Goal: Task Accomplishment & Management: Complete application form

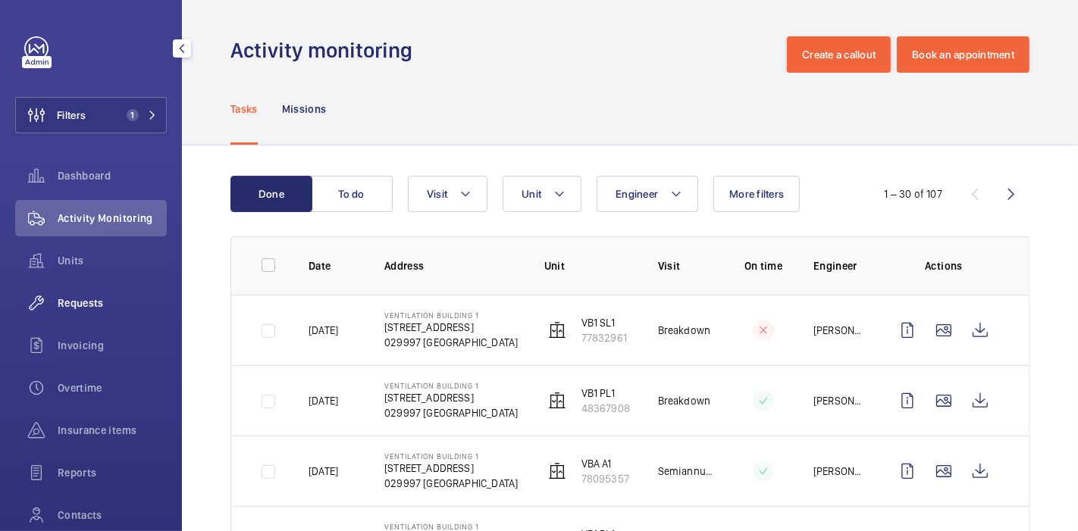
click at [71, 312] on div "Requests" at bounding box center [91, 303] width 152 height 36
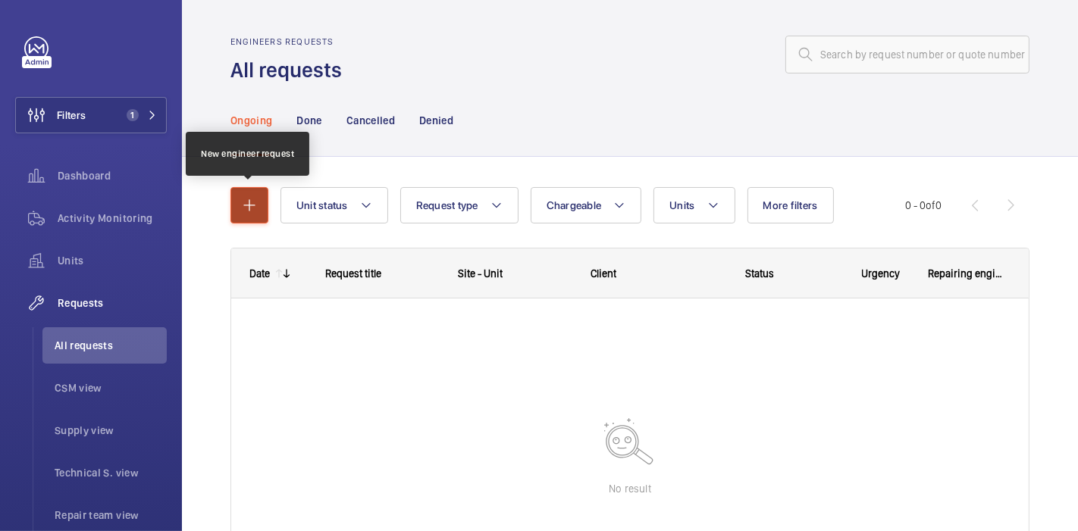
click at [255, 191] on button "button" at bounding box center [249, 205] width 38 height 36
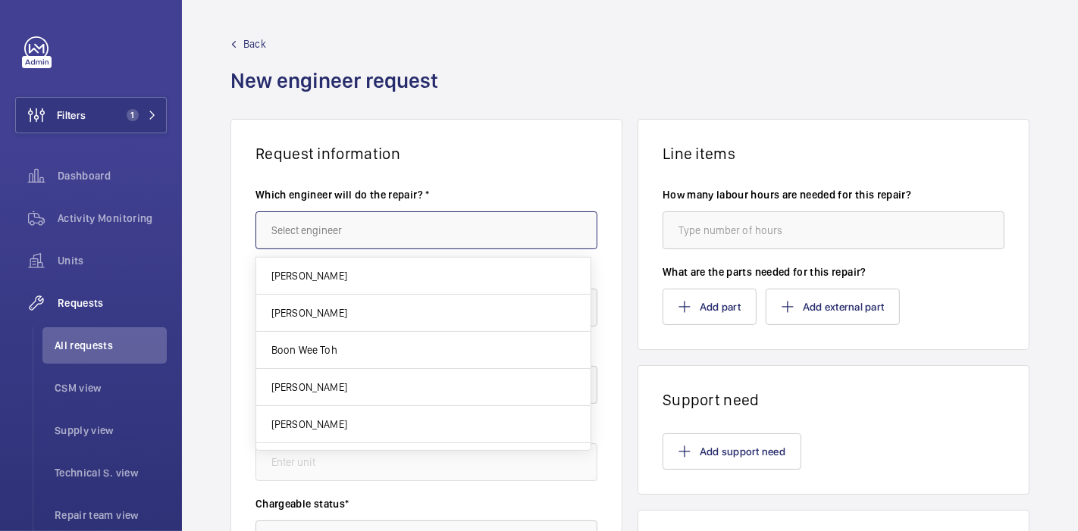
click at [307, 215] on input "text" at bounding box center [426, 230] width 342 height 38
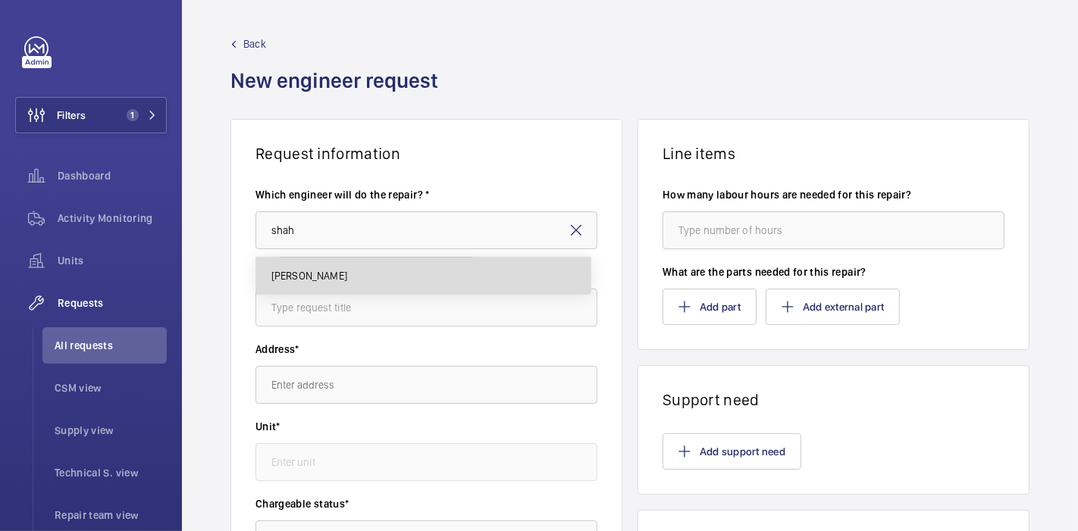
click at [339, 280] on span "[PERSON_NAME]" at bounding box center [309, 275] width 76 height 15
type input "[PERSON_NAME]"
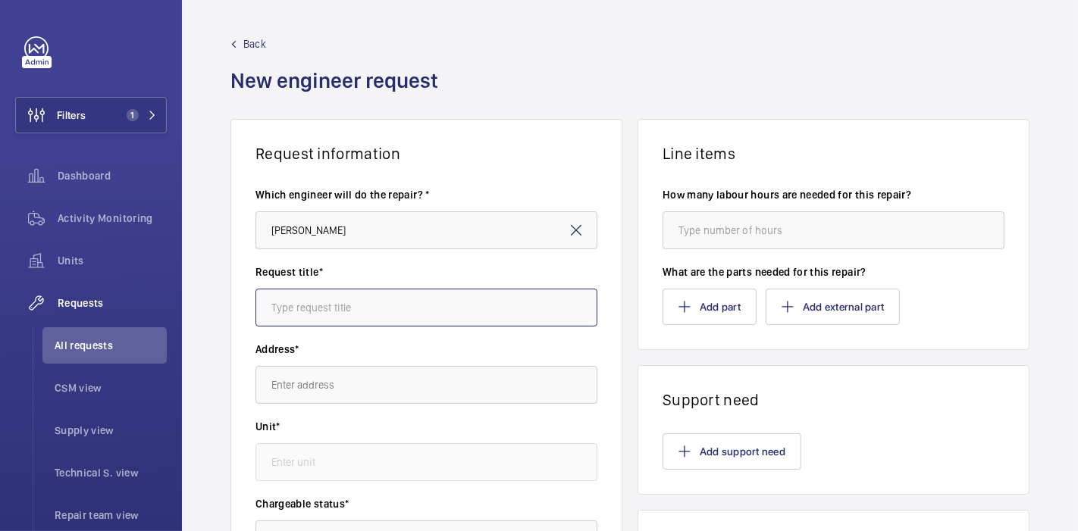
click at [344, 299] on input "text" at bounding box center [426, 308] width 342 height 38
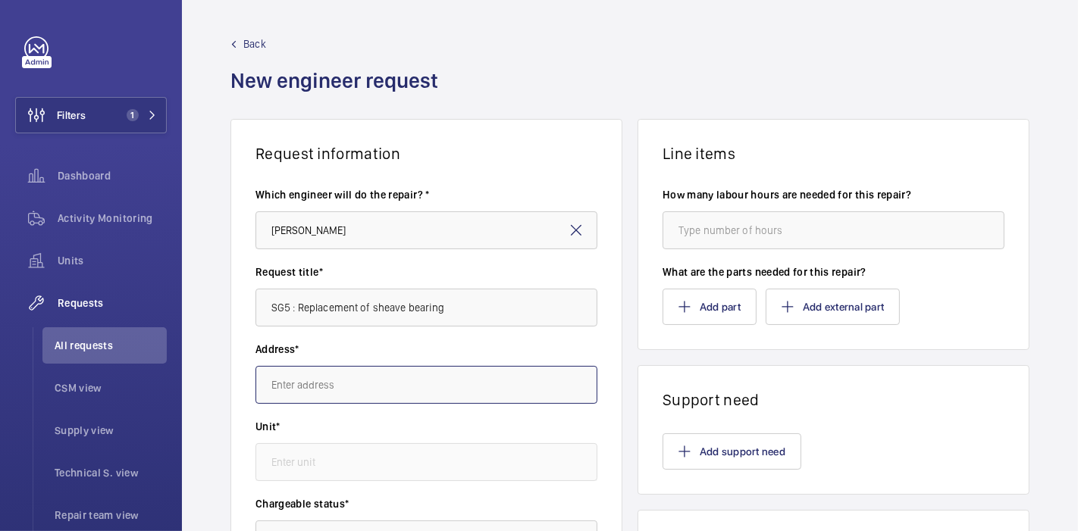
click at [370, 402] on input "text" at bounding box center [426, 385] width 342 height 38
click at [290, 311] on input "SG5 : Replacement of sheave bearing" at bounding box center [426, 308] width 342 height 38
type input "SG4 : Replacement of sheave bearing"
click at [352, 387] on input "text" at bounding box center [426, 385] width 342 height 38
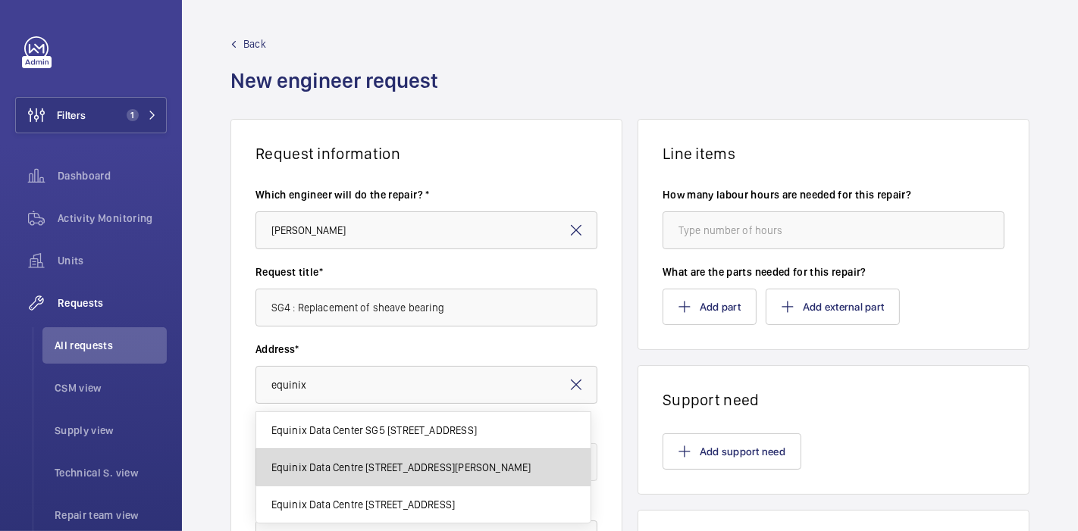
click at [420, 456] on mat-option "Equinix Data Centre [STREET_ADDRESS][PERSON_NAME]" at bounding box center [423, 468] width 334 height 37
type input "Equinix Data Centre [STREET_ADDRESS][PERSON_NAME]"
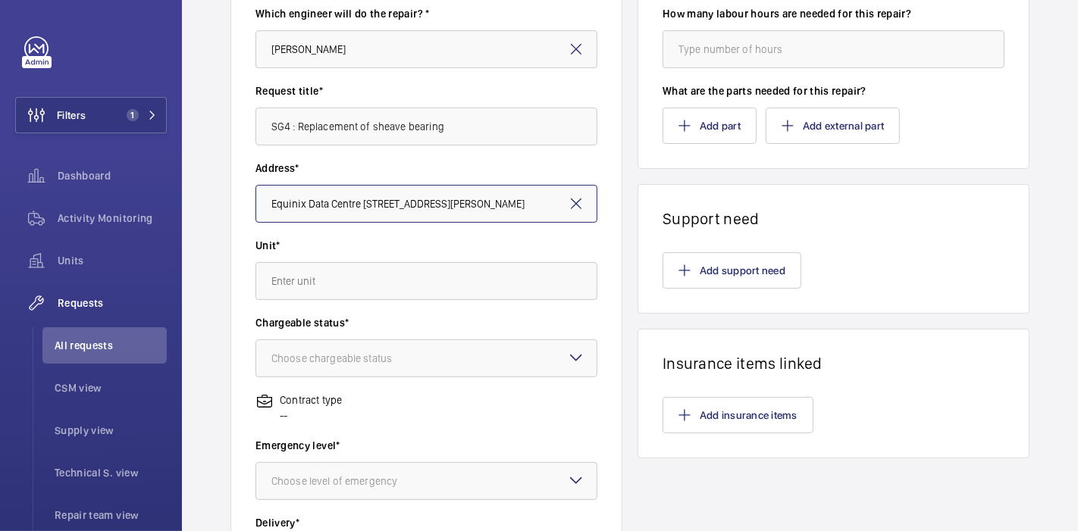
scroll to position [184, 0]
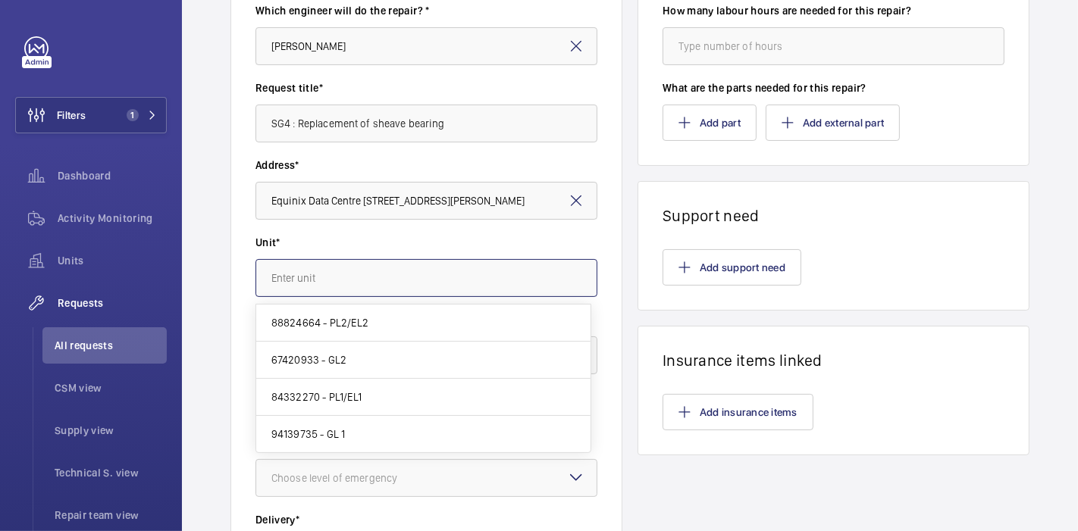
click at [324, 265] on input "text" at bounding box center [426, 278] width 342 height 38
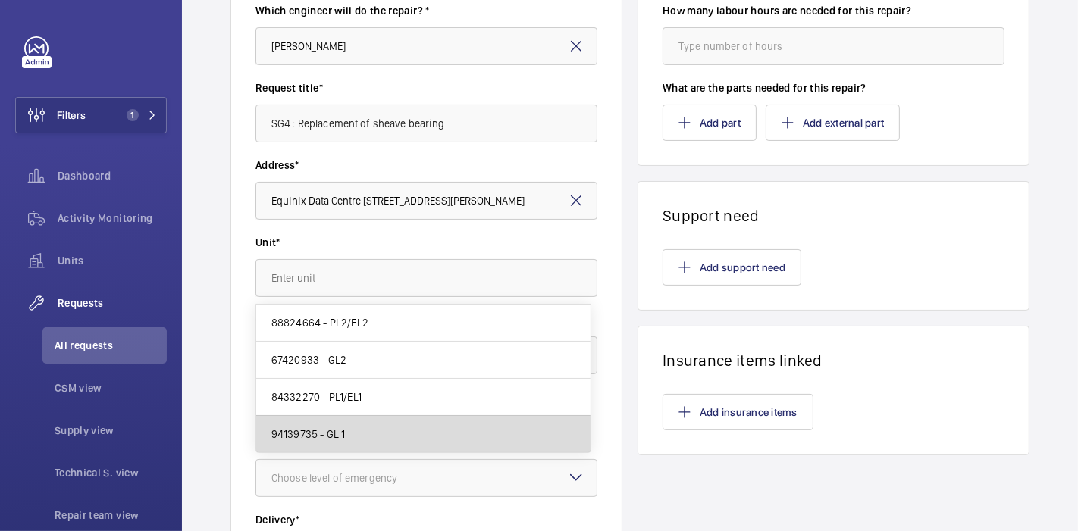
click at [349, 423] on mat-option "94139735 - GL 1" at bounding box center [423, 434] width 334 height 36
type input "94139735 - GL 1"
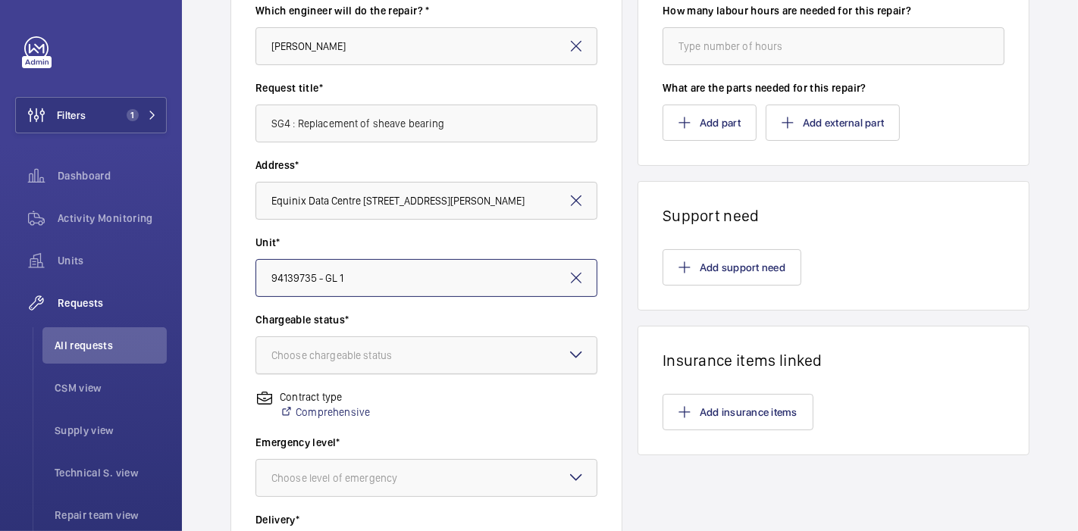
click at [374, 342] on div at bounding box center [426, 355] width 340 height 36
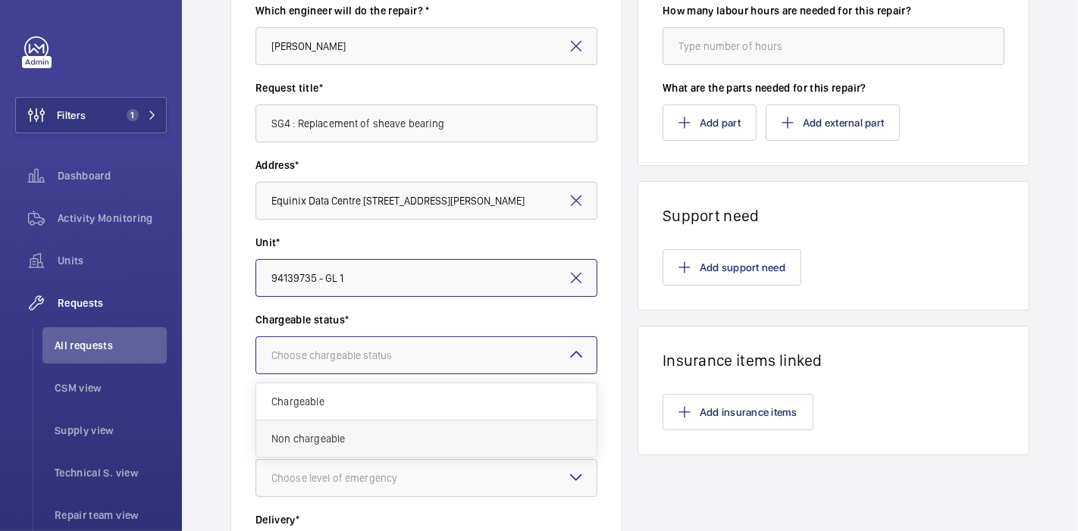
click at [358, 437] on span "Non chargeable" at bounding box center [426, 438] width 310 height 15
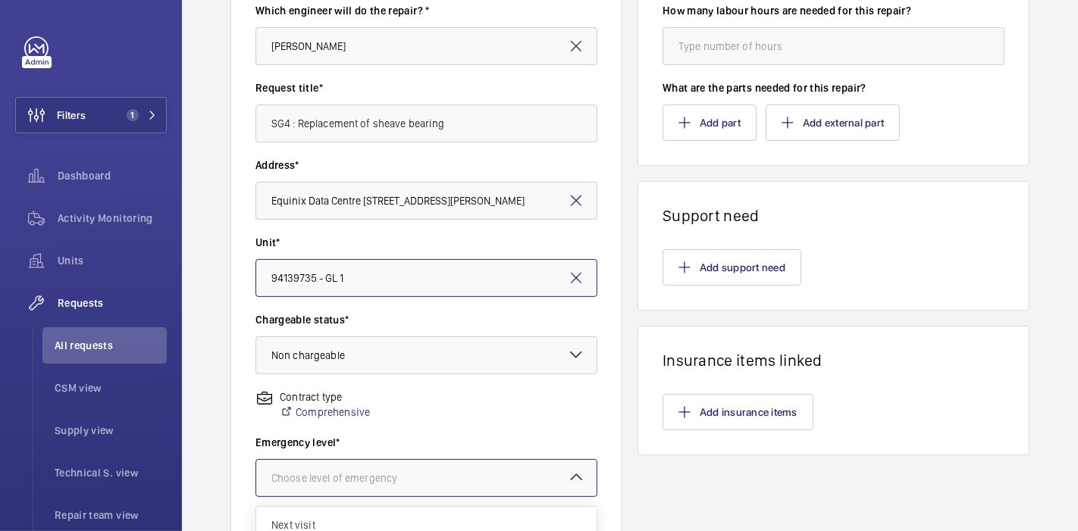
click at [357, 465] on div at bounding box center [426, 478] width 340 height 36
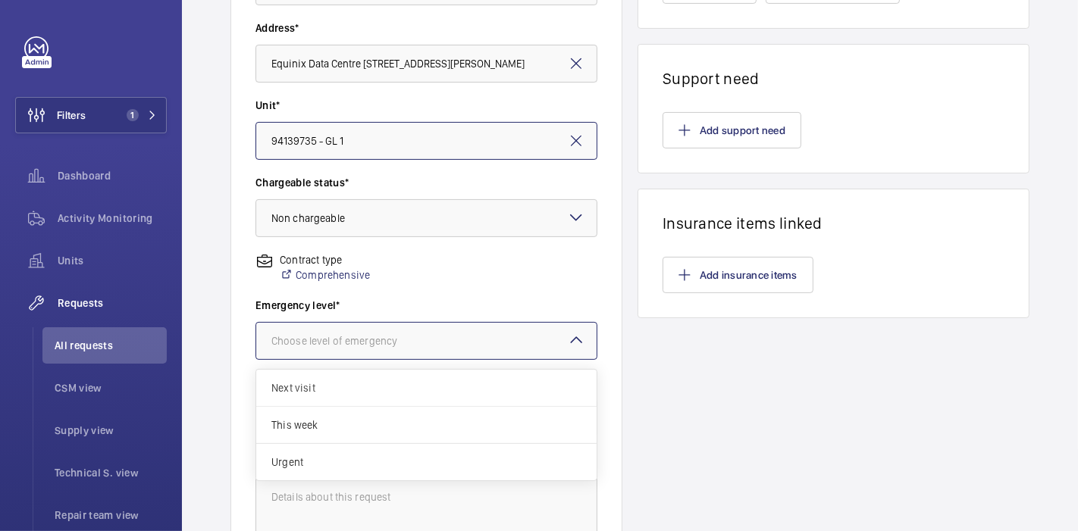
scroll to position [331, 0]
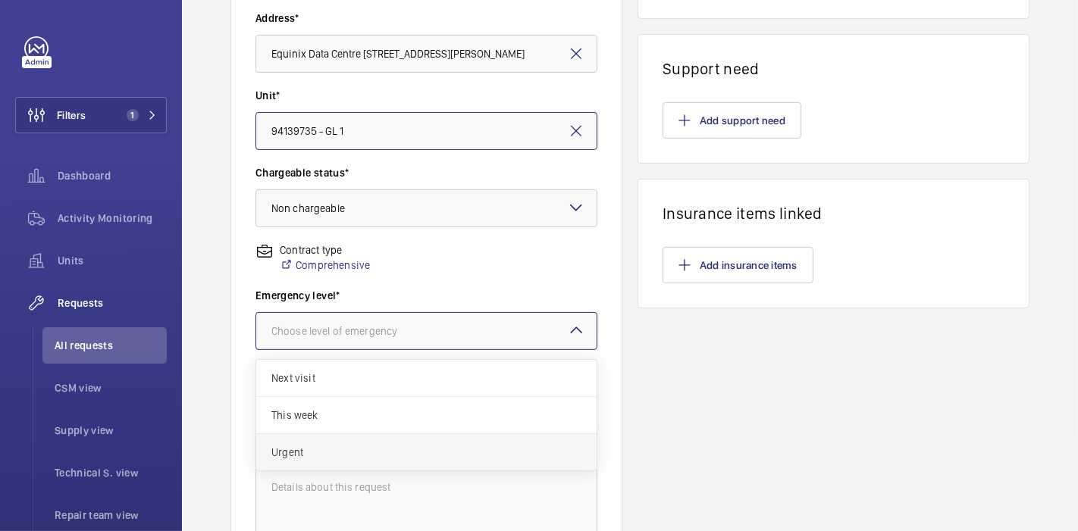
click at [355, 466] on div "Urgent" at bounding box center [426, 452] width 340 height 36
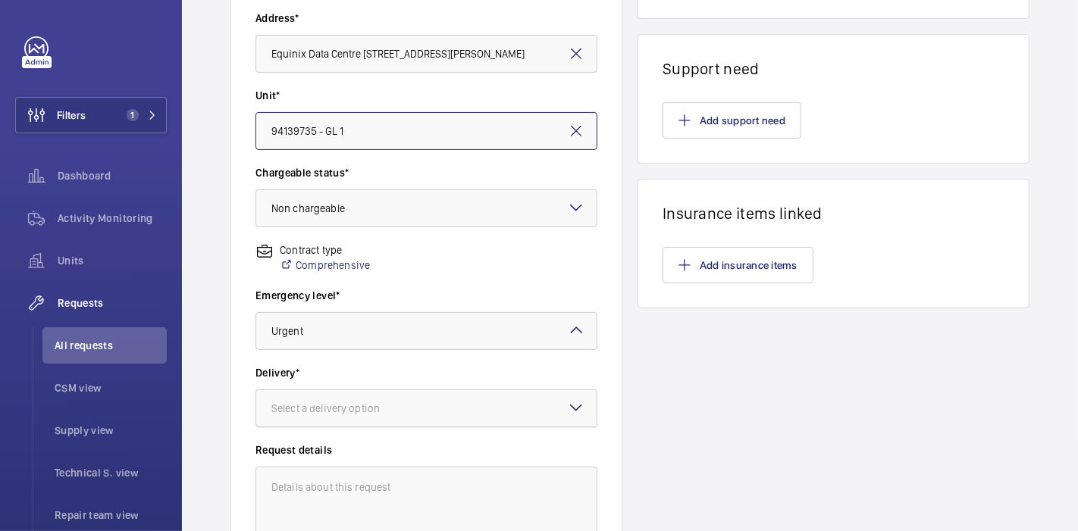
click at [378, 410] on div "Select a delivery option" at bounding box center [344, 408] width 146 height 15
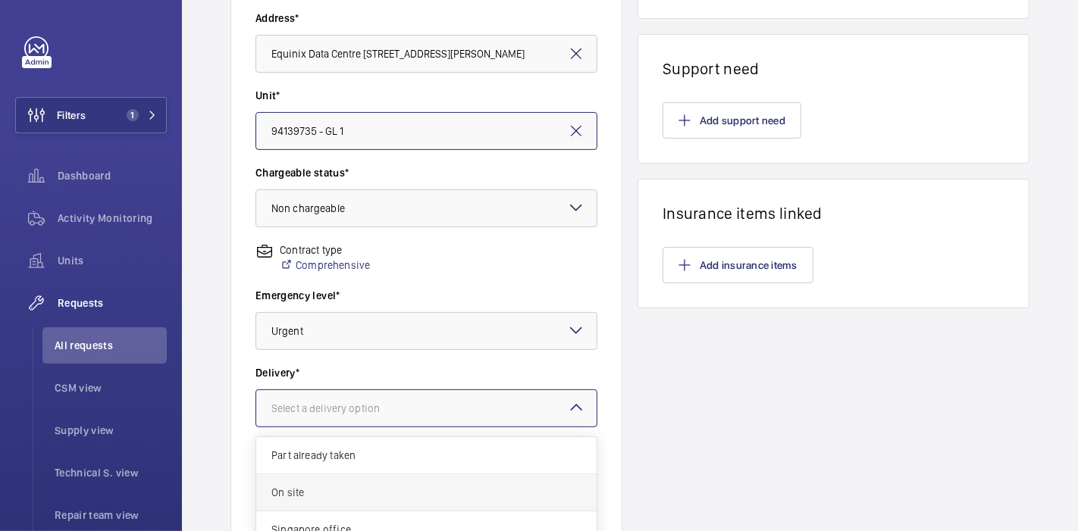
click at [359, 491] on span "On site" at bounding box center [426, 492] width 310 height 15
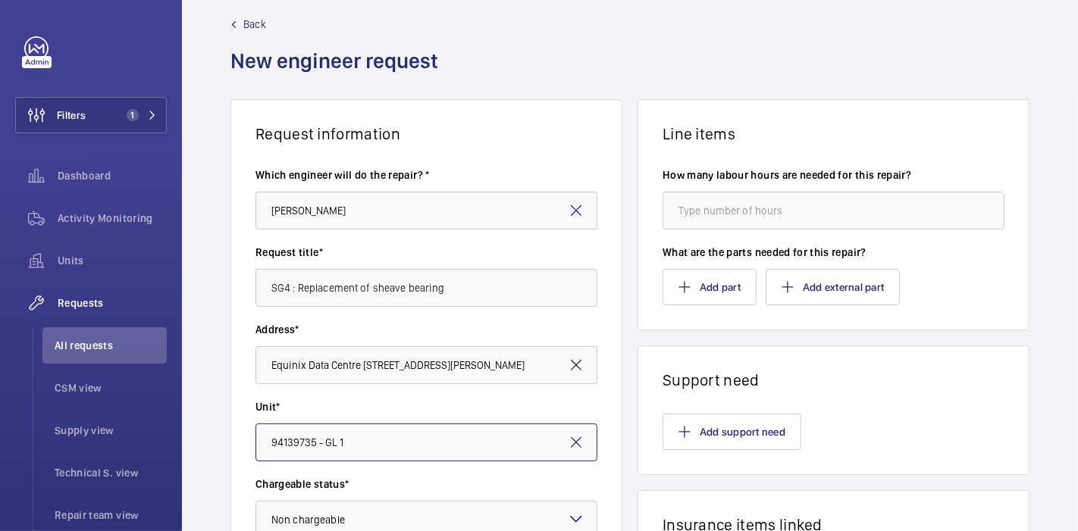
scroll to position [8, 0]
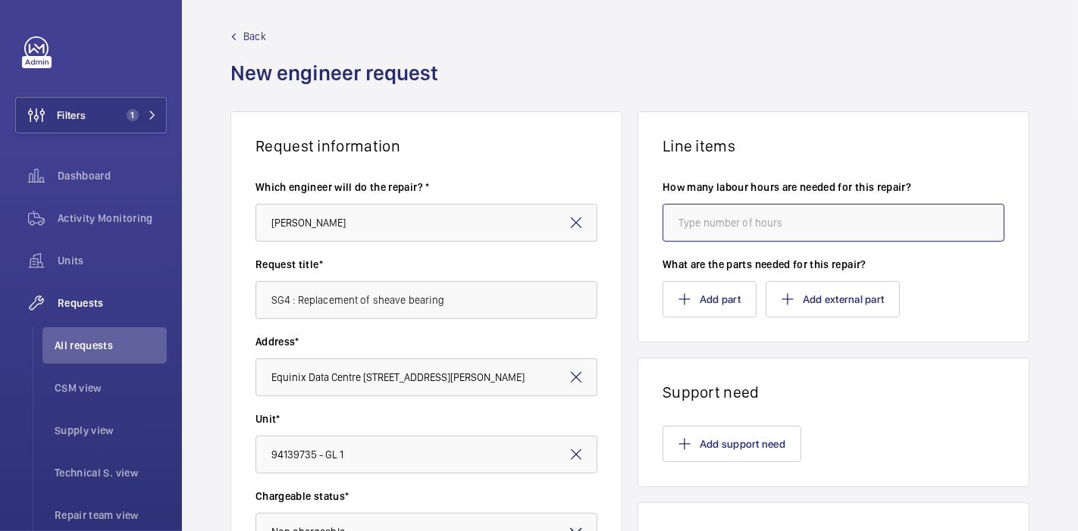
click at [729, 226] on input "number" at bounding box center [834, 223] width 342 height 38
type input "8"
click at [722, 304] on button "Add part" at bounding box center [710, 299] width 94 height 36
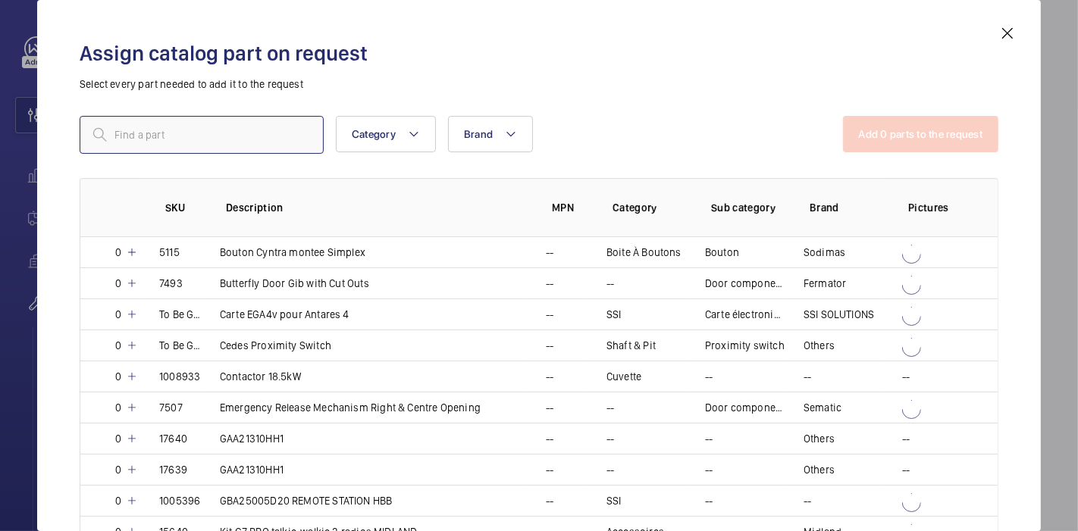
click at [252, 122] on input "text" at bounding box center [202, 135] width 244 height 38
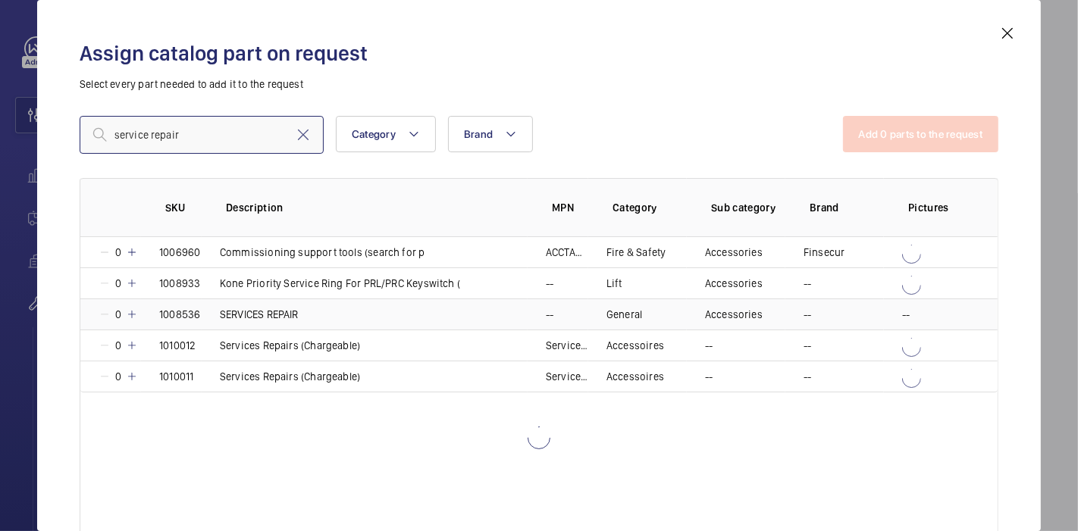
type input "service repair"
click at [134, 315] on mat-icon at bounding box center [132, 315] width 12 height 12
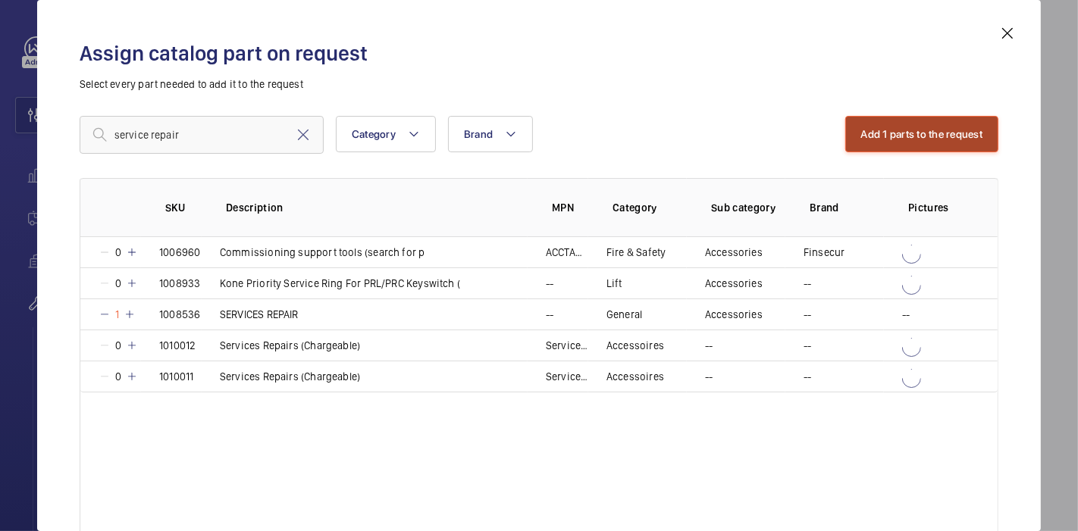
click at [863, 129] on button "Add 1 parts to the request" at bounding box center [922, 134] width 154 height 36
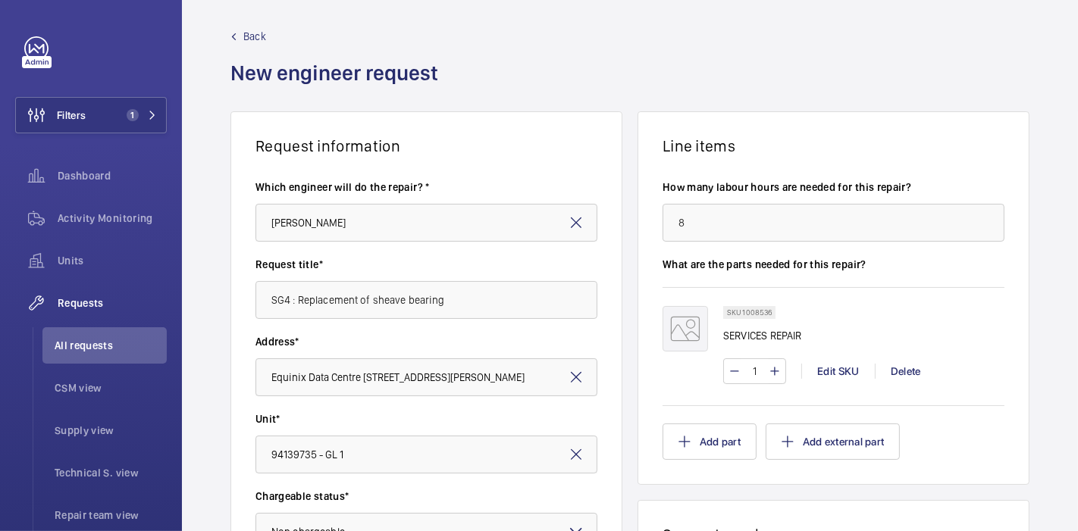
click at [622, 268] on div "Request information Which engineer will do the repair? * [PERSON_NAME] Request …" at bounding box center [630, 526] width 896 height 830
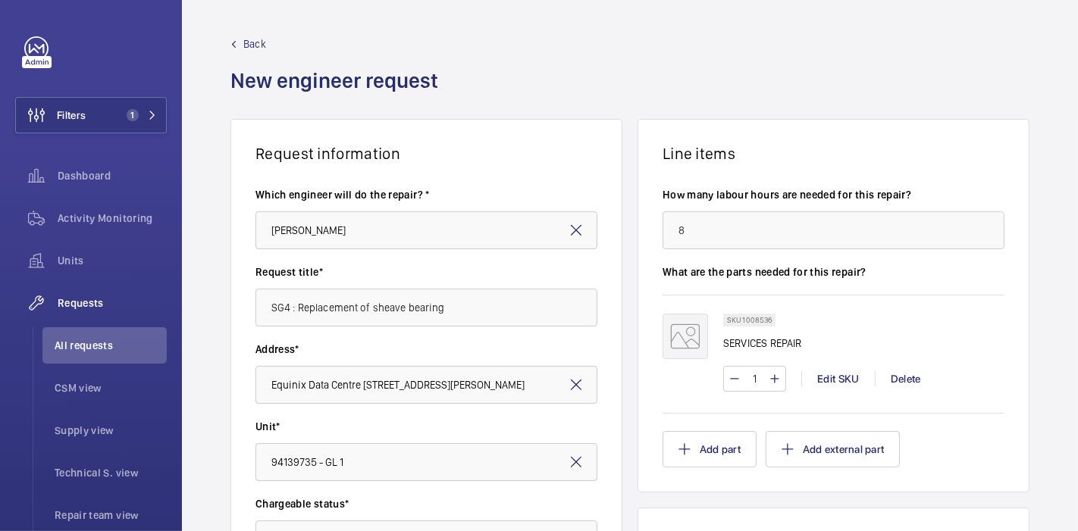
scroll to position [501, 0]
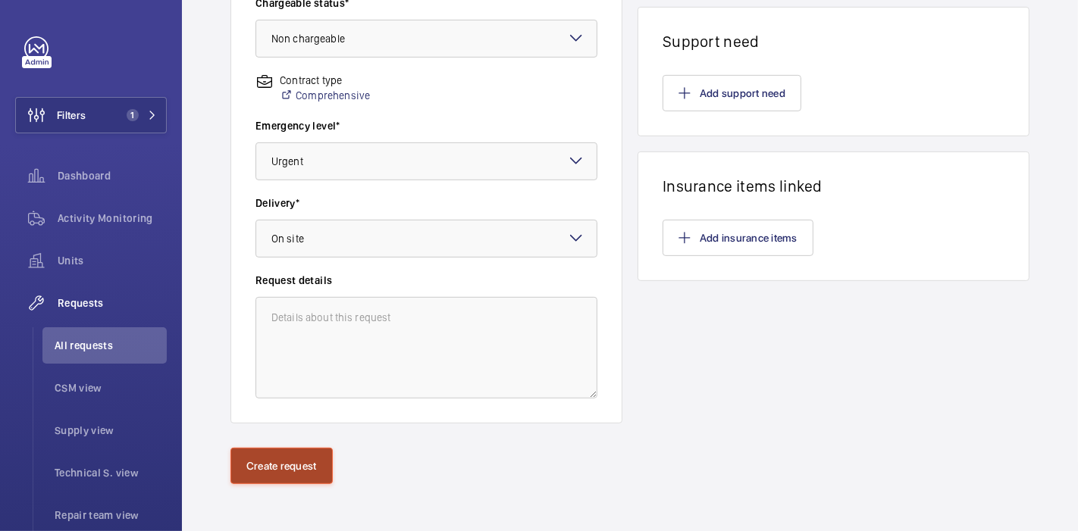
click at [271, 468] on button "Create request" at bounding box center [281, 466] width 102 height 36
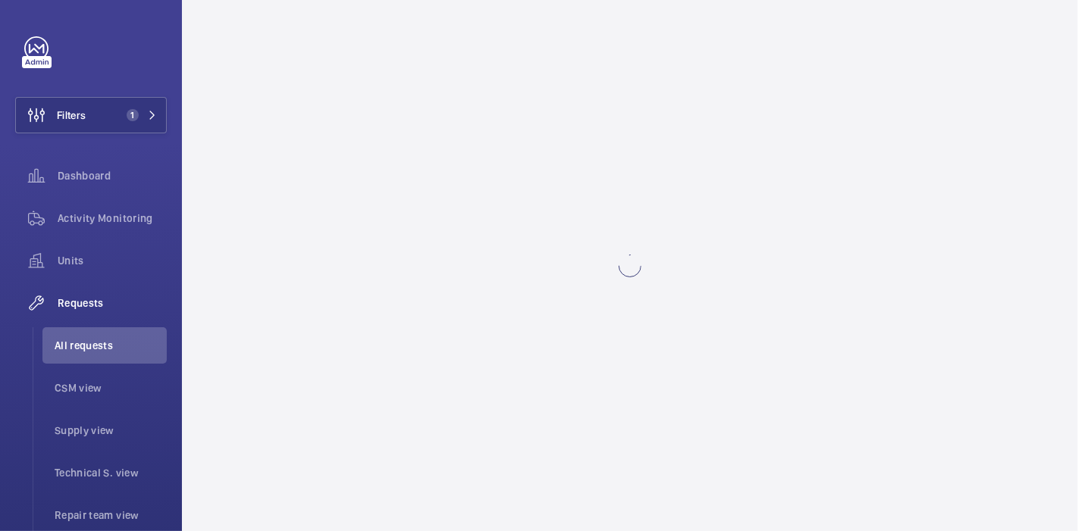
scroll to position [0, 0]
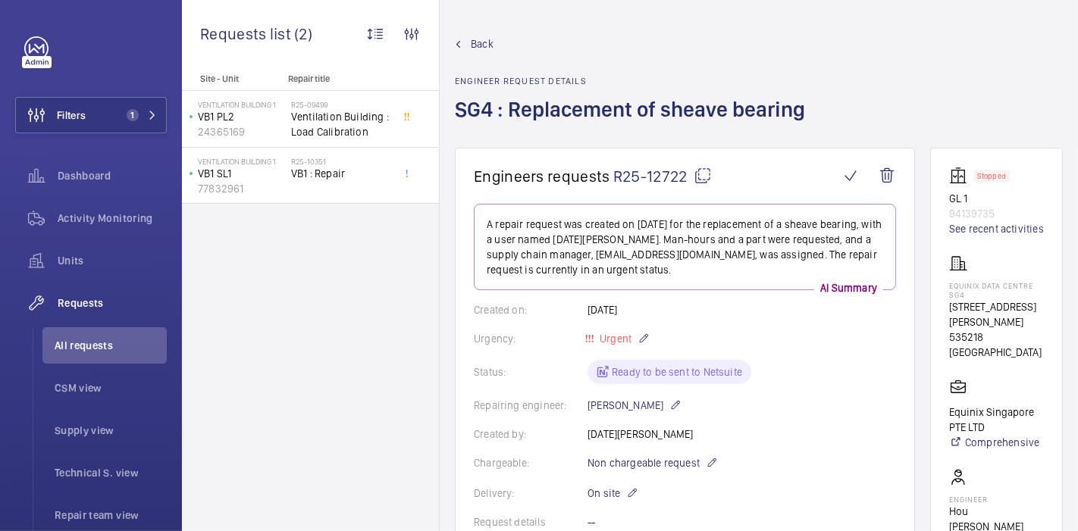
click at [702, 176] on mat-icon at bounding box center [703, 176] width 18 height 18
click at [463, 46] on link "Back" at bounding box center [634, 43] width 359 height 15
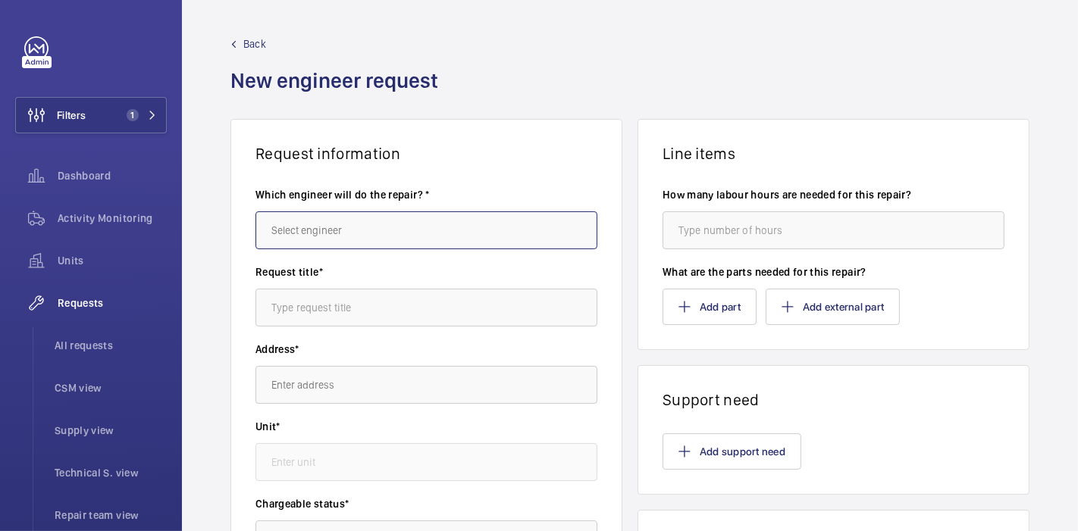
click at [294, 227] on input "text" at bounding box center [426, 230] width 342 height 38
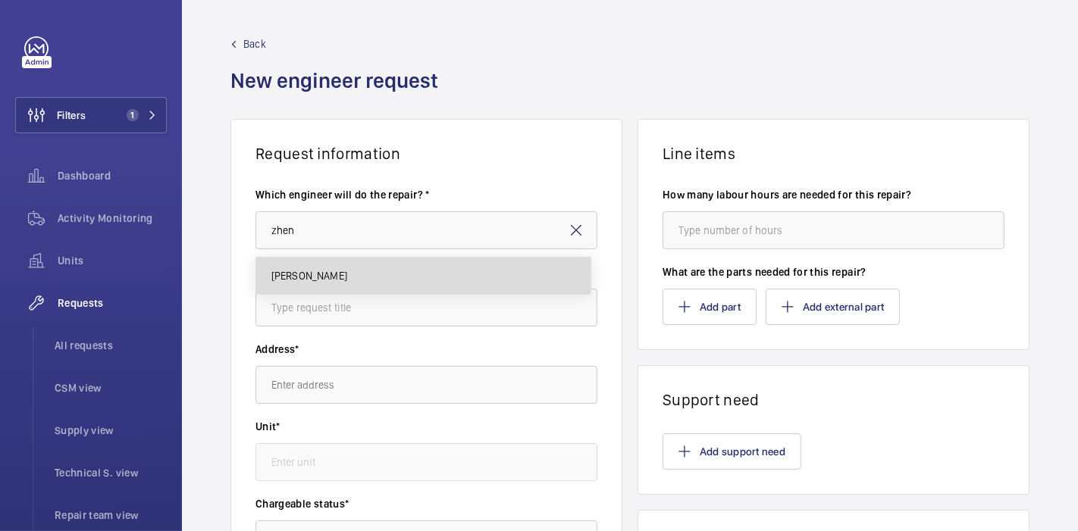
click at [323, 263] on mat-option "[PERSON_NAME]" at bounding box center [423, 276] width 334 height 36
type input "[PERSON_NAME]"
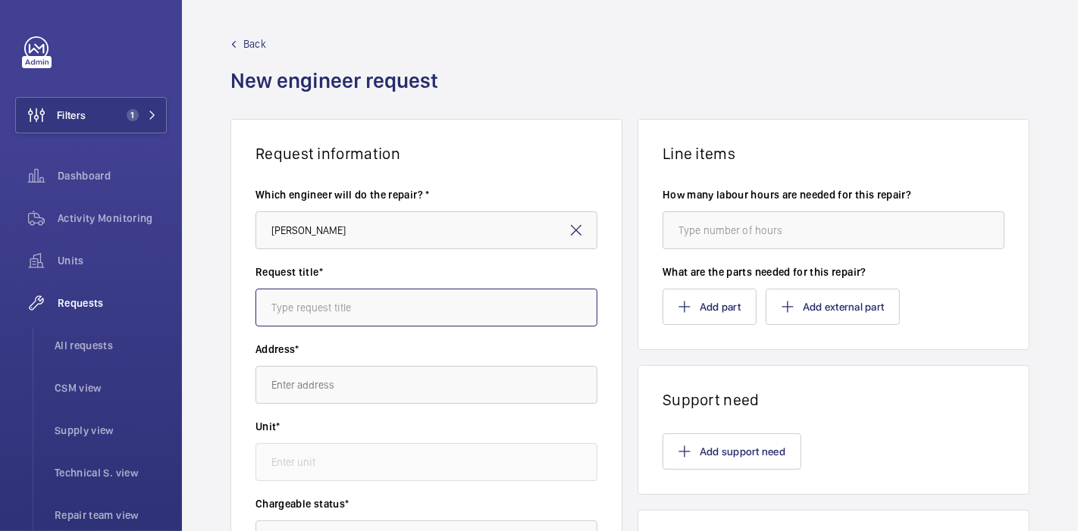
click at [344, 315] on input "text" at bounding box center [426, 308] width 342 height 38
type input "Load Calibration"
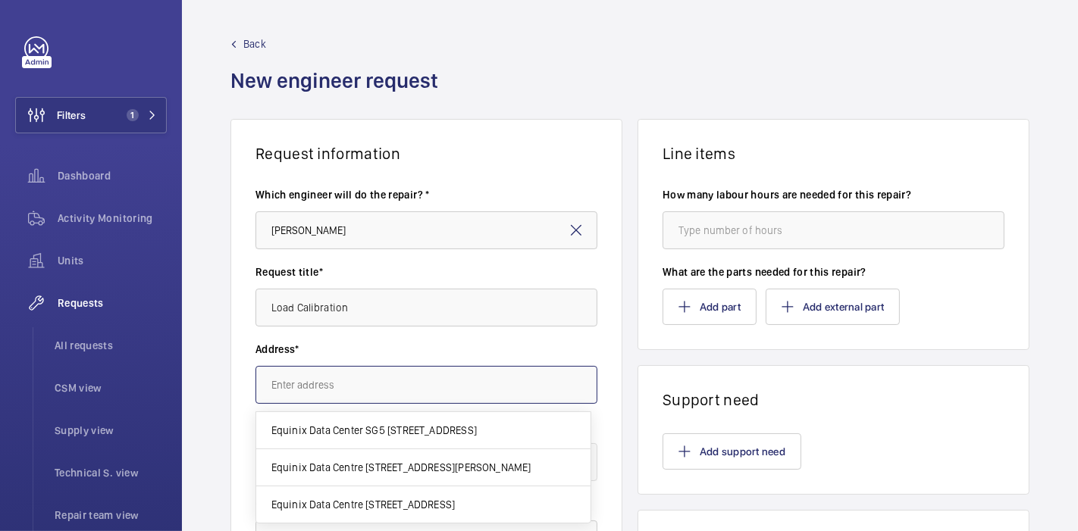
click at [365, 382] on input "text" at bounding box center [426, 385] width 342 height 38
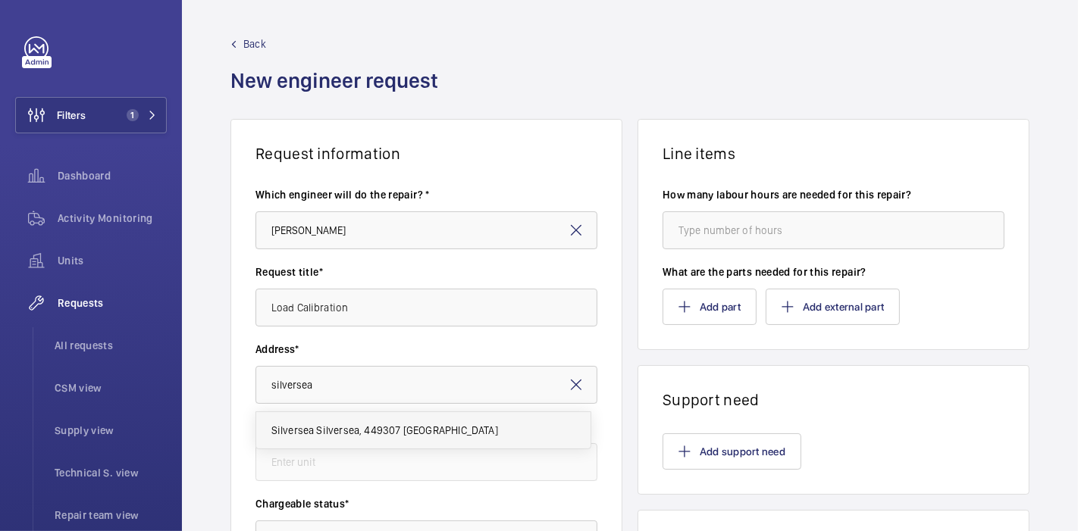
click at [387, 416] on mat-option "Silversea Silversea, 449307 [GEOGRAPHIC_DATA]" at bounding box center [423, 430] width 334 height 36
type input "Silversea Silversea, 449307 [GEOGRAPHIC_DATA]"
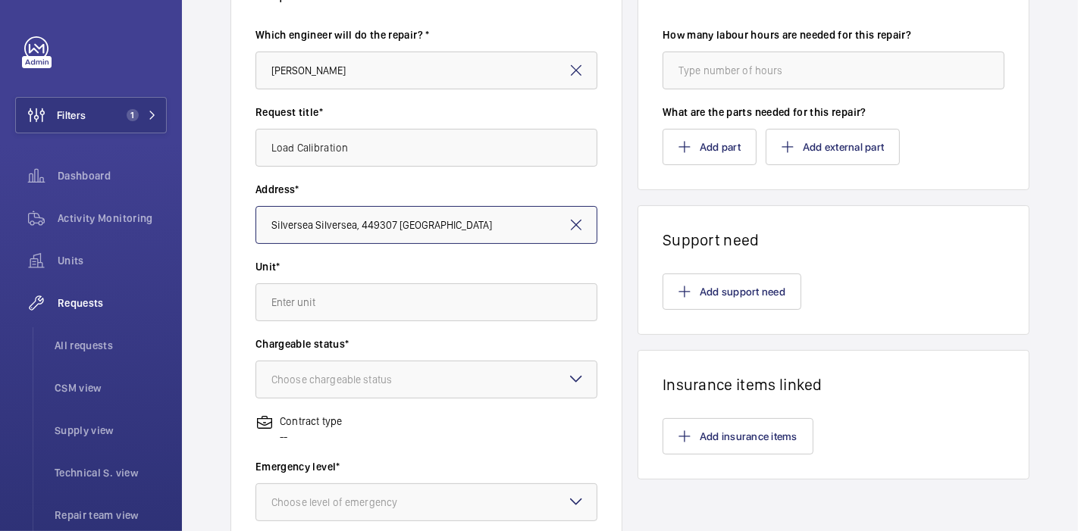
scroll to position [195, 0]
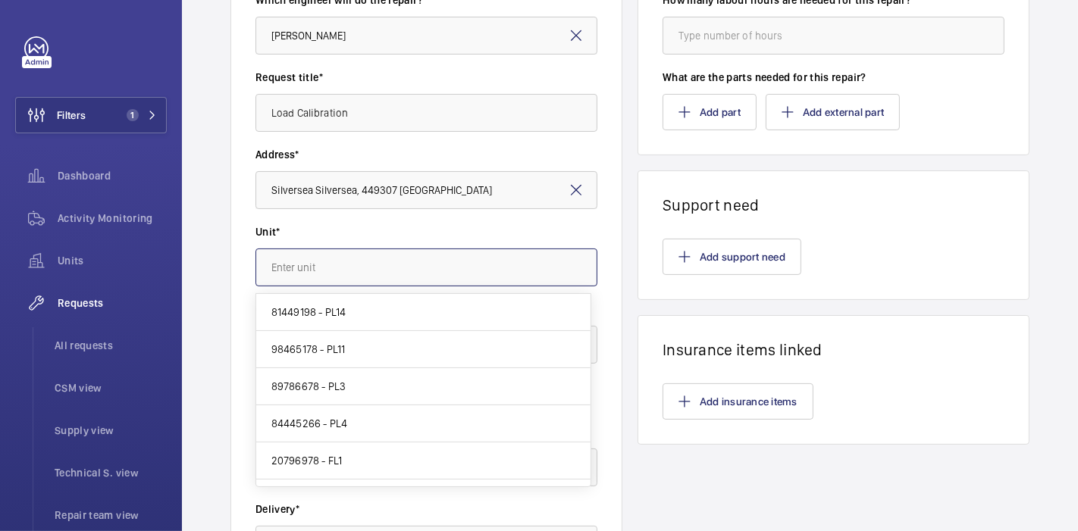
click at [406, 265] on input "text" at bounding box center [426, 268] width 342 height 38
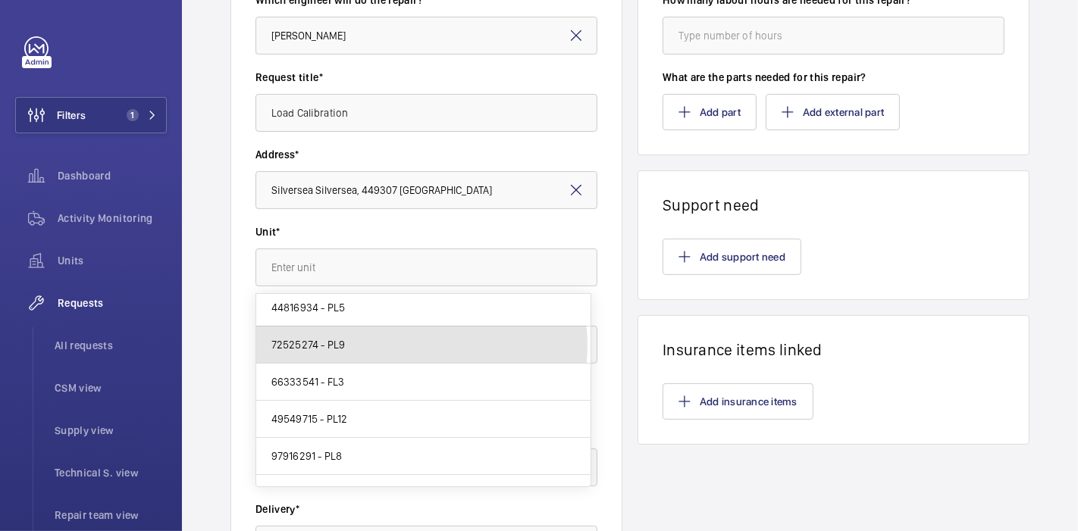
click at [399, 344] on mat-option "72525274 - PL9" at bounding box center [423, 345] width 334 height 37
type input "72525274 - PL9"
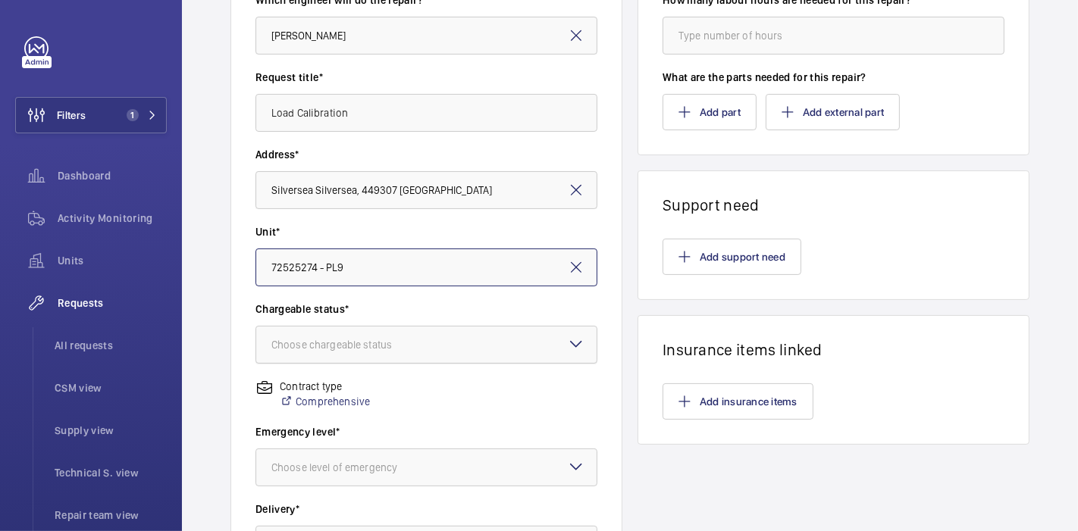
click at [400, 345] on div "Choose chargeable status" at bounding box center [350, 344] width 158 height 15
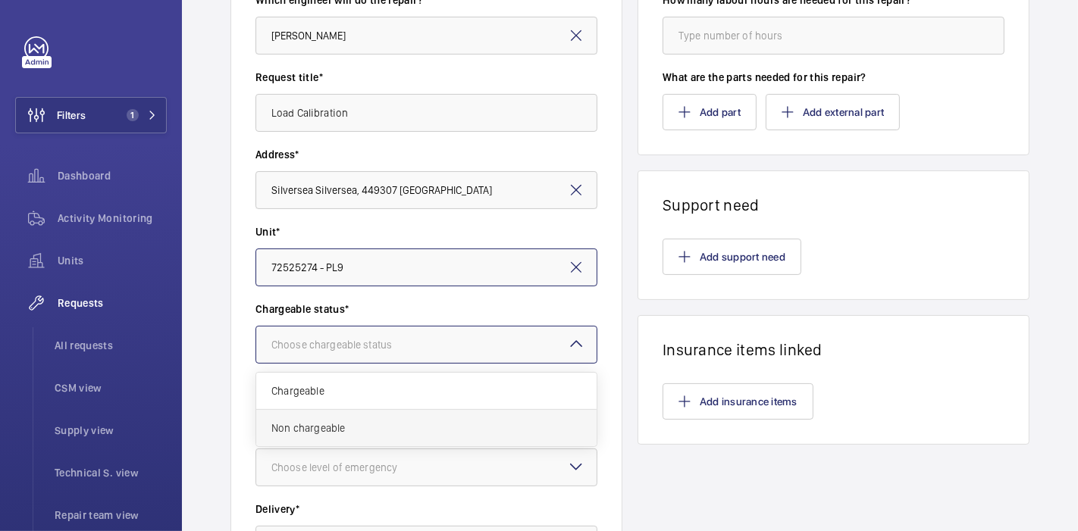
click at [394, 430] on span "Non chargeable" at bounding box center [426, 428] width 310 height 15
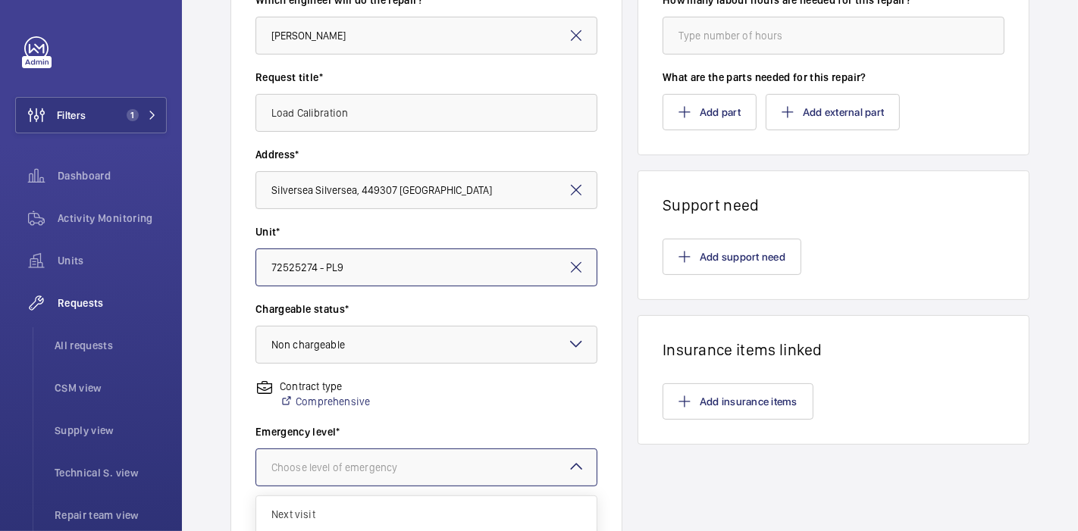
click at [396, 460] on div "Choose level of emergency" at bounding box center [353, 467] width 164 height 15
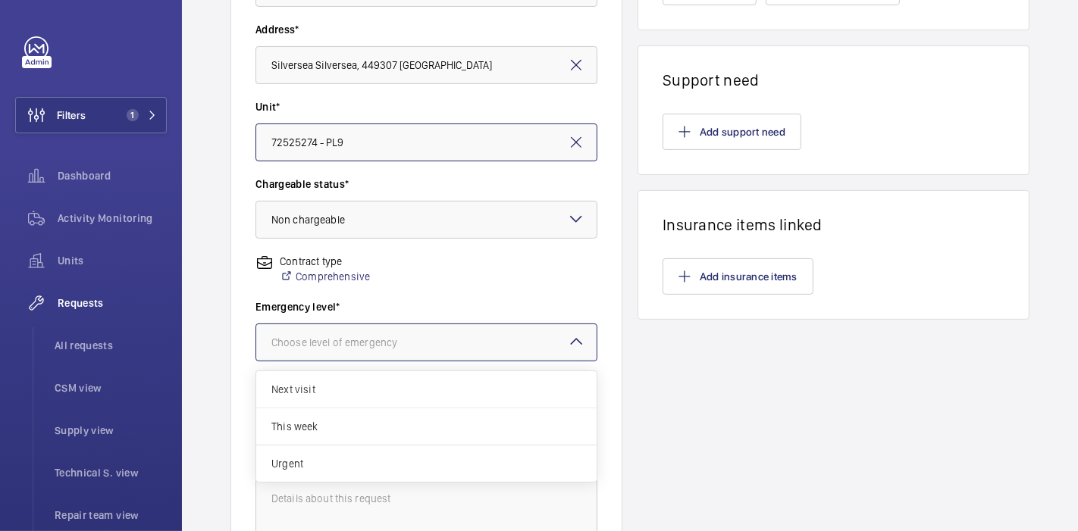
scroll to position [352, 0]
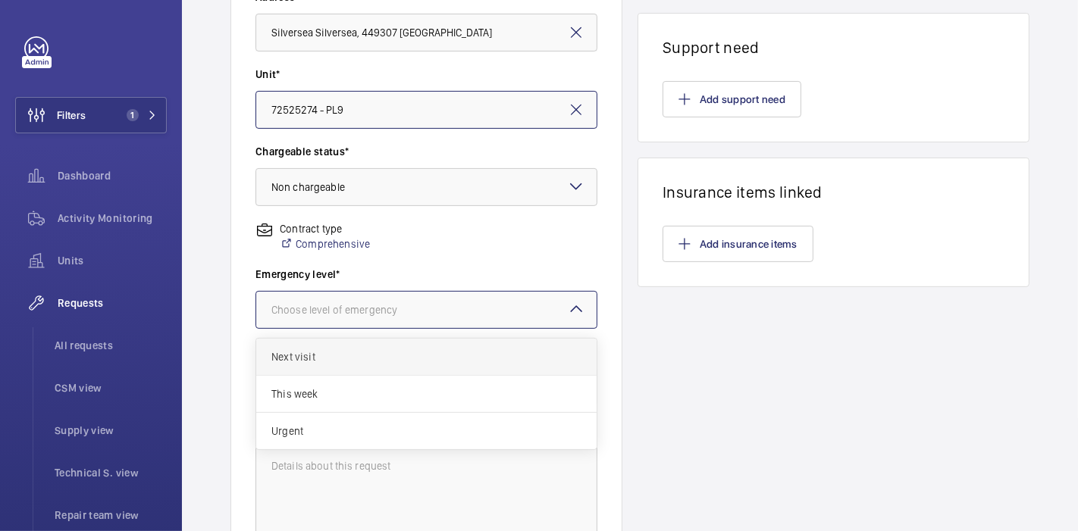
click at [403, 354] on span "Next visit" at bounding box center [426, 356] width 310 height 15
click at [435, 297] on div at bounding box center [426, 310] width 340 height 36
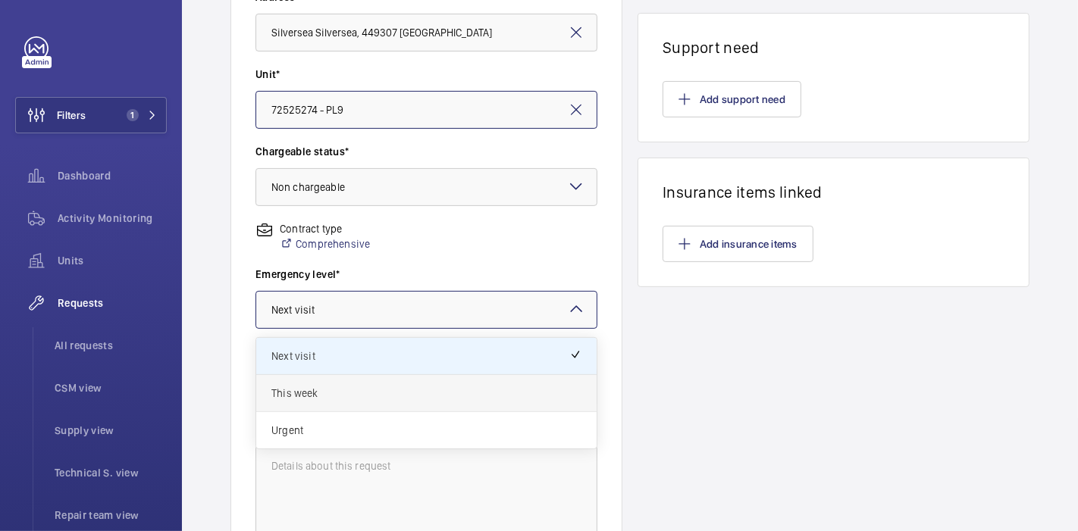
click at [425, 378] on div "This week" at bounding box center [426, 393] width 340 height 37
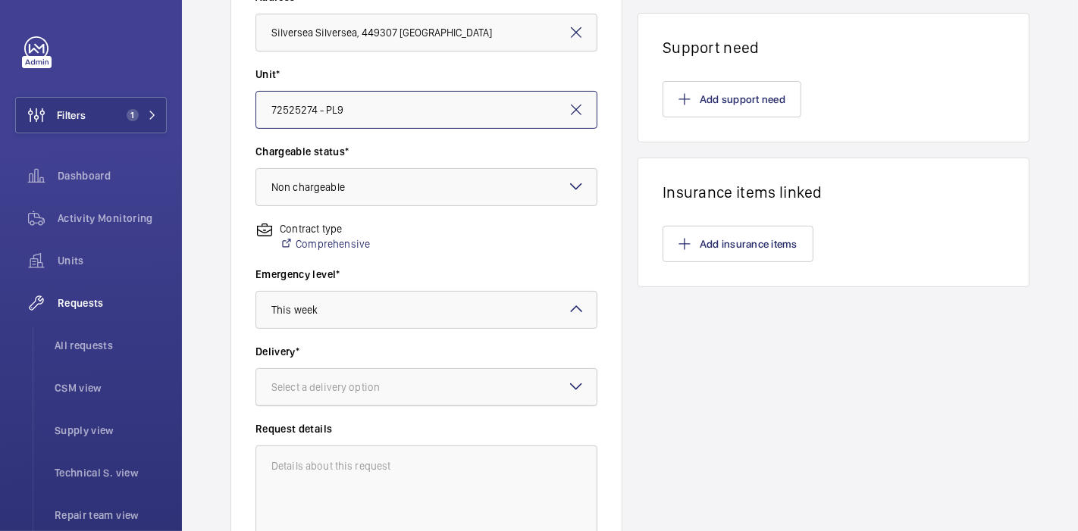
click at [425, 395] on div at bounding box center [426, 387] width 340 height 36
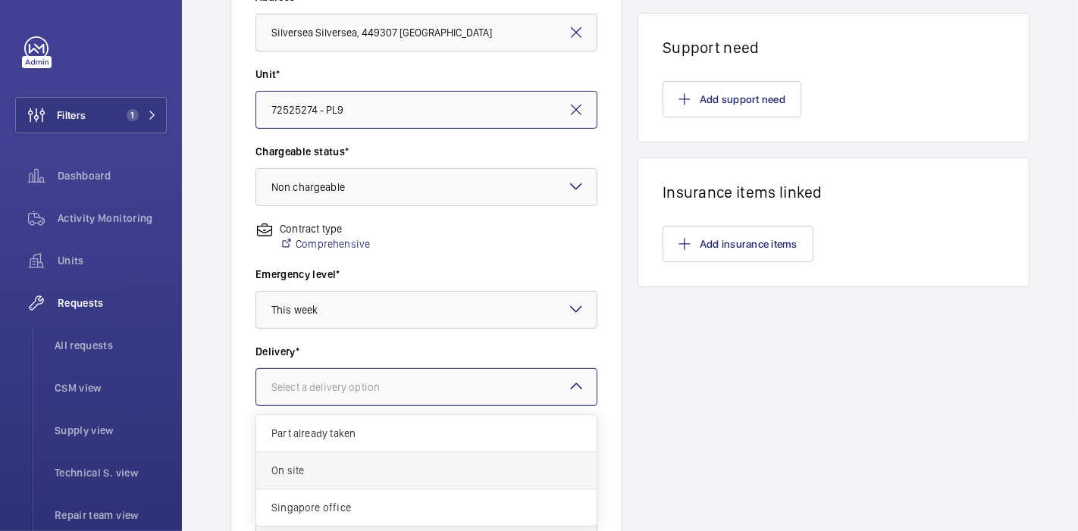
click at [417, 477] on div "On site" at bounding box center [426, 471] width 340 height 37
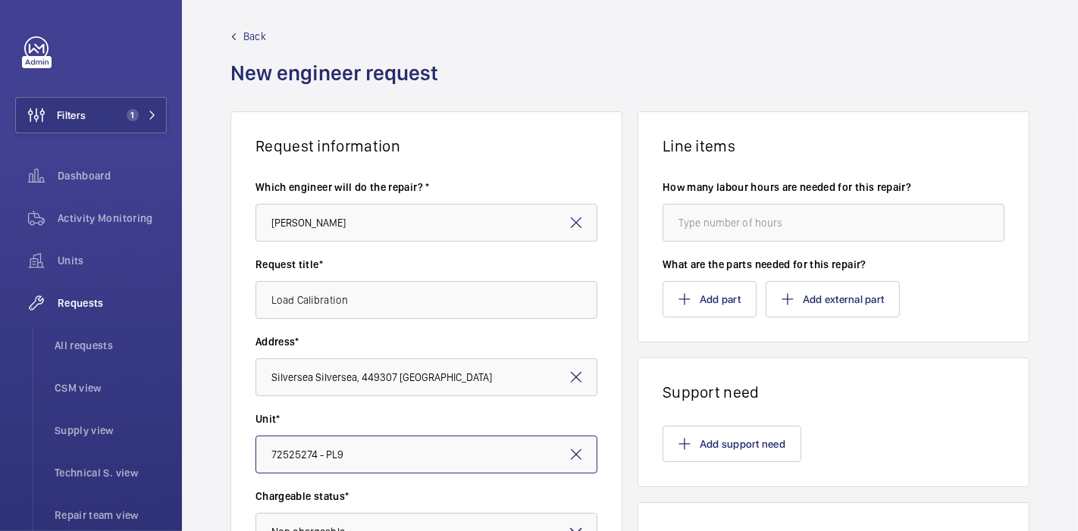
scroll to position [0, 0]
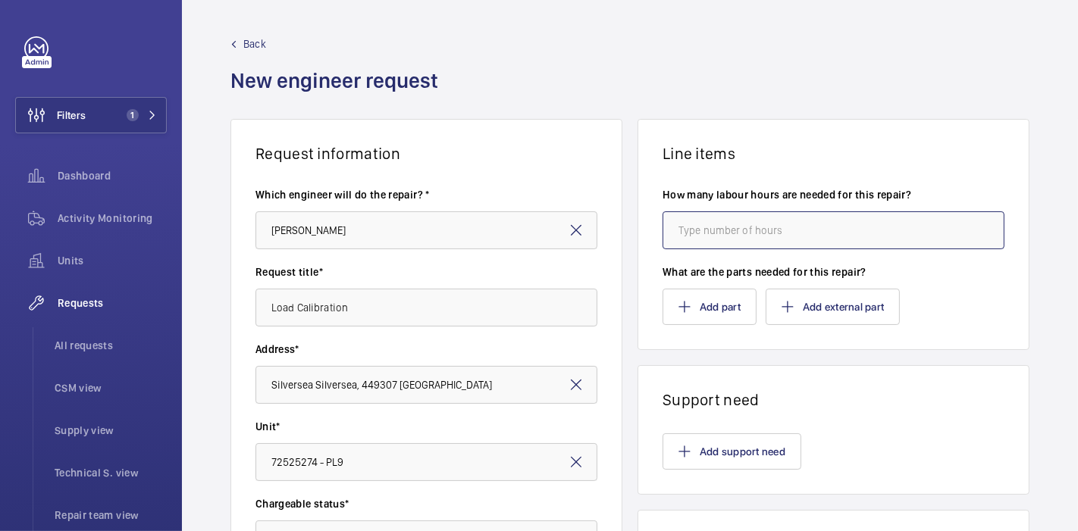
click at [710, 226] on input "number" at bounding box center [834, 230] width 342 height 38
type input "4"
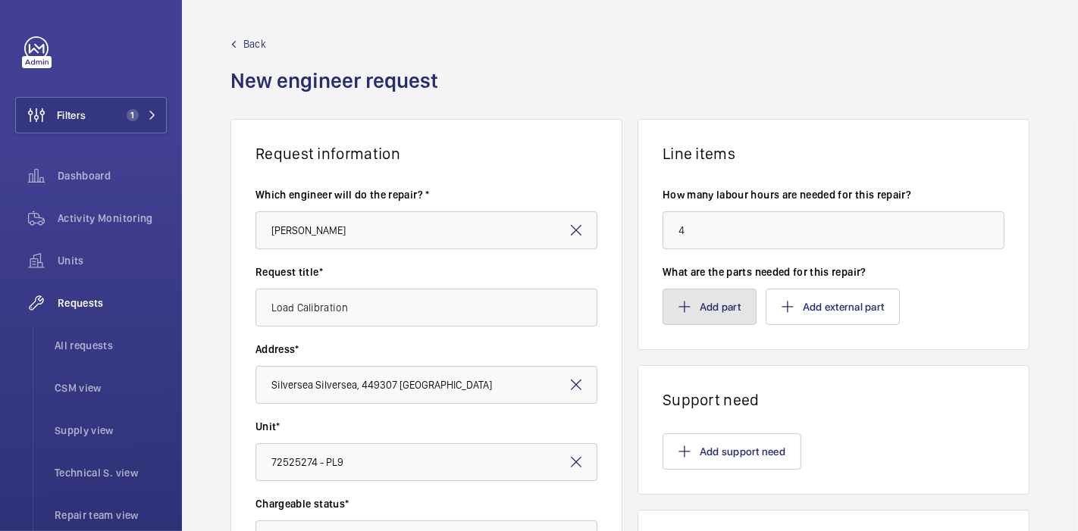
click at [698, 299] on button "Add part" at bounding box center [710, 307] width 94 height 36
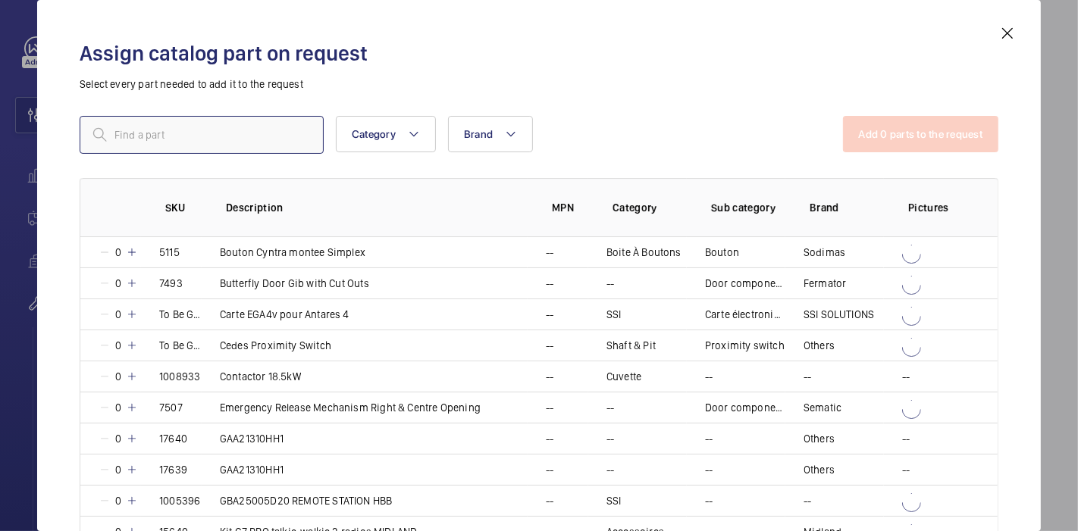
click at [223, 138] on input "text" at bounding box center [202, 135] width 244 height 38
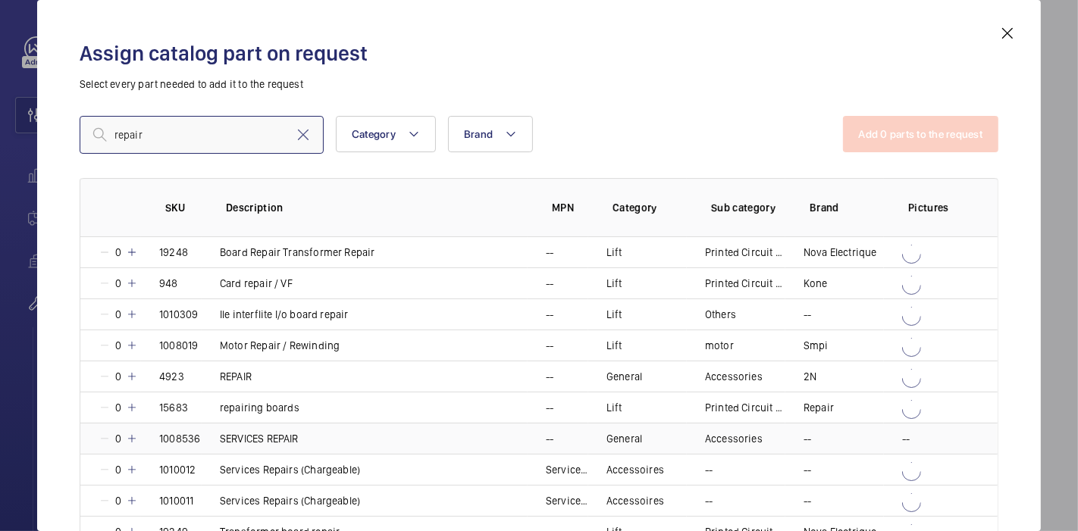
type input "repair"
click at [133, 438] on mat-icon at bounding box center [132, 439] width 12 height 12
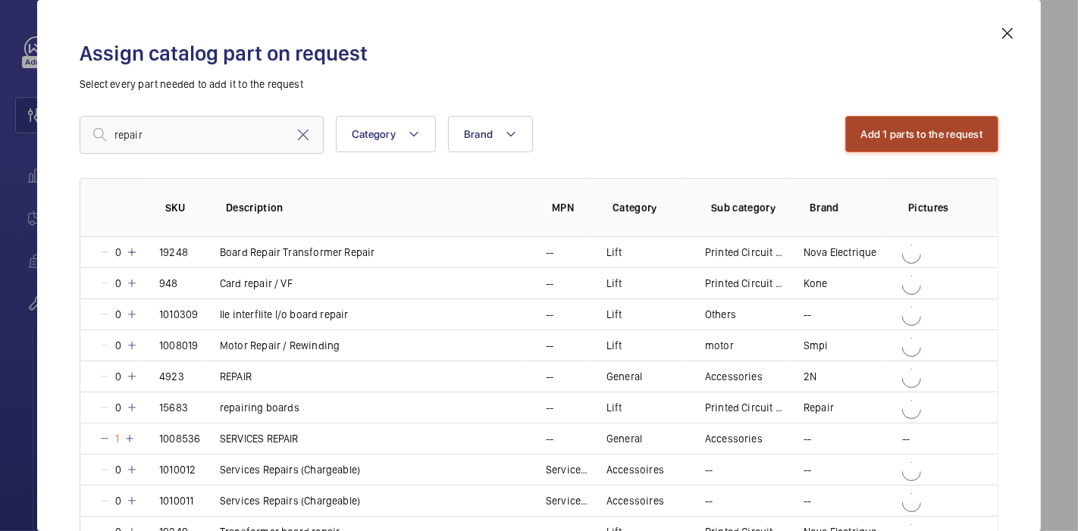
click at [847, 134] on button "Add 1 parts to the request" at bounding box center [922, 134] width 154 height 36
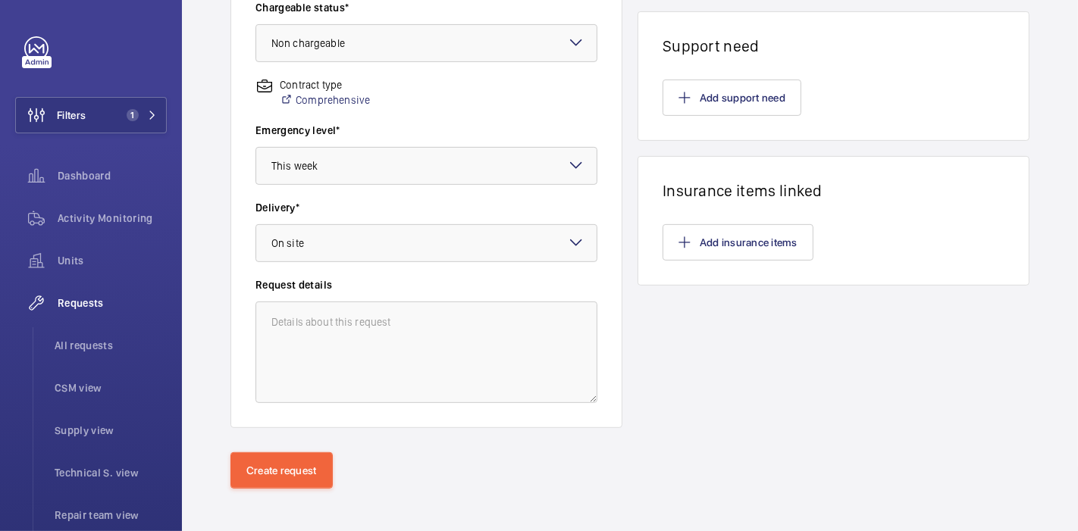
scroll to position [501, 0]
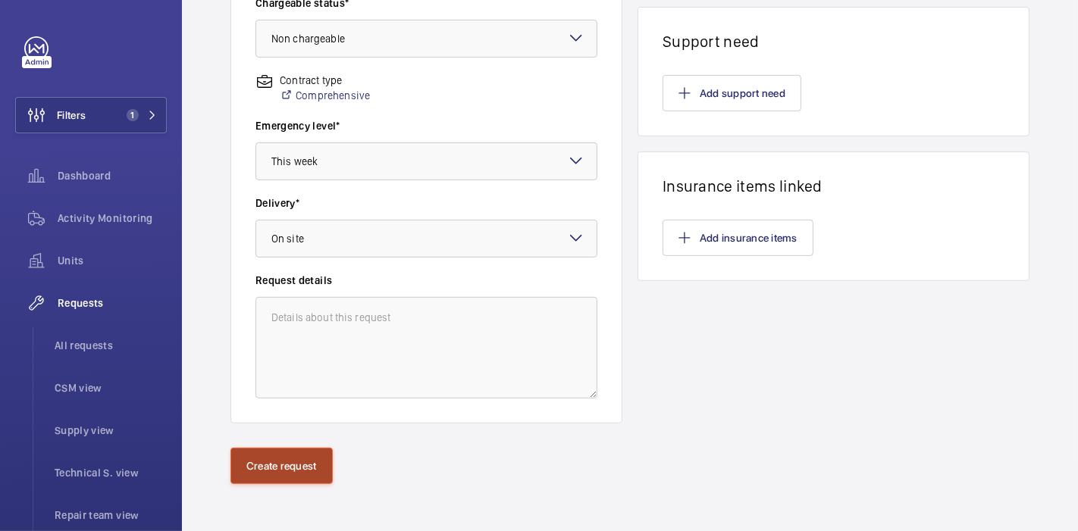
click at [296, 471] on button "Create request" at bounding box center [281, 466] width 102 height 36
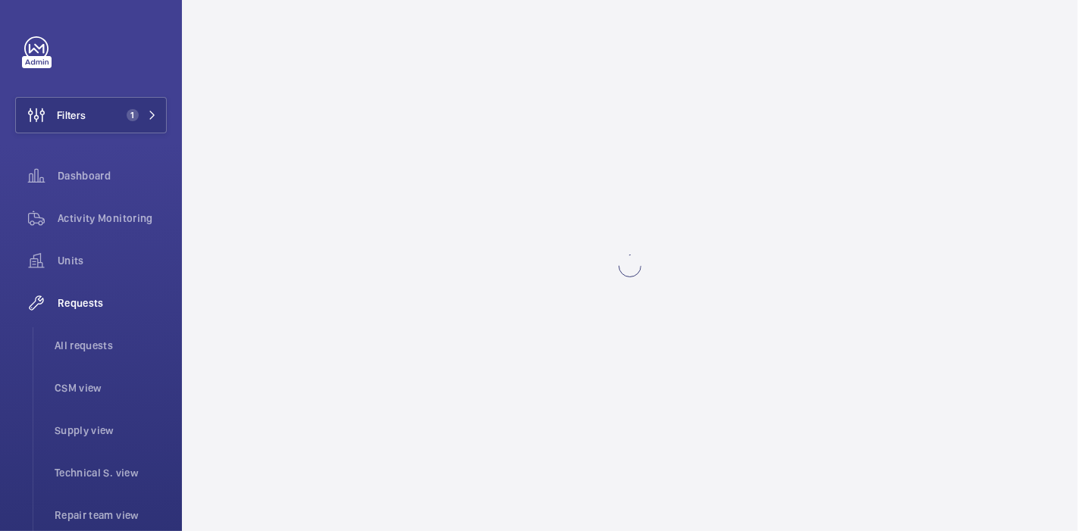
scroll to position [0, 0]
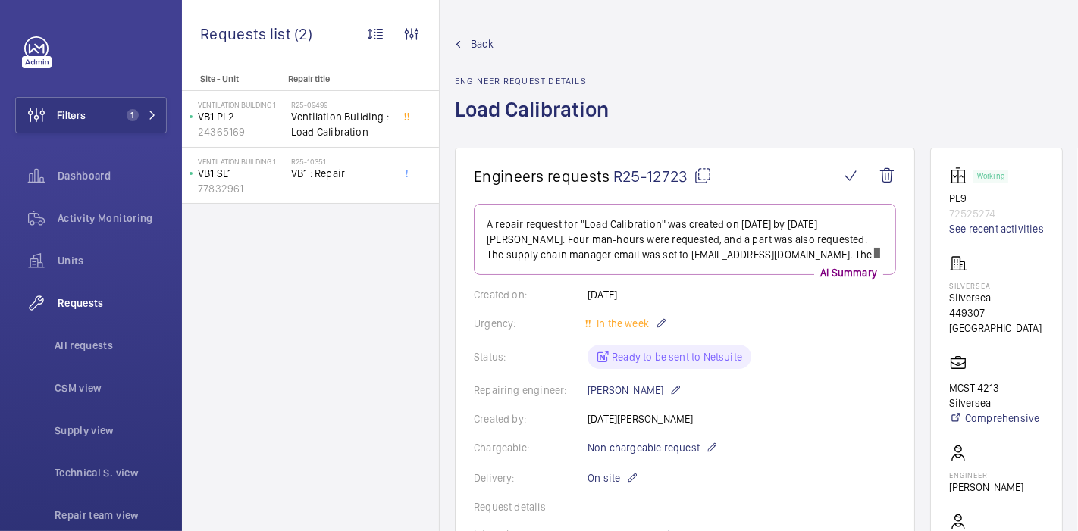
click at [697, 179] on mat-icon at bounding box center [703, 176] width 18 height 18
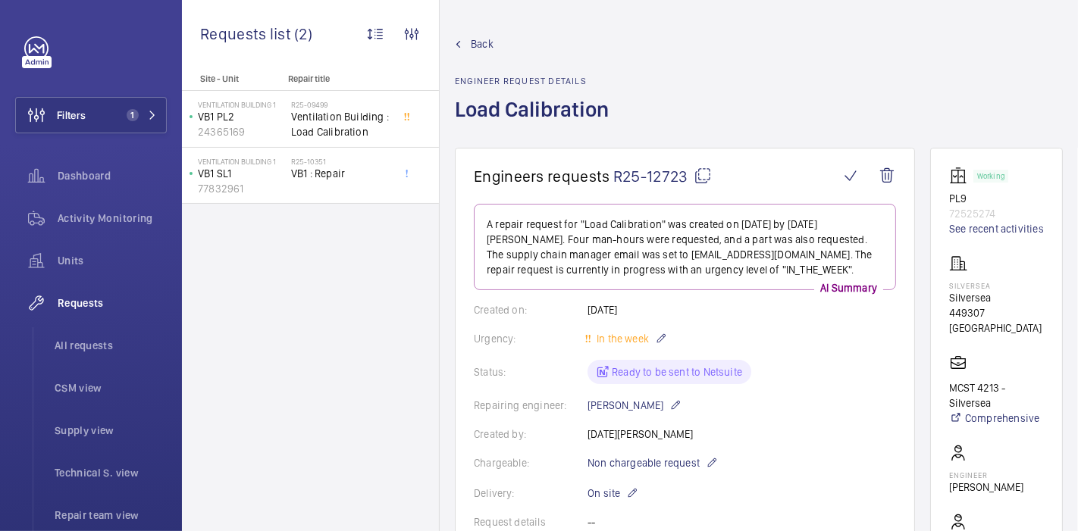
click at [466, 46] on link "Back" at bounding box center [536, 43] width 163 height 15
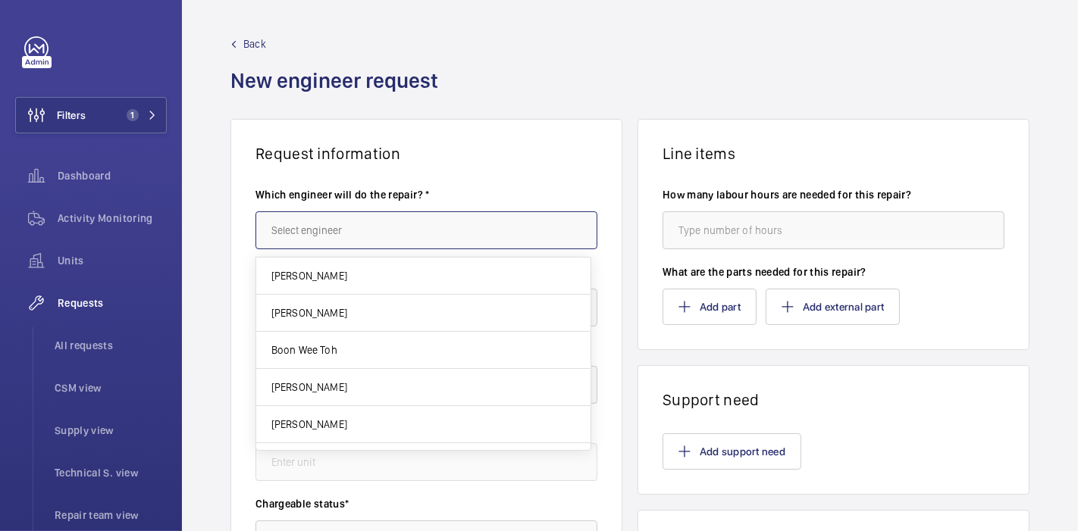
click at [393, 230] on input "text" at bounding box center [426, 230] width 342 height 38
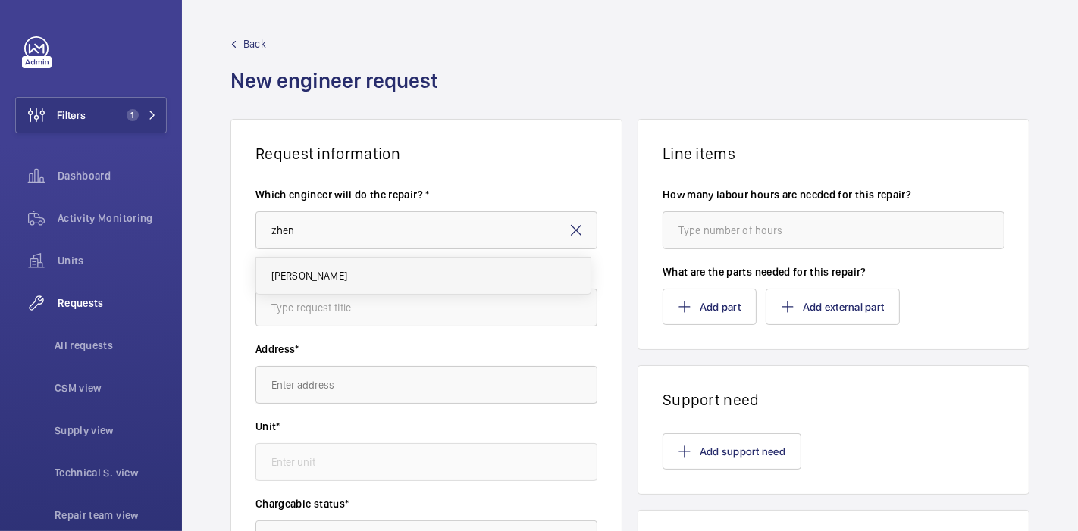
click at [400, 275] on mat-option "[PERSON_NAME]" at bounding box center [423, 276] width 334 height 36
type input "[PERSON_NAME]"
click at [402, 302] on input "text" at bounding box center [426, 308] width 342 height 38
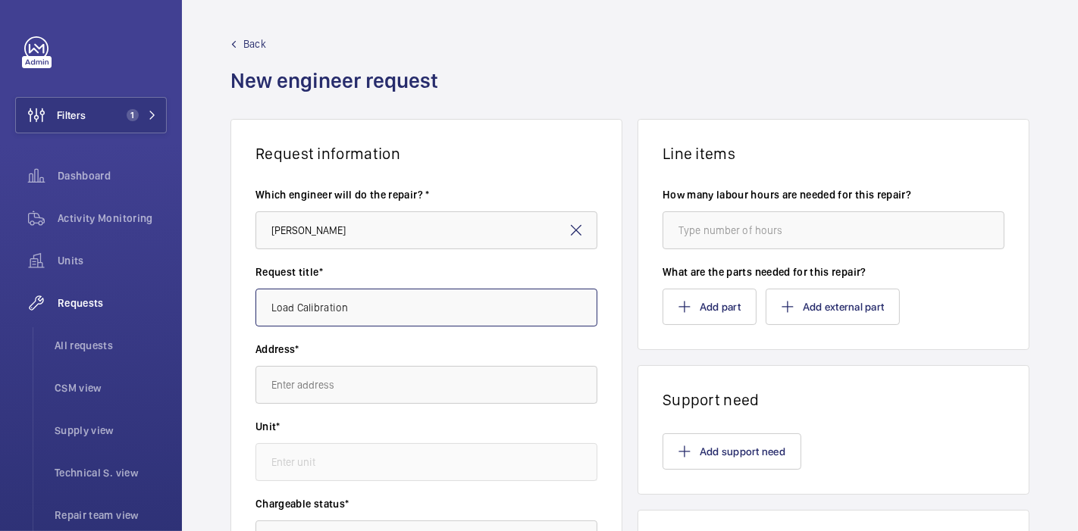
type input "Load Calibration"
click at [408, 392] on input "text" at bounding box center [426, 385] width 342 height 38
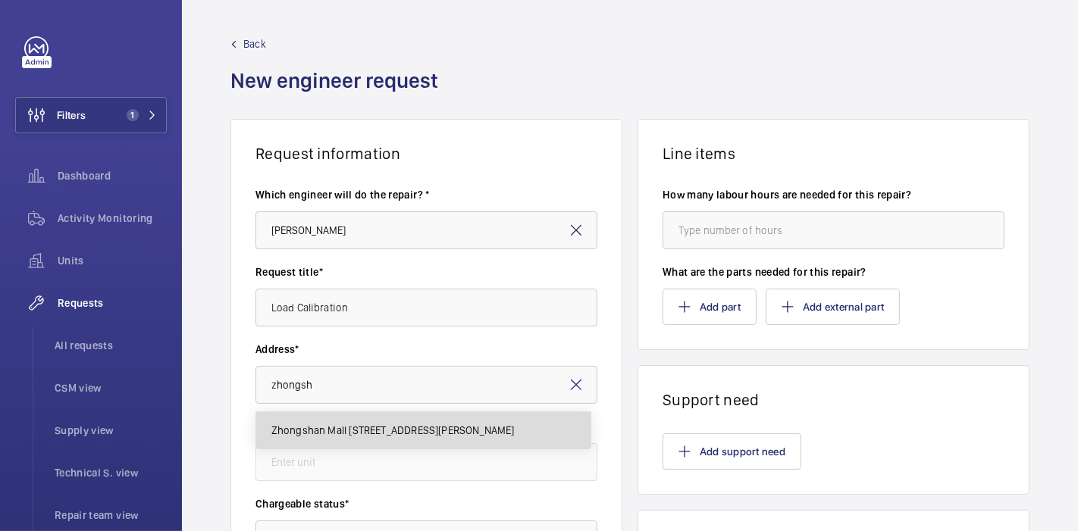
click at [418, 436] on span "Zhongshan Mall [STREET_ADDRESS][PERSON_NAME]" at bounding box center [392, 430] width 243 height 15
type input "Zhongshan Mall [STREET_ADDRESS][PERSON_NAME]"
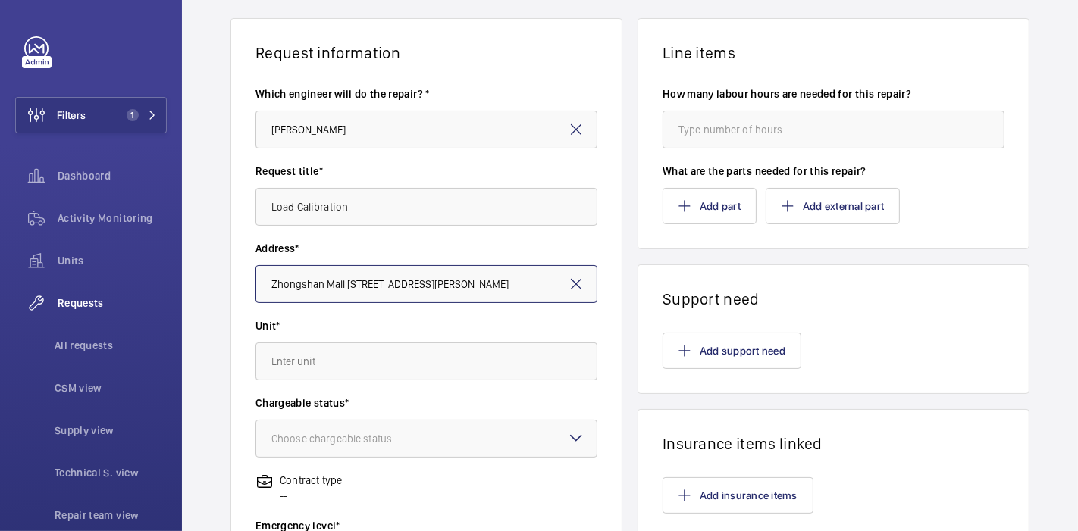
scroll to position [102, 0]
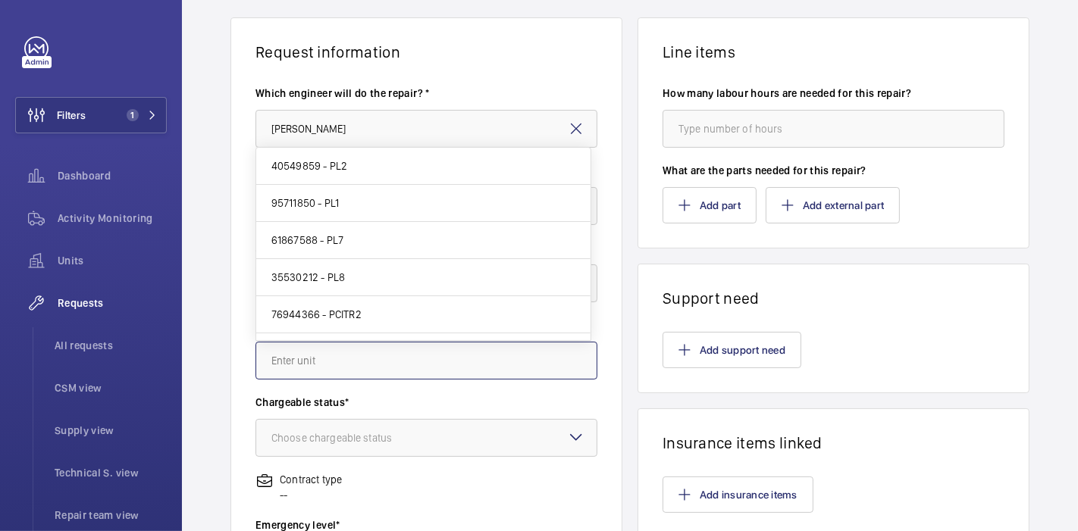
click at [301, 373] on input "text" at bounding box center [426, 361] width 342 height 38
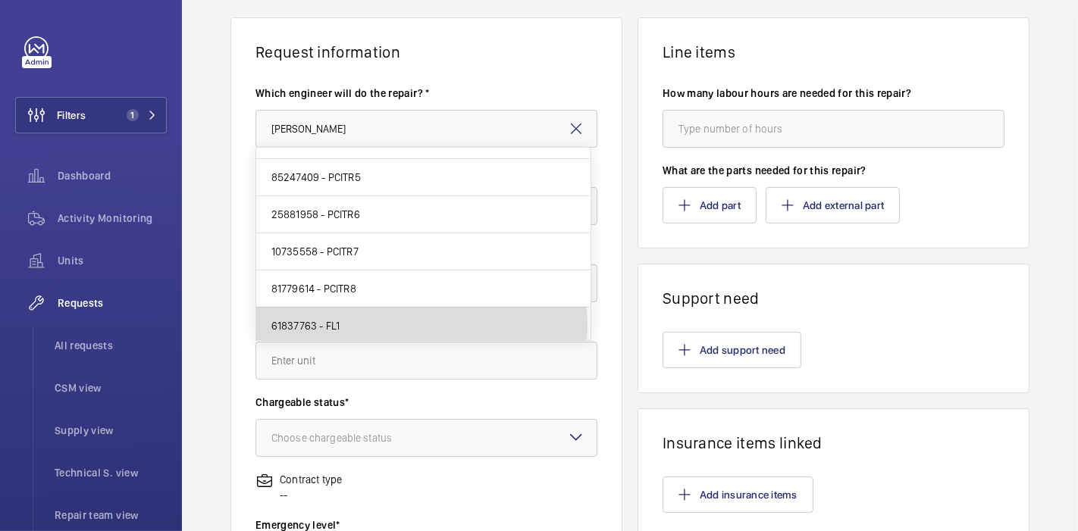
click at [385, 323] on mat-option "61837763 - FL1" at bounding box center [423, 326] width 334 height 36
type input "61837763 - FL1"
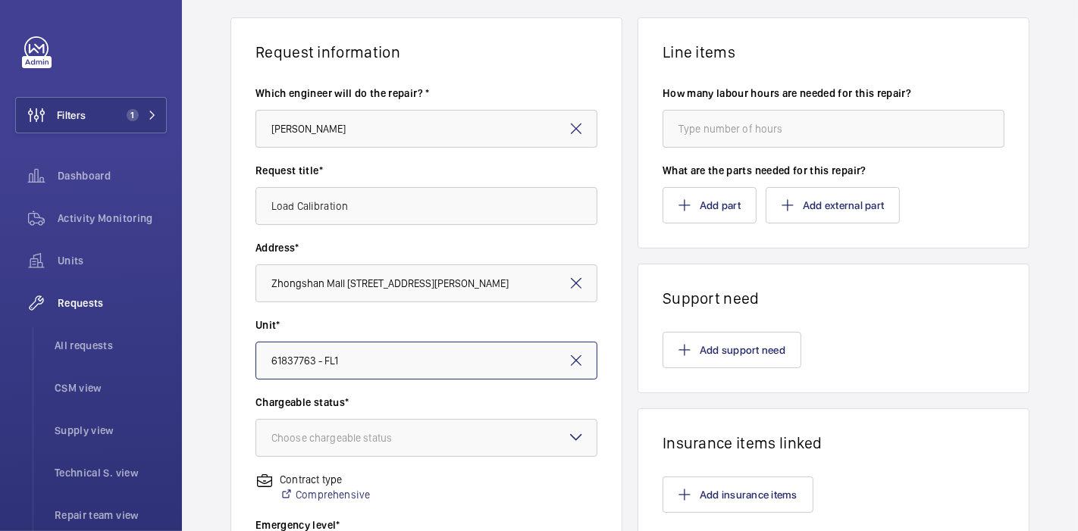
scroll to position [312, 0]
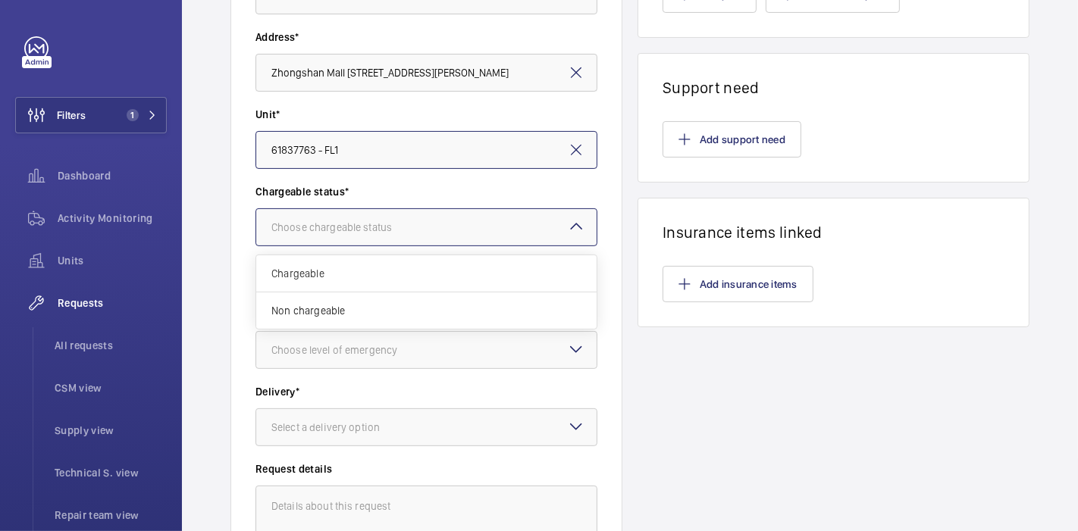
click at [321, 224] on div "Choose chargeable status" at bounding box center [350, 227] width 158 height 15
click at [351, 314] on span "Non chargeable" at bounding box center [426, 310] width 310 height 15
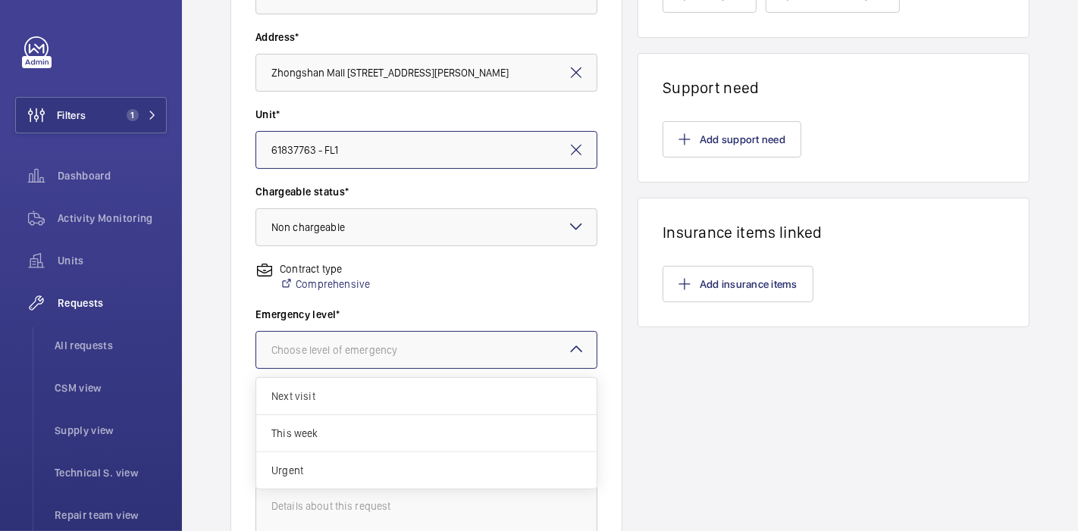
click at [379, 346] on div "Choose level of emergency" at bounding box center [353, 350] width 164 height 15
click at [376, 430] on span "This week" at bounding box center [426, 433] width 310 height 15
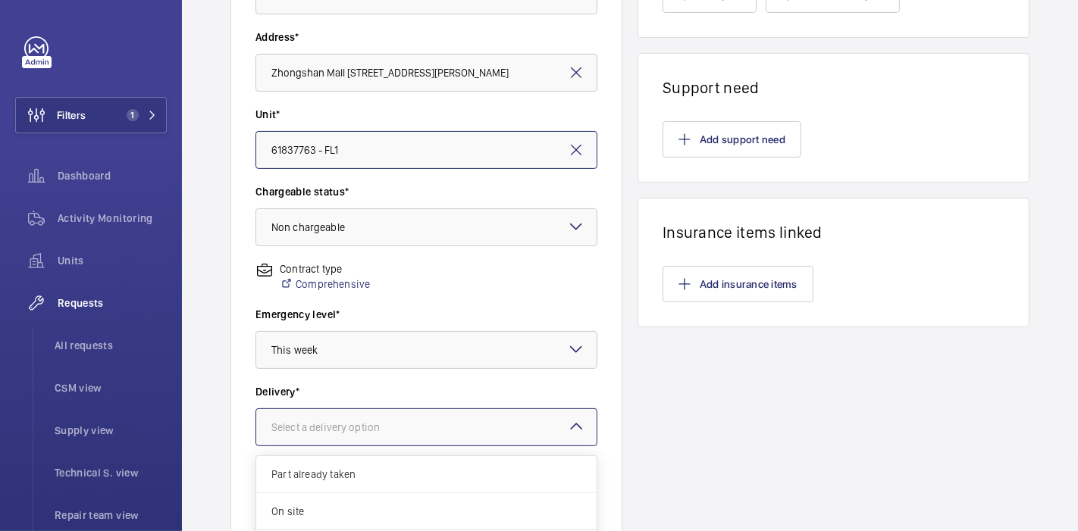
click at [376, 430] on div "Select a delivery option" at bounding box center [344, 427] width 146 height 15
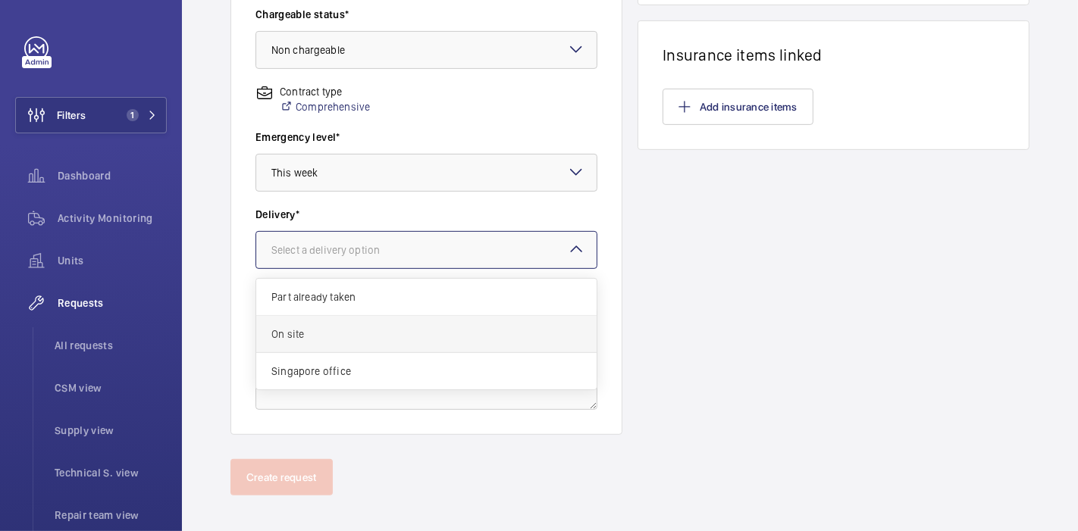
click at [392, 331] on span "On site" at bounding box center [426, 334] width 310 height 15
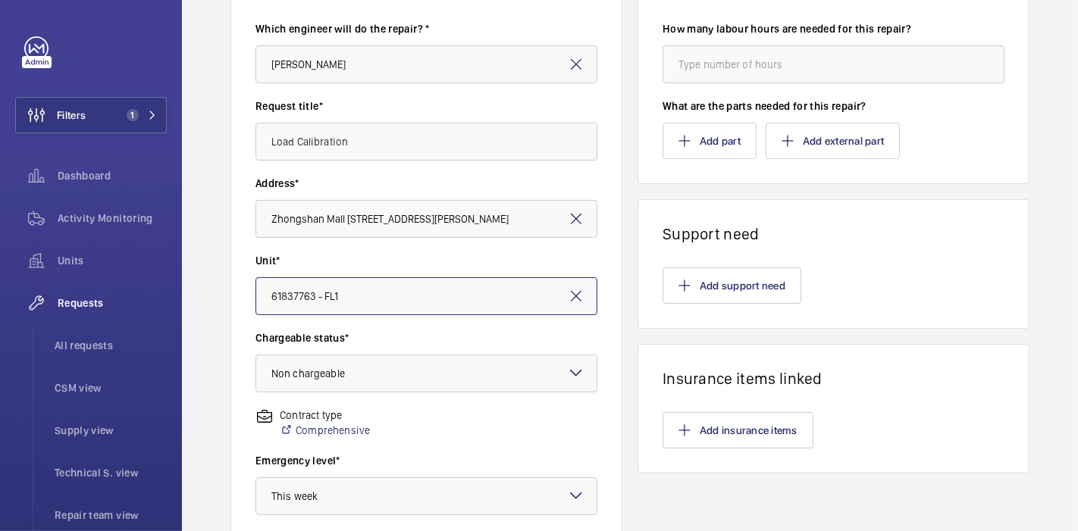
scroll to position [0, 0]
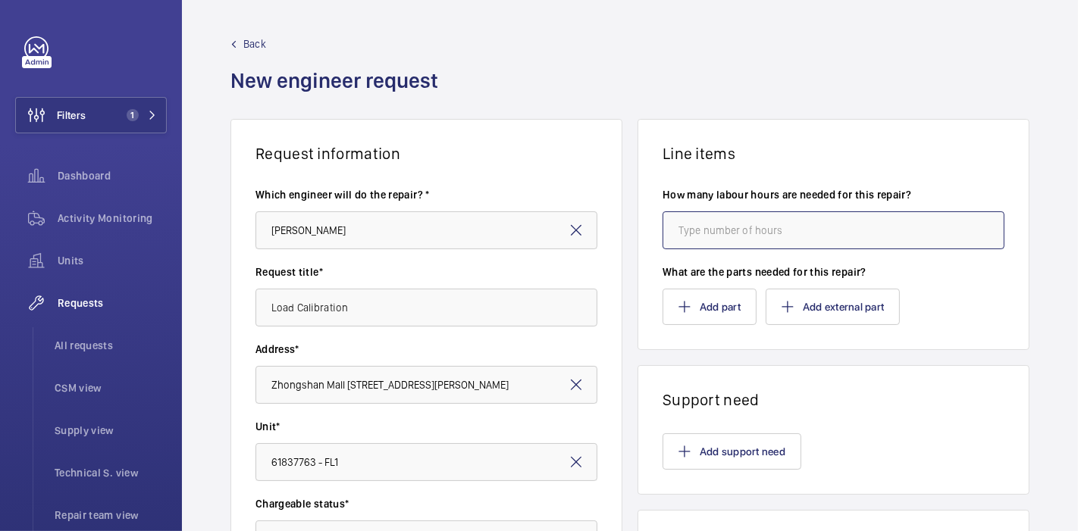
click at [721, 221] on input "number" at bounding box center [834, 230] width 342 height 38
type input "4"
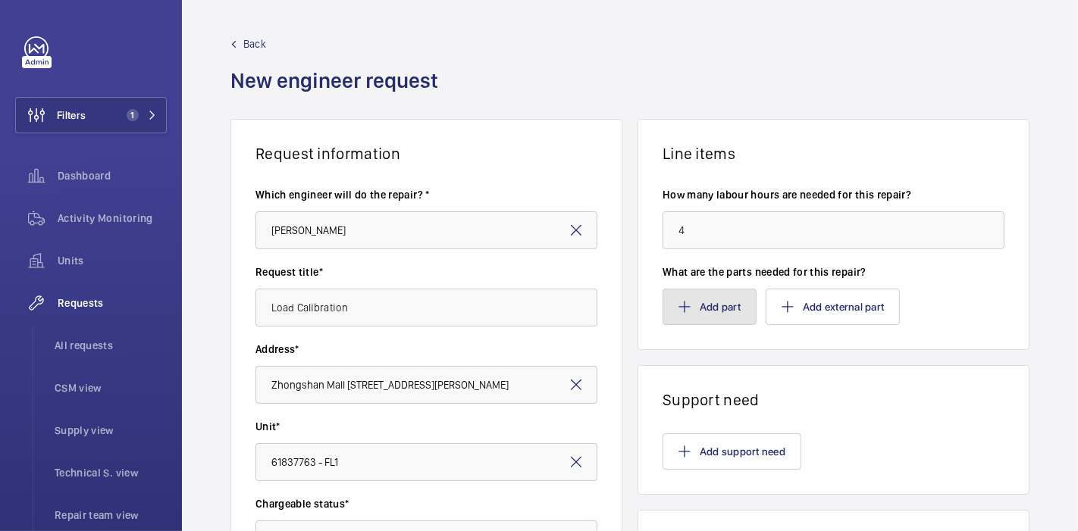
click at [693, 303] on button "Add part" at bounding box center [710, 307] width 94 height 36
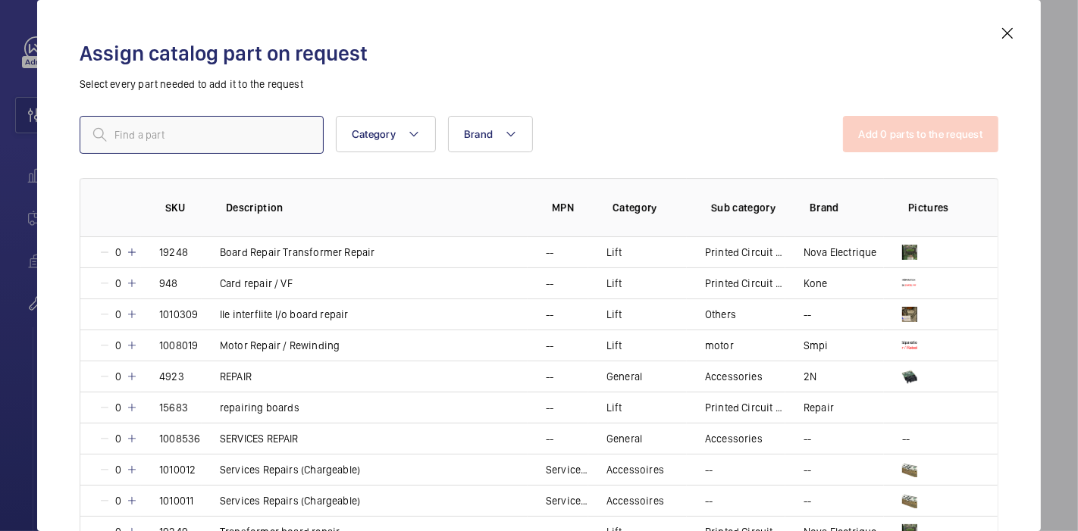
click at [274, 136] on input "text" at bounding box center [202, 135] width 244 height 38
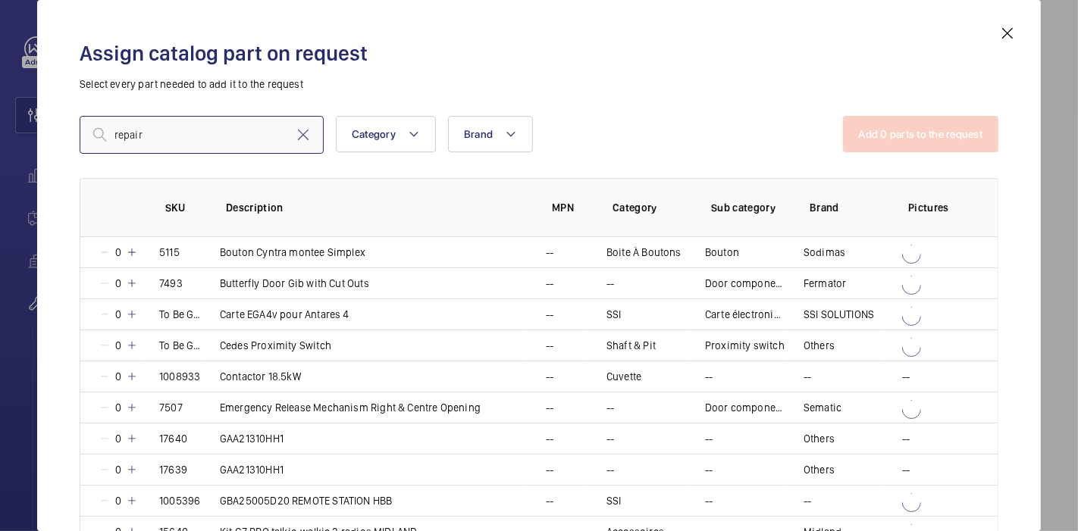
type input "repair"
click at [205, 170] on div "repair Category Brand More filters Reset all filters Add 0 parts to the request…" at bounding box center [539, 305] width 919 height 379
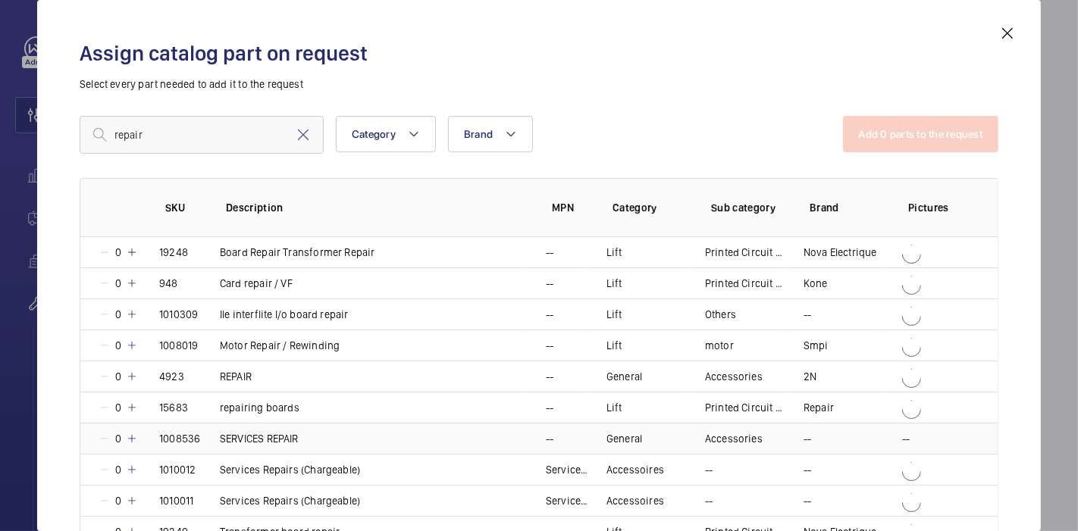
click at [132, 436] on mat-icon at bounding box center [132, 439] width 12 height 12
drag, startPoint x: 857, startPoint y: 164, endPoint x: 854, endPoint y: 151, distance: 14.0
click at [854, 151] on div "repair Category Brand More filters Reset all filters Add 1 parts to the request…" at bounding box center [539, 305] width 919 height 379
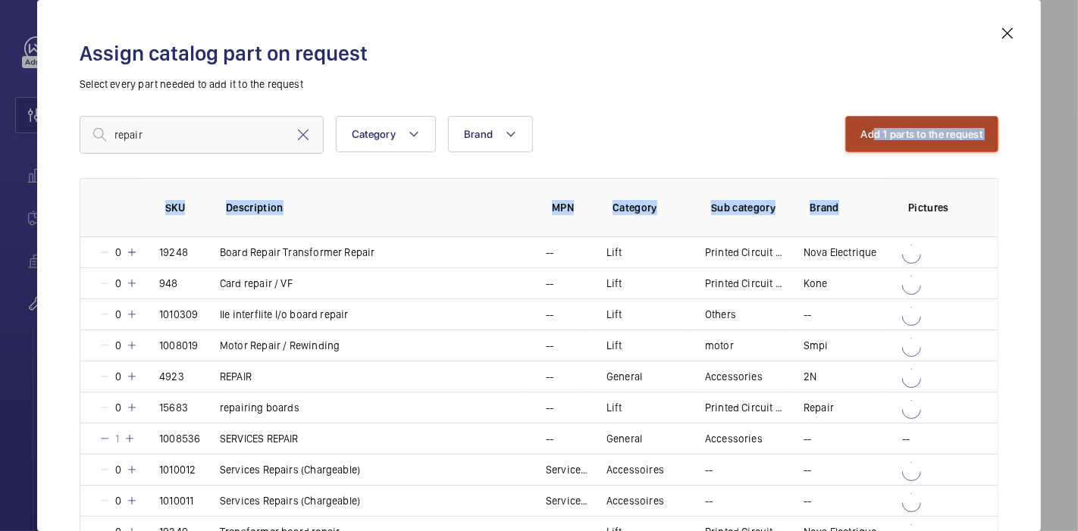
click at [854, 151] on button "Add 1 parts to the request" at bounding box center [922, 134] width 154 height 36
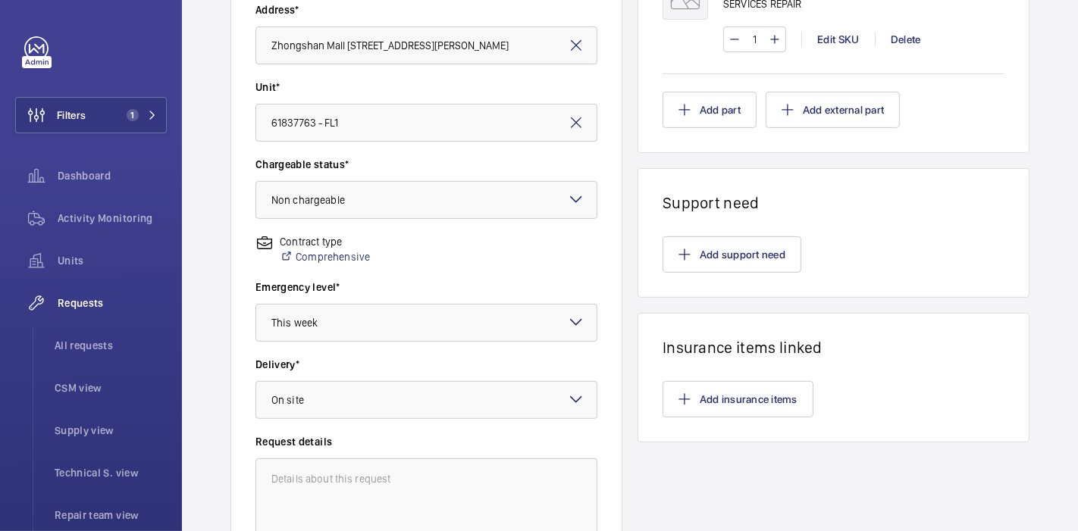
scroll to position [501, 0]
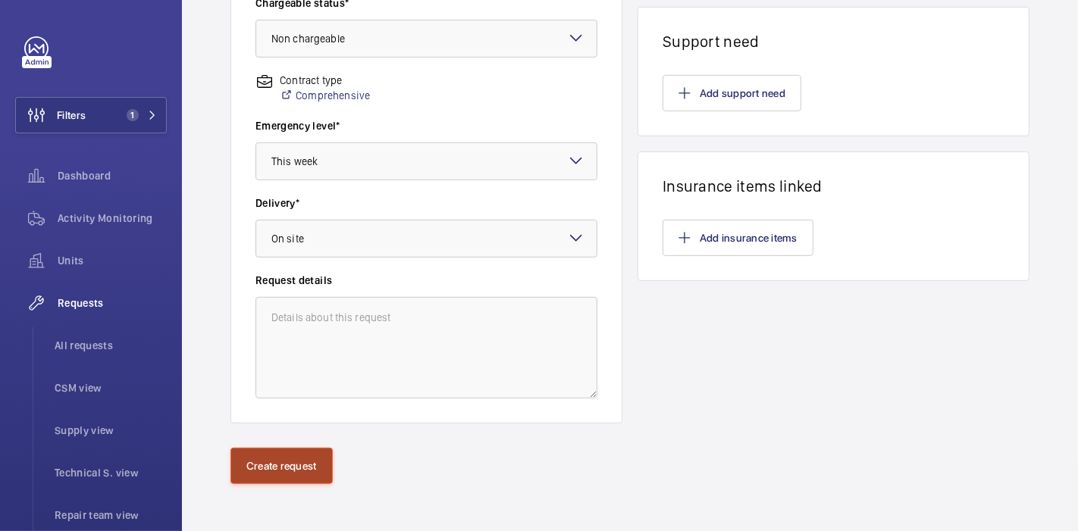
click at [264, 473] on button "Create request" at bounding box center [281, 466] width 102 height 36
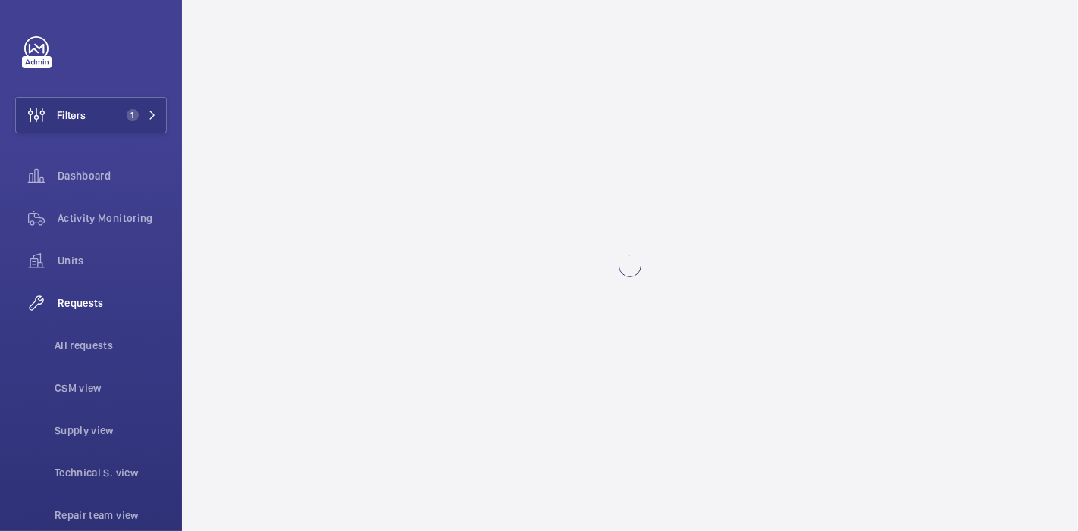
scroll to position [0, 0]
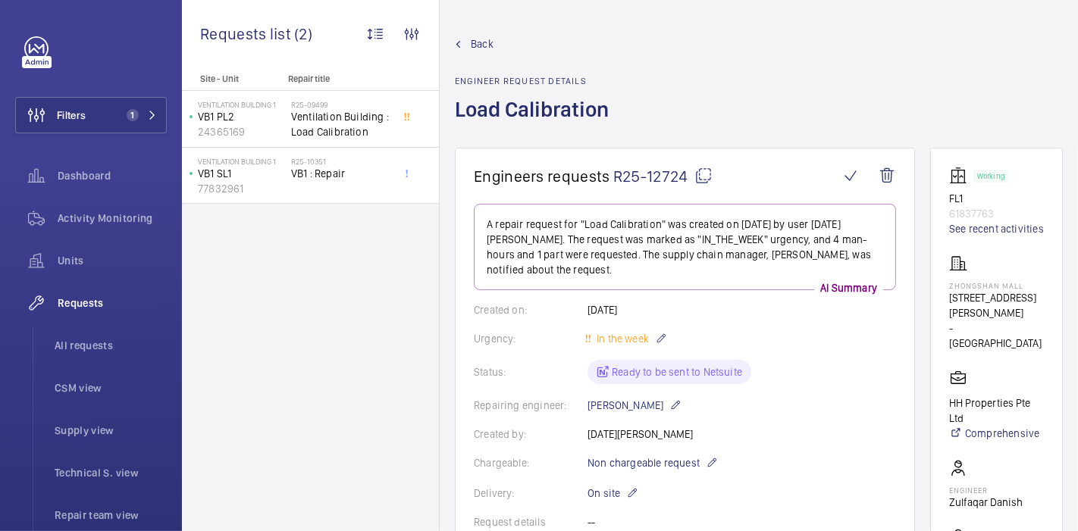
click at [699, 174] on mat-icon at bounding box center [703, 176] width 18 height 18
click at [82, 208] on div "Activity Monitoring" at bounding box center [91, 218] width 152 height 36
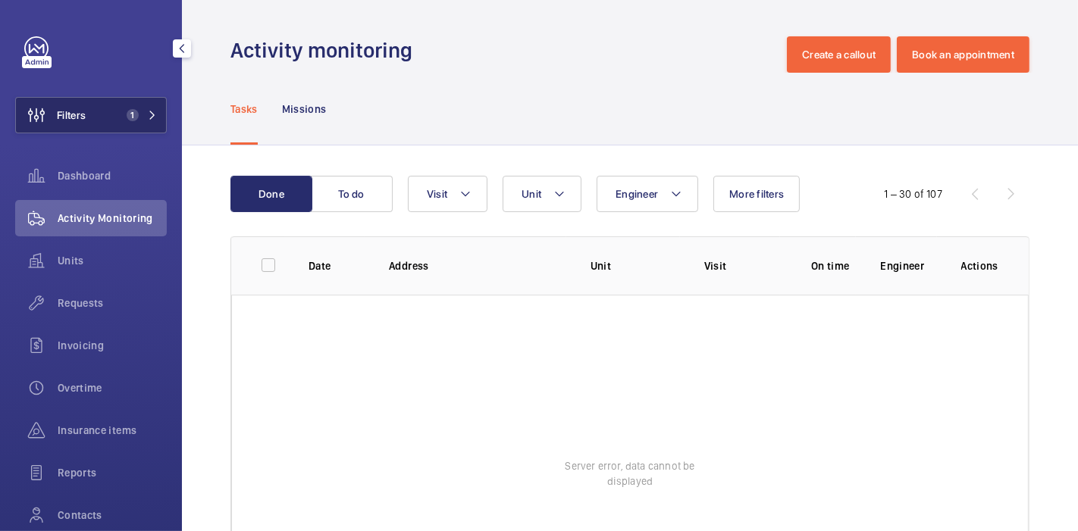
click at [136, 110] on span "1" at bounding box center [139, 115] width 36 height 12
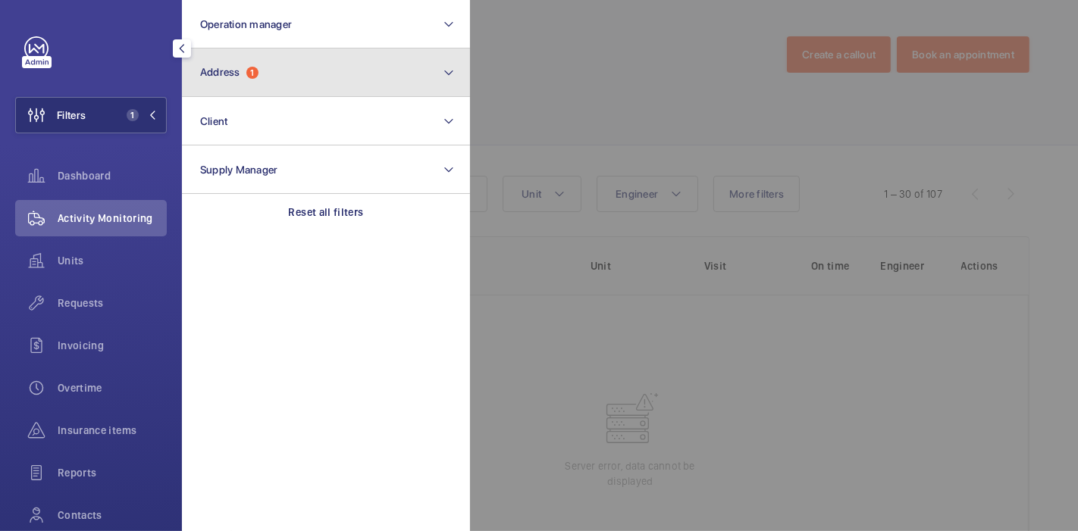
click at [273, 49] on button "Address 1" at bounding box center [326, 73] width 288 height 49
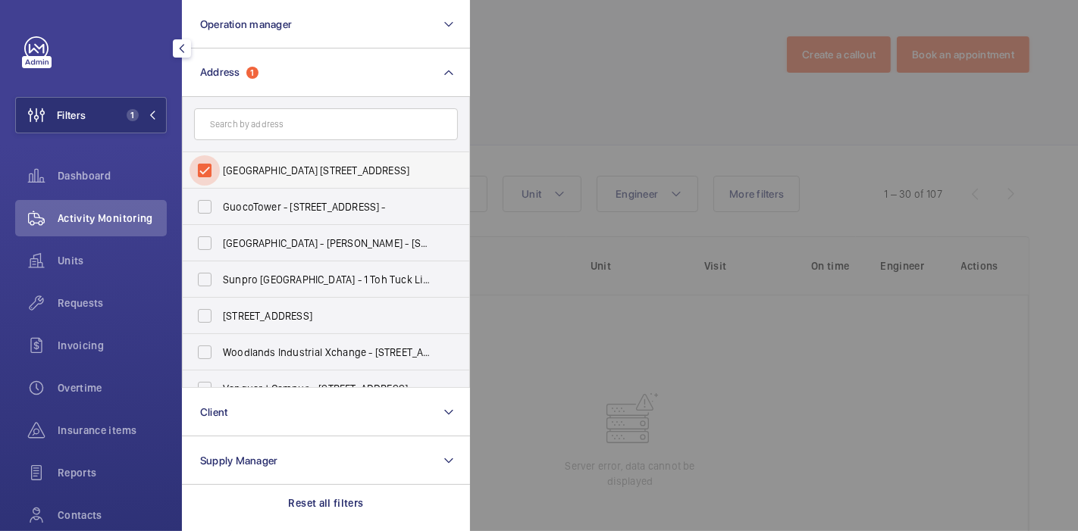
click at [207, 171] on input "[GEOGRAPHIC_DATA] [STREET_ADDRESS]" at bounding box center [205, 170] width 30 height 30
checkbox input "false"
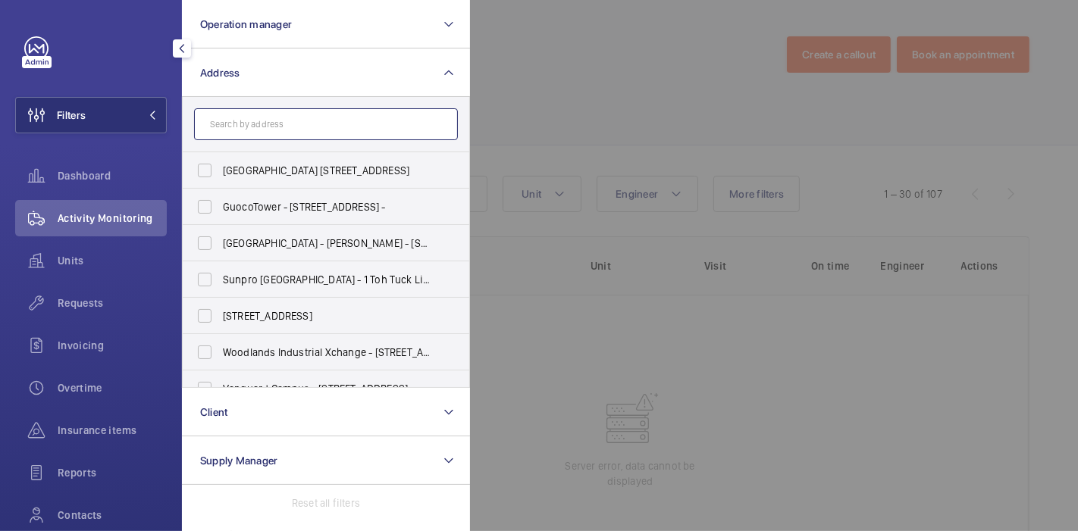
click at [259, 124] on input "text" at bounding box center [326, 124] width 264 height 32
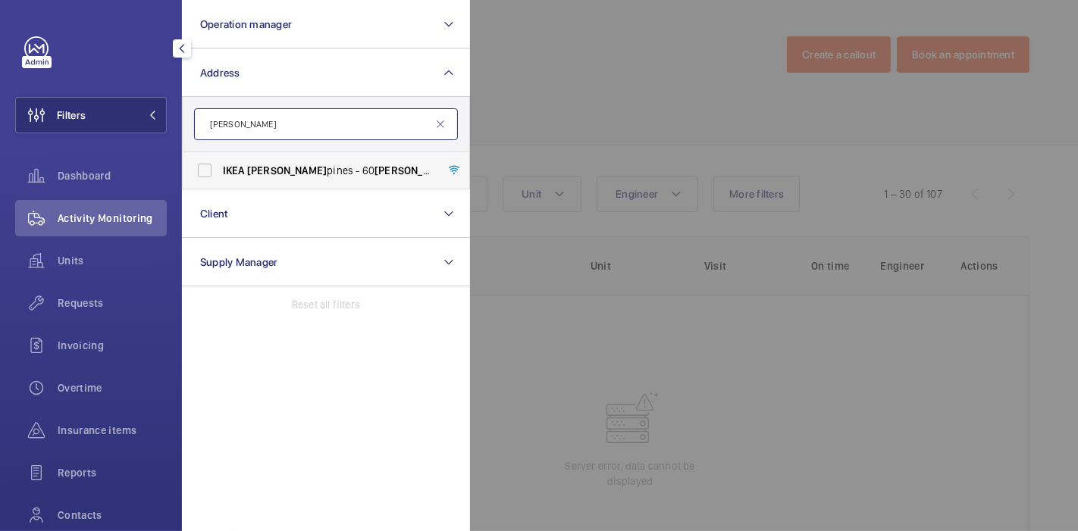
type input "[PERSON_NAME]"
click at [273, 172] on span "[PERSON_NAME] - [STREET_ADDRESS][PERSON_NAME]" at bounding box center [327, 170] width 208 height 15
click at [220, 172] on input "[PERSON_NAME] - [STREET_ADDRESS][PERSON_NAME]" at bounding box center [205, 170] width 30 height 30
checkbox input "true"
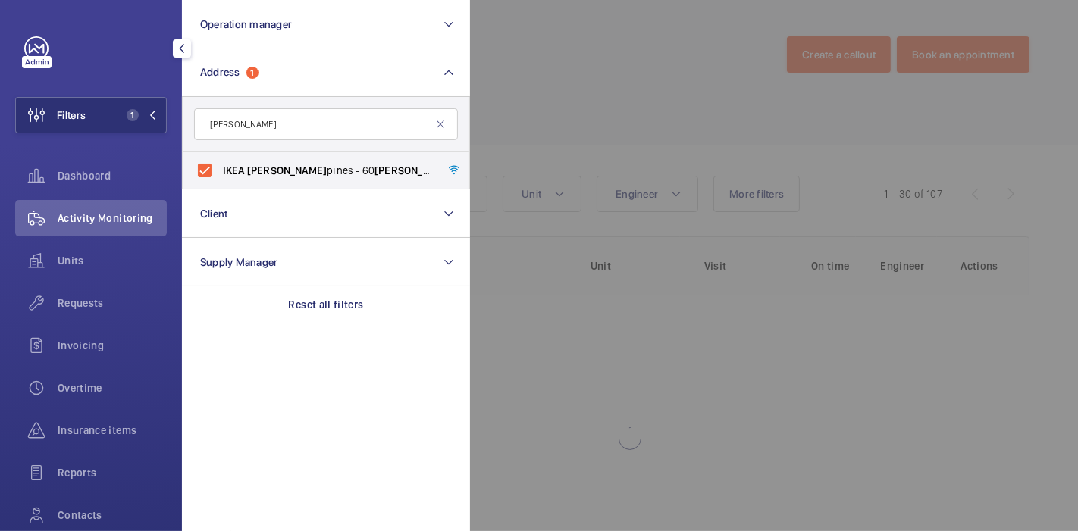
click at [535, 130] on div at bounding box center [1009, 265] width 1078 height 531
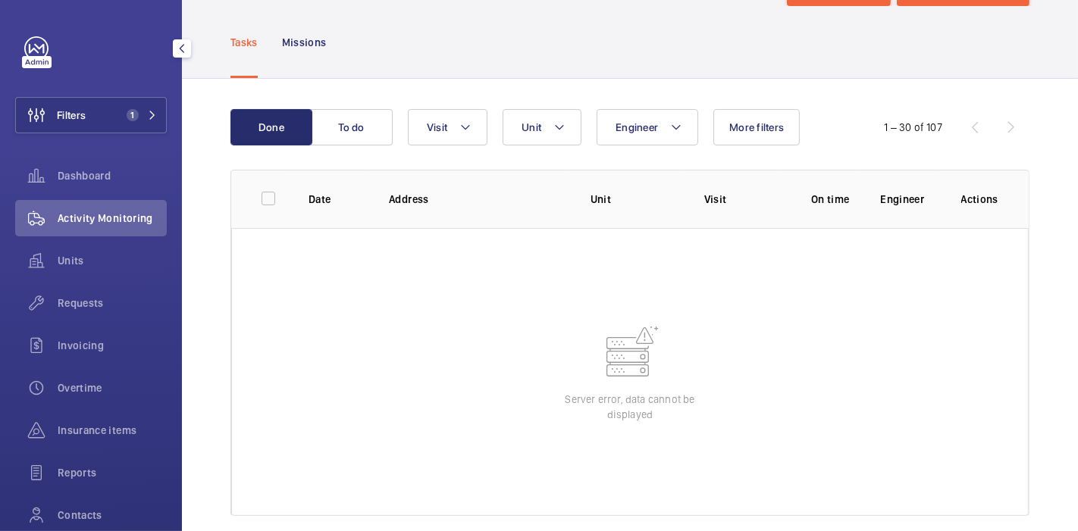
scroll to position [69, 0]
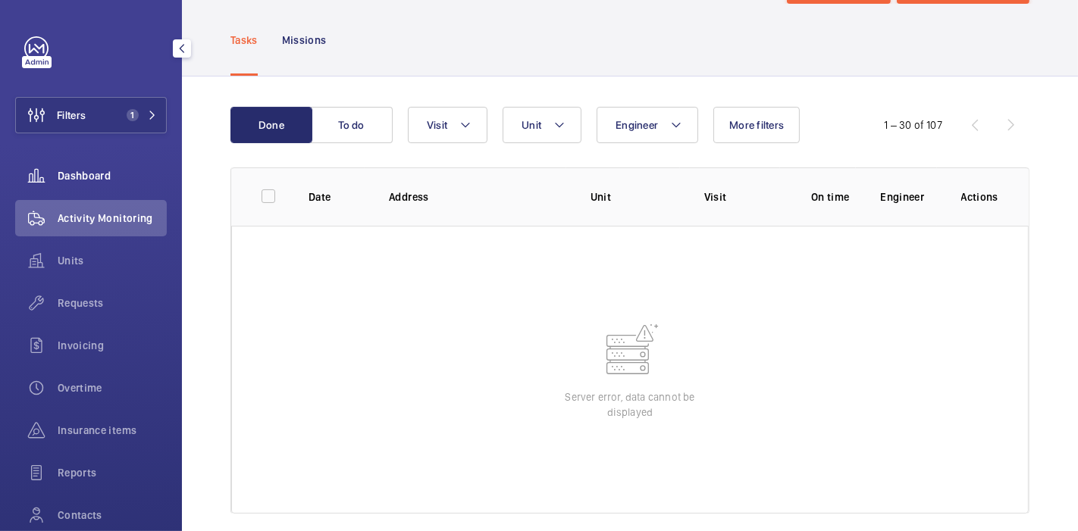
click at [87, 179] on span "Dashboard" at bounding box center [112, 175] width 109 height 15
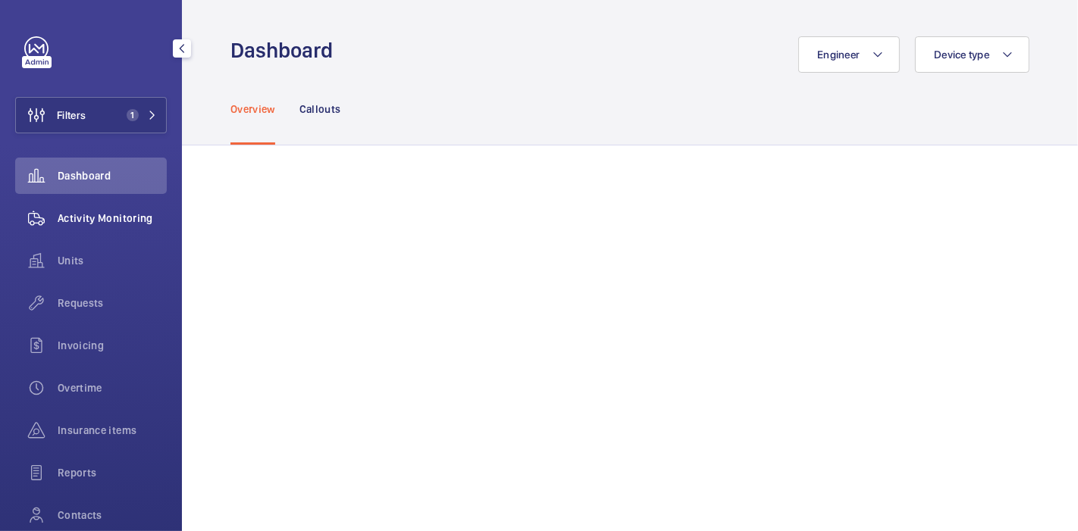
click at [98, 203] on div "Activity Monitoring" at bounding box center [91, 218] width 152 height 36
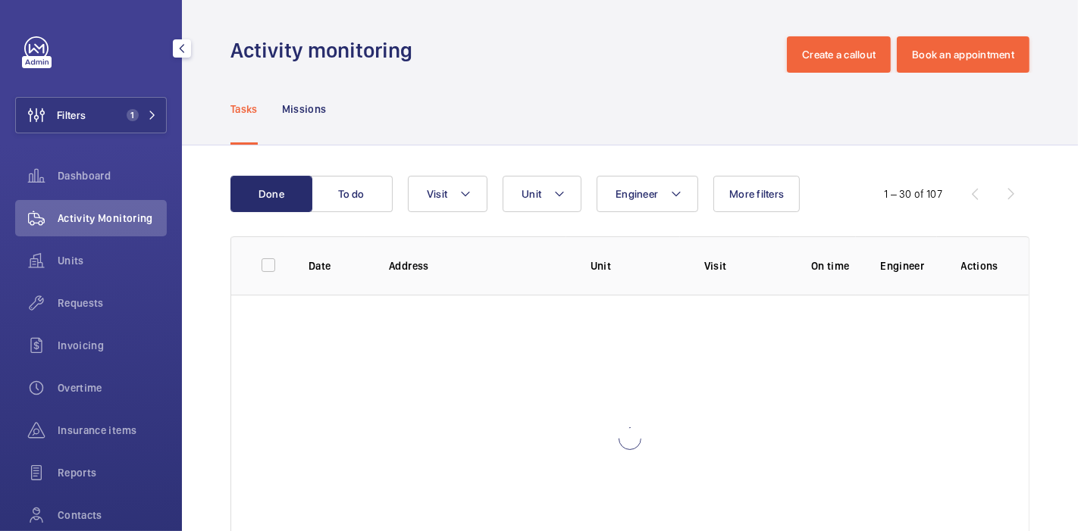
click at [100, 214] on span "Activity Monitoring" at bounding box center [112, 218] width 109 height 15
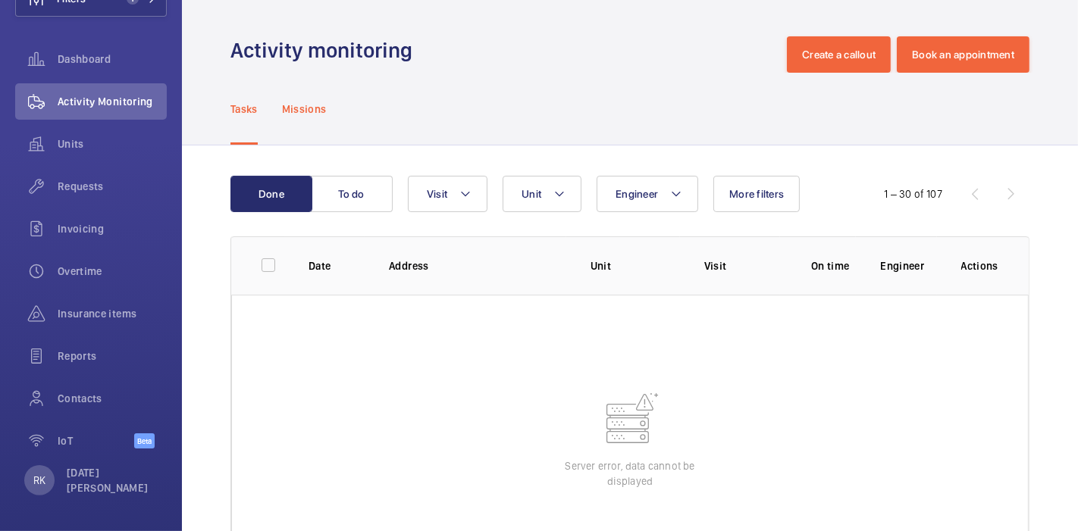
click at [298, 102] on p "Missions" at bounding box center [304, 109] width 45 height 15
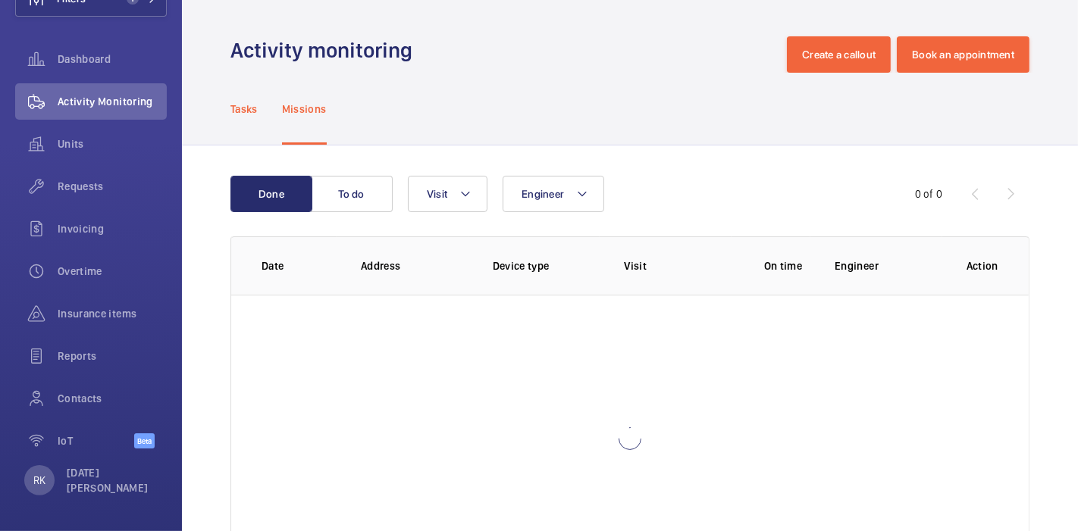
click at [246, 103] on p "Tasks" at bounding box center [243, 109] width 27 height 15
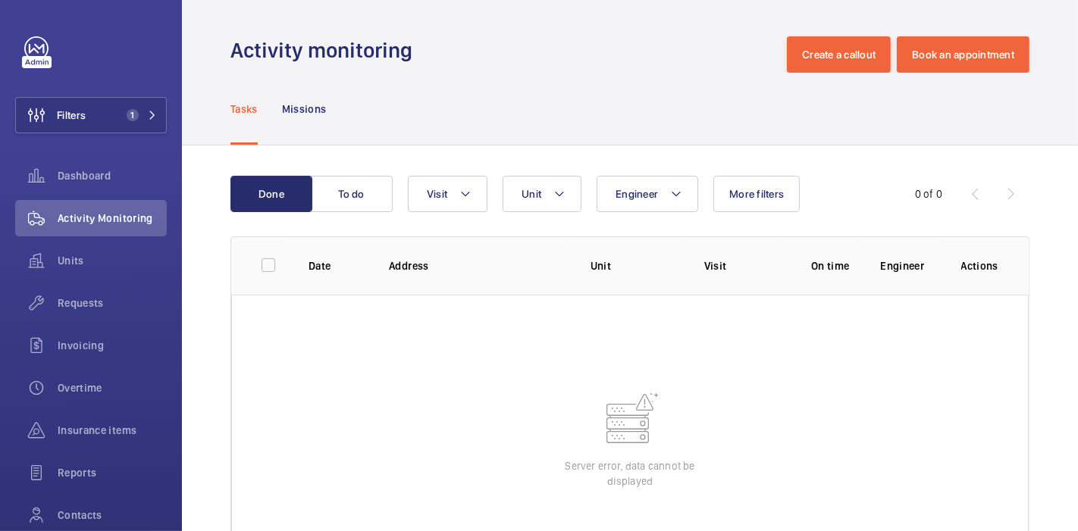
click at [640, 453] on wm-front-table-error "Server error, data cannot be displayed" at bounding box center [629, 439] width 797 height 288
click at [92, 296] on span "Requests" at bounding box center [112, 303] width 109 height 15
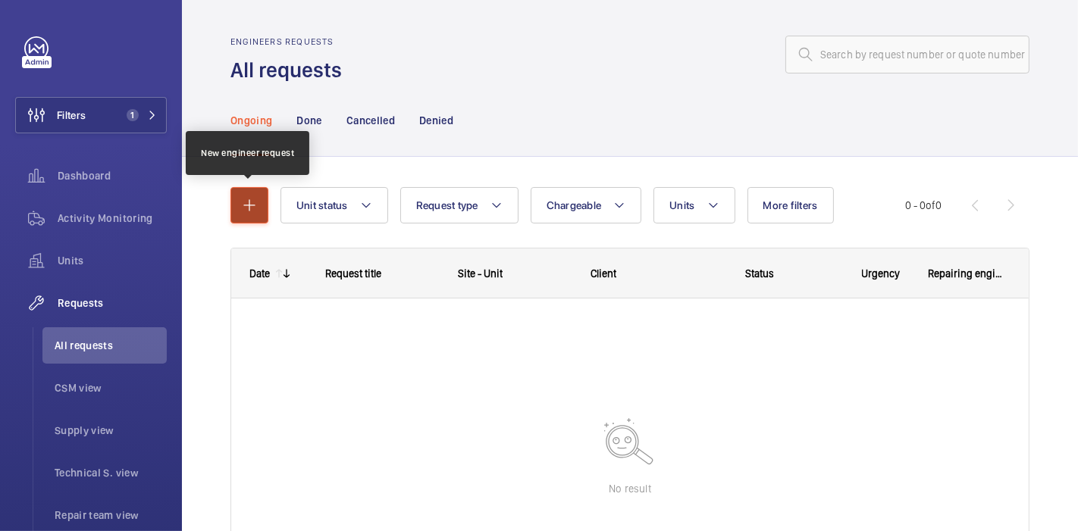
click at [255, 198] on mat-icon "button" at bounding box center [249, 205] width 18 height 18
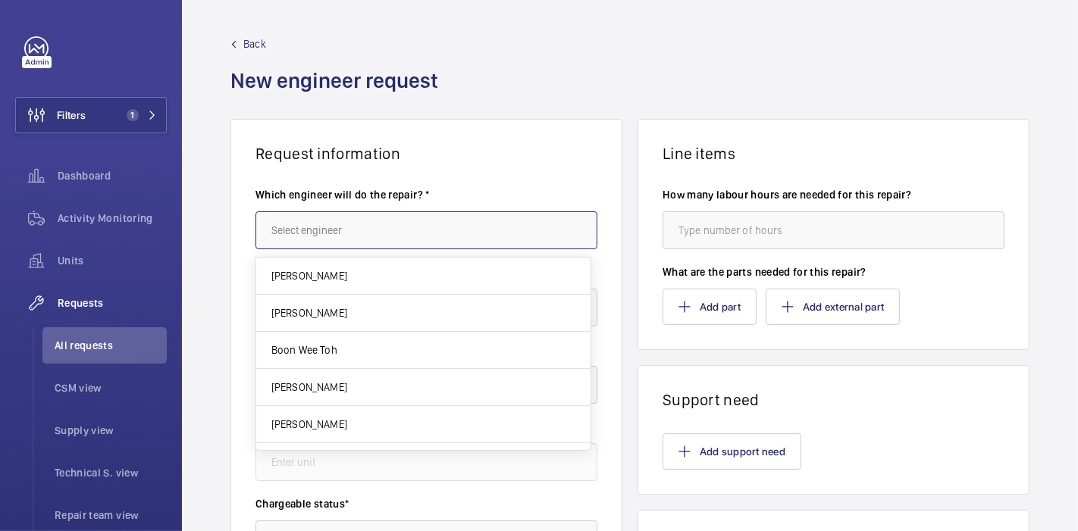
click at [336, 218] on input "text" at bounding box center [426, 230] width 342 height 38
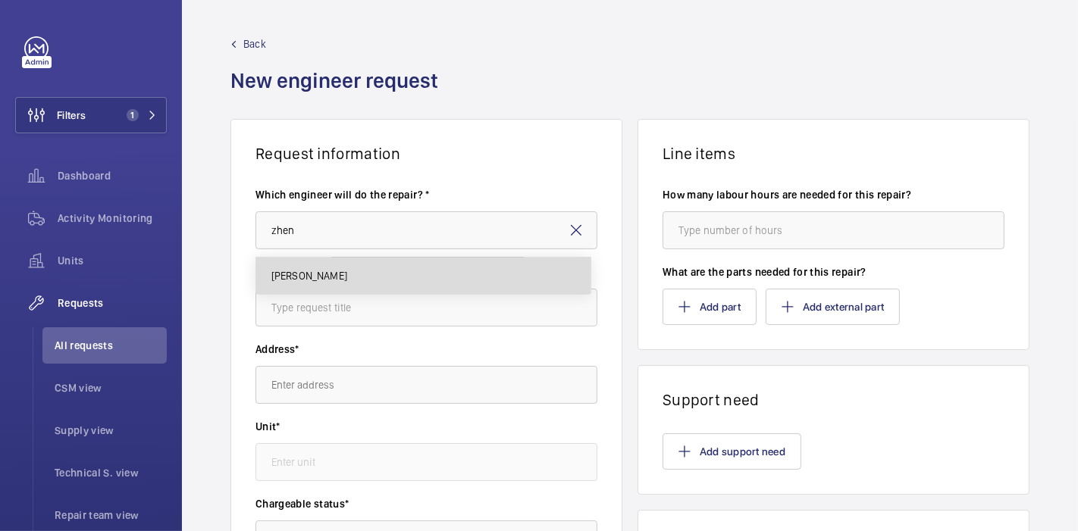
click at [365, 278] on mat-option "[PERSON_NAME]" at bounding box center [423, 276] width 334 height 36
type input "[PERSON_NAME]"
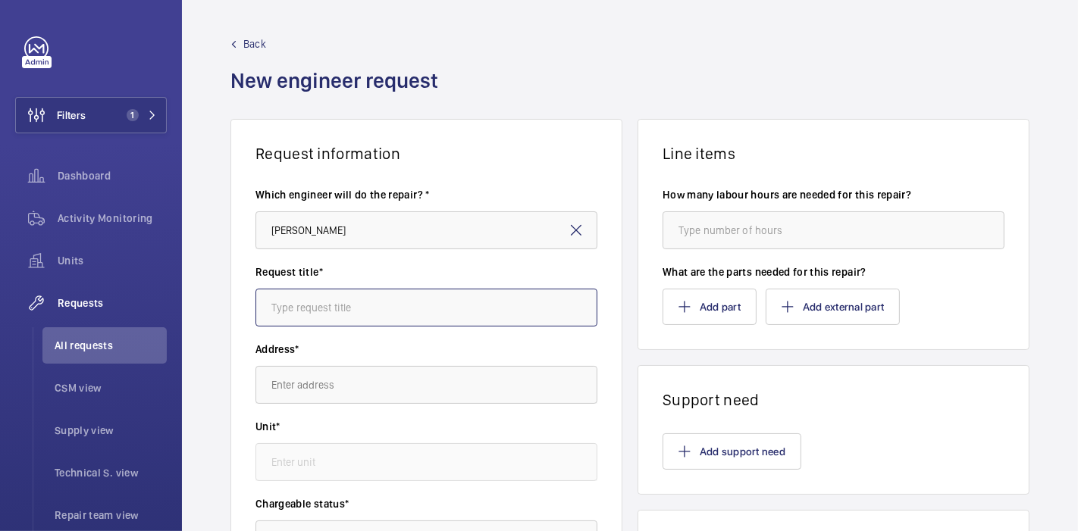
click at [374, 309] on input "text" at bounding box center [426, 308] width 342 height 38
type input "Load Calibration"
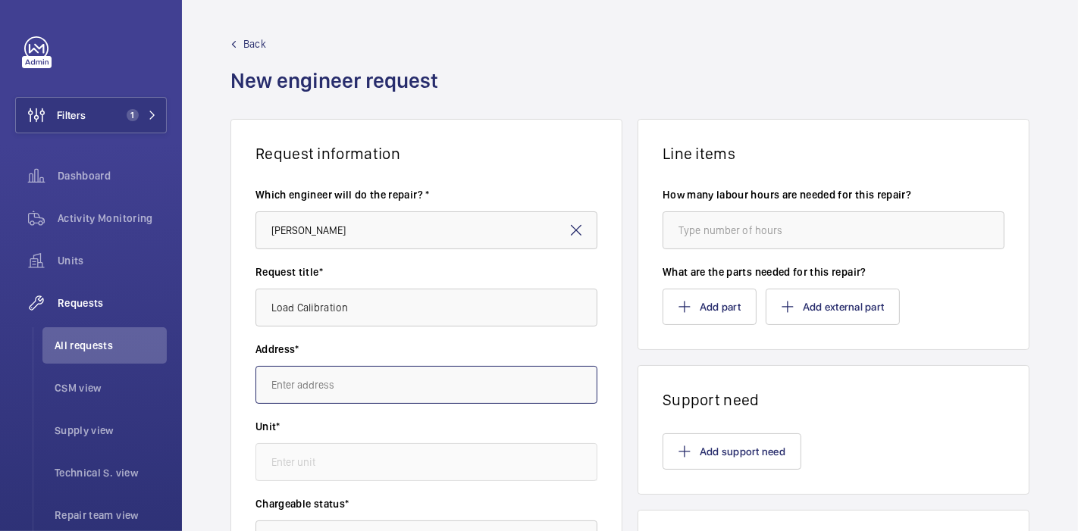
click at [394, 382] on input "text" at bounding box center [426, 385] width 342 height 38
click at [396, 361] on wm-front-autocomplete-dropdown-select "Address*" at bounding box center [426, 373] width 342 height 62
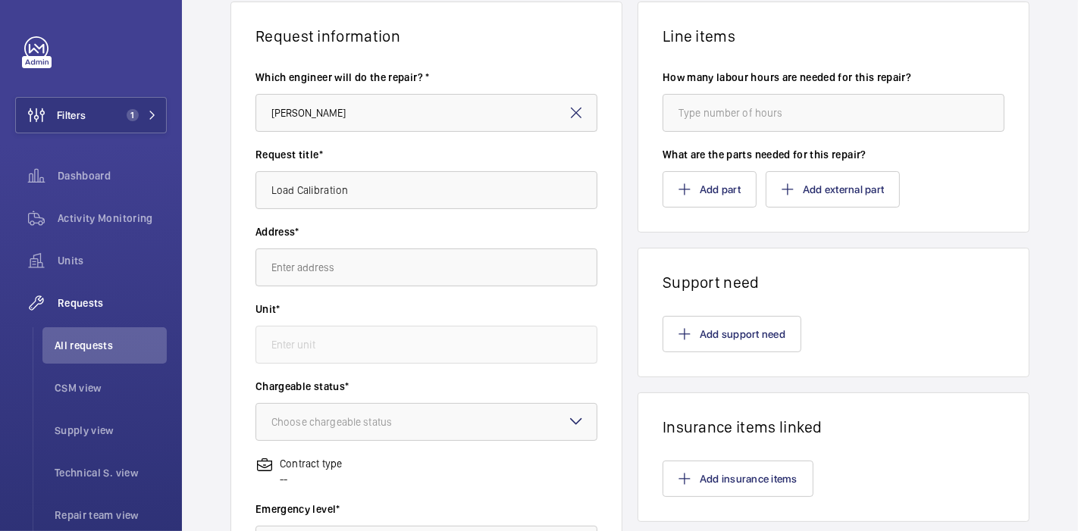
scroll to position [126, 0]
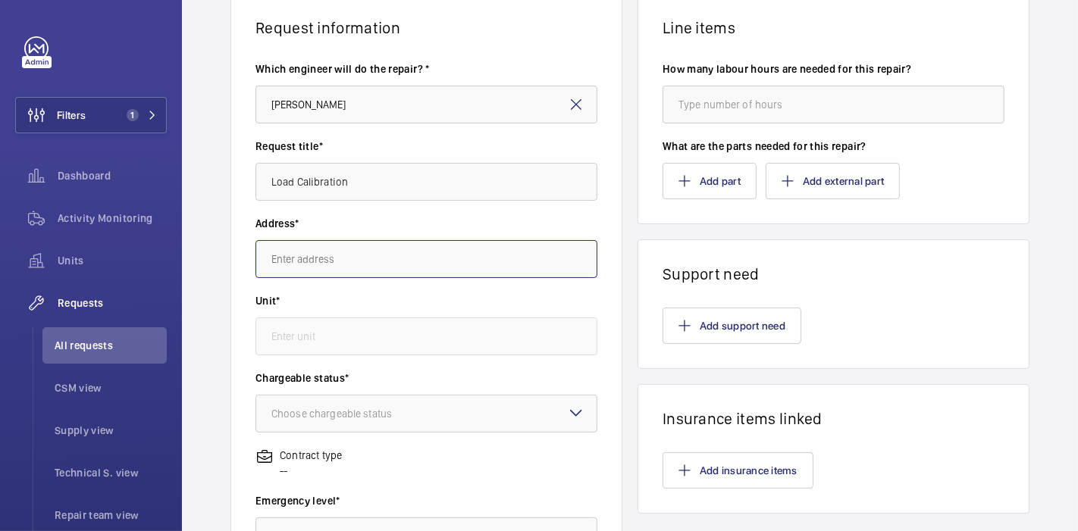
click at [398, 271] on input "text" at bounding box center [426, 259] width 342 height 38
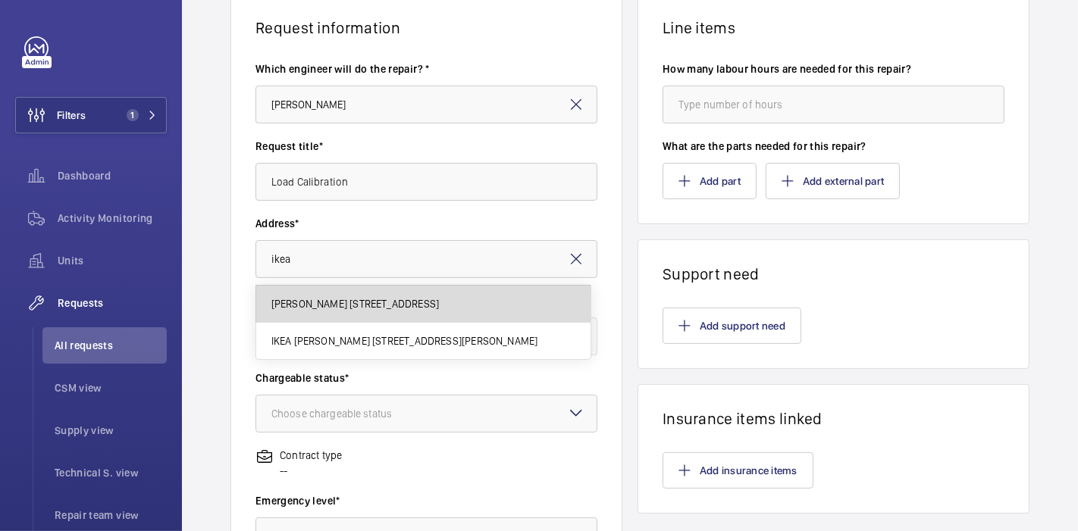
click at [398, 298] on span "IKEA Tampines 60 Tampines North Drive 2, 528764 SINGAPORE" at bounding box center [355, 303] width 168 height 15
type input "IKEA Tampines 60 Tampines North Drive 2, 528764 SINGAPORE"
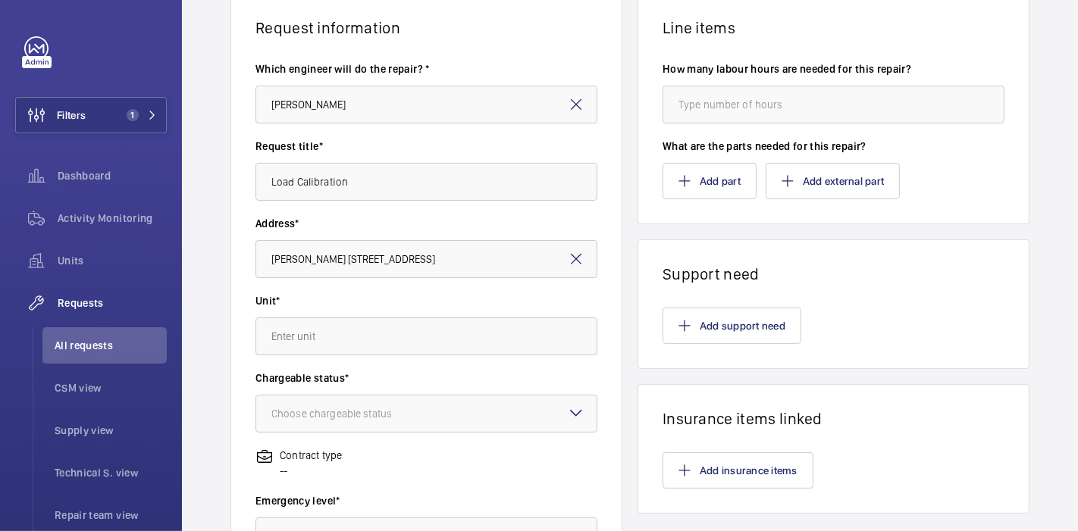
click at [398, 298] on label "Unit*" at bounding box center [426, 300] width 342 height 15
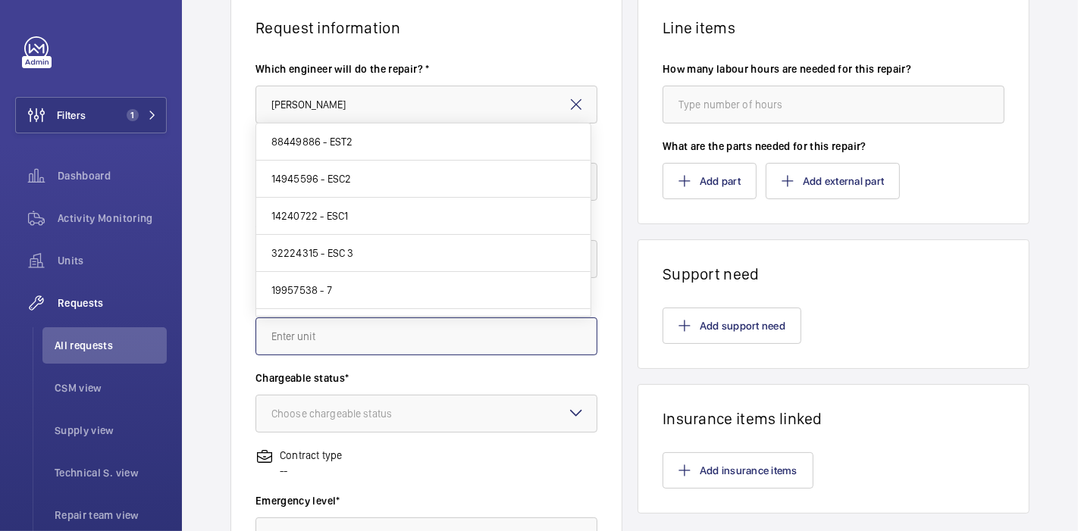
click at [395, 339] on input "text" at bounding box center [426, 337] width 342 height 38
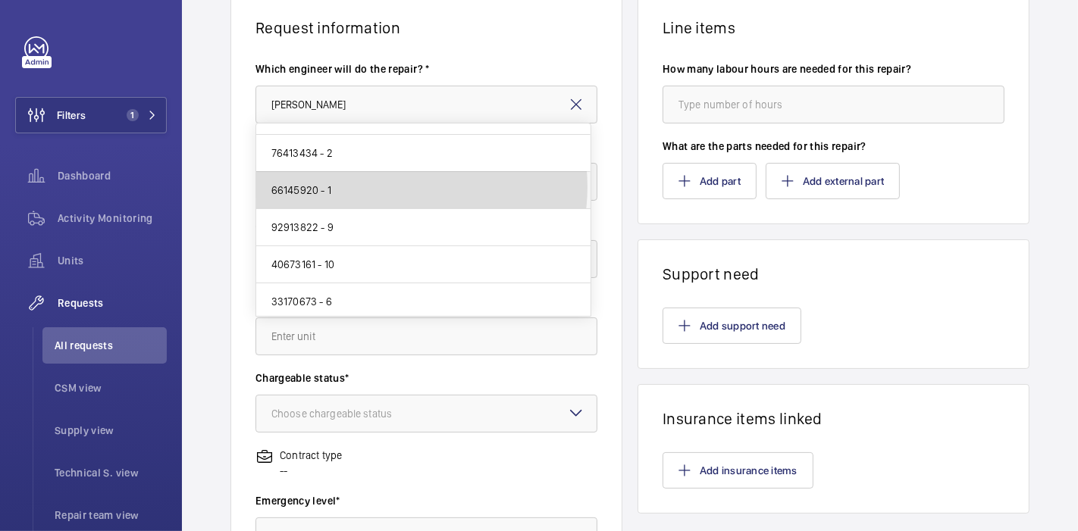
click at [396, 184] on mat-option "66145920 - 1" at bounding box center [423, 190] width 334 height 37
type input "66145920 - 1"
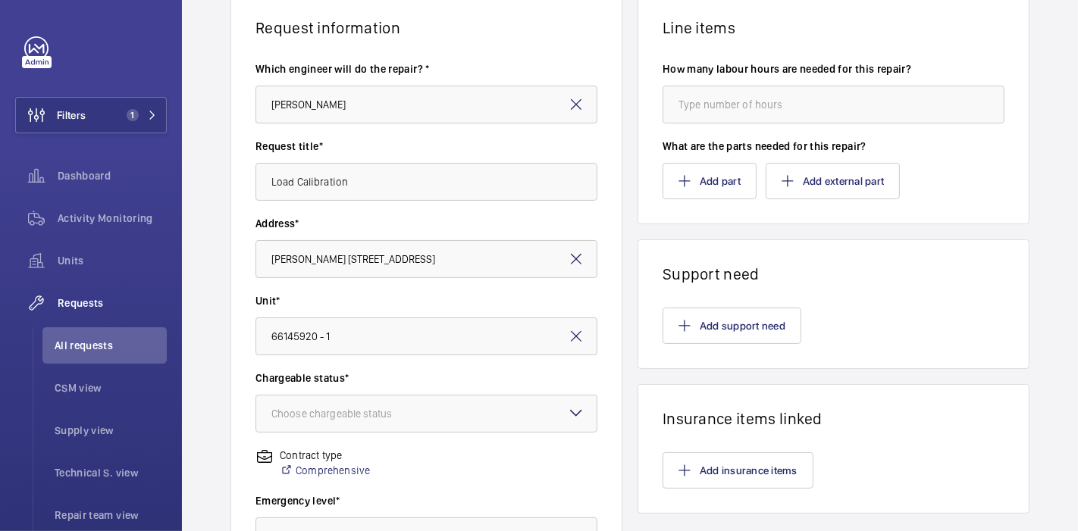
click at [373, 285] on div "Address* IKEA Tampines 60 Tampines North Drive 2, 528764 SINGAPORE" at bounding box center [426, 254] width 342 height 77
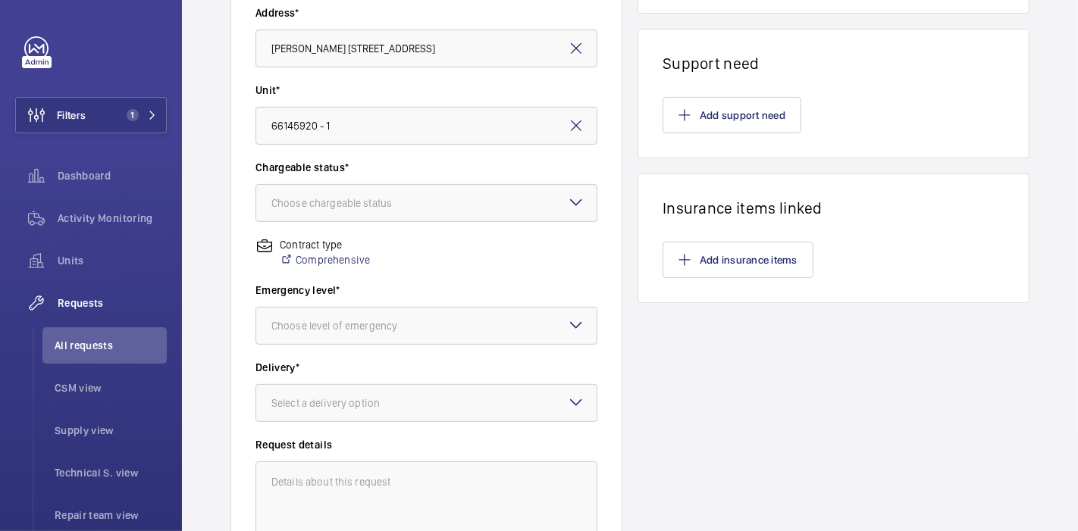
scroll to position [357, 0]
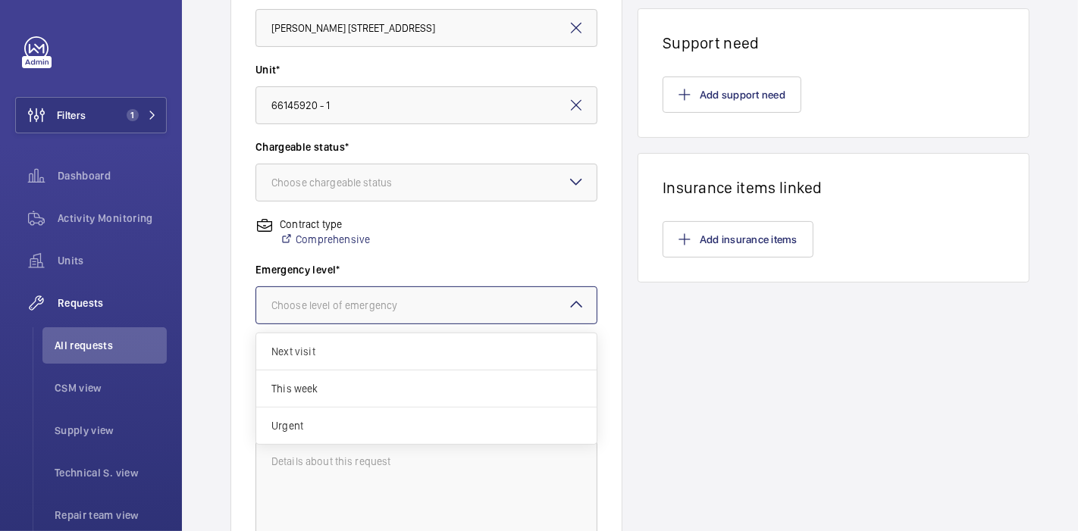
click at [387, 313] on div at bounding box center [426, 305] width 340 height 36
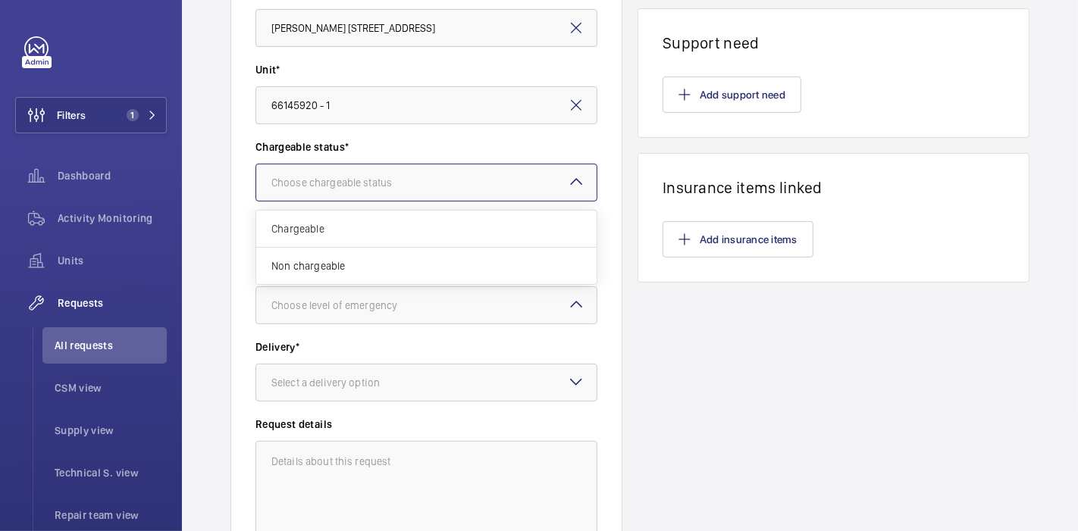
click at [396, 185] on div "Choose chargeable status" at bounding box center [350, 182] width 158 height 15
click at [387, 263] on span "Non chargeable" at bounding box center [426, 265] width 310 height 15
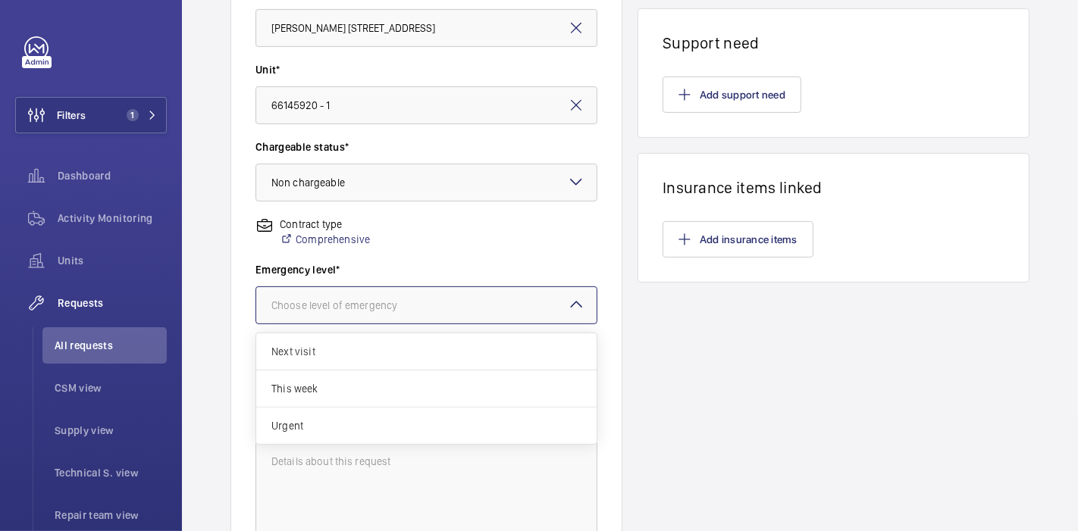
click at [389, 307] on div "Choose level of emergency" at bounding box center [353, 305] width 164 height 15
click at [381, 405] on div "This week" at bounding box center [426, 389] width 340 height 37
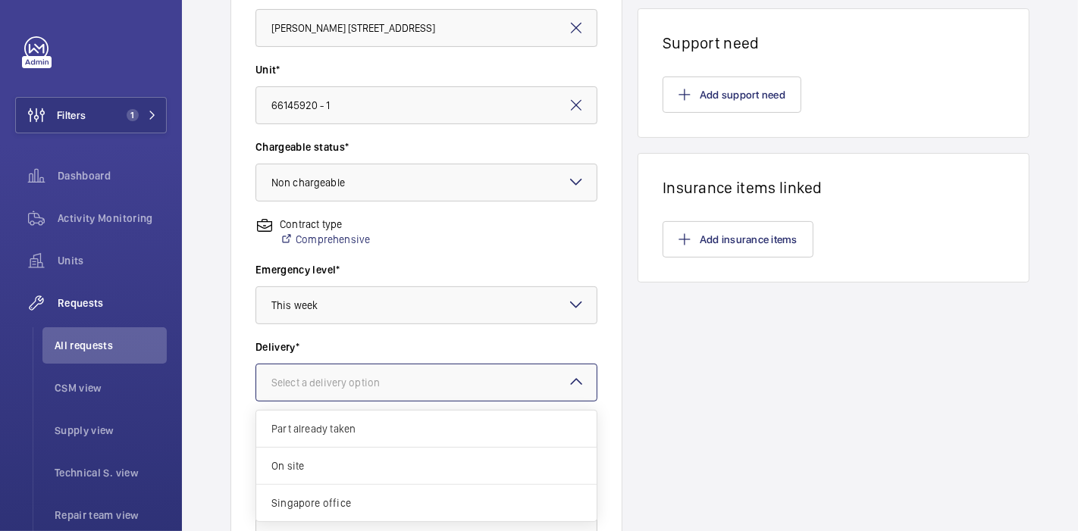
click at [542, 373] on div at bounding box center [426, 383] width 340 height 36
click at [411, 453] on div "On site" at bounding box center [426, 466] width 340 height 37
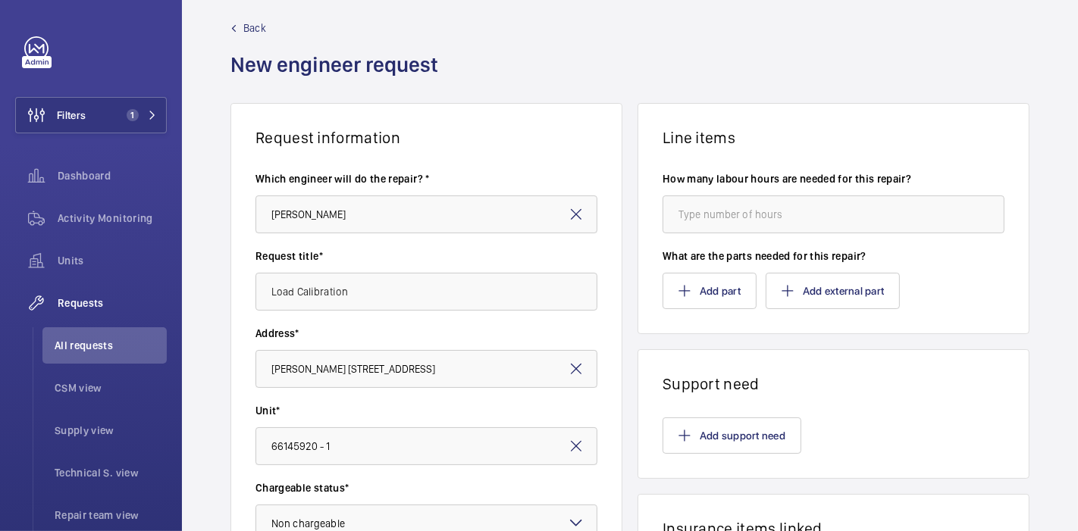
scroll to position [0, 0]
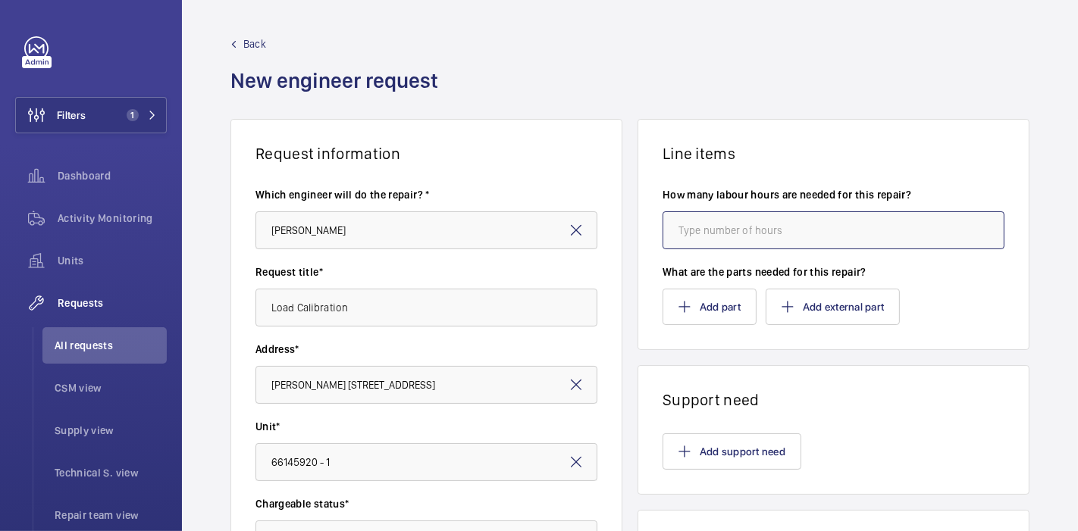
click at [722, 231] on input "number" at bounding box center [834, 230] width 342 height 38
type input "4"
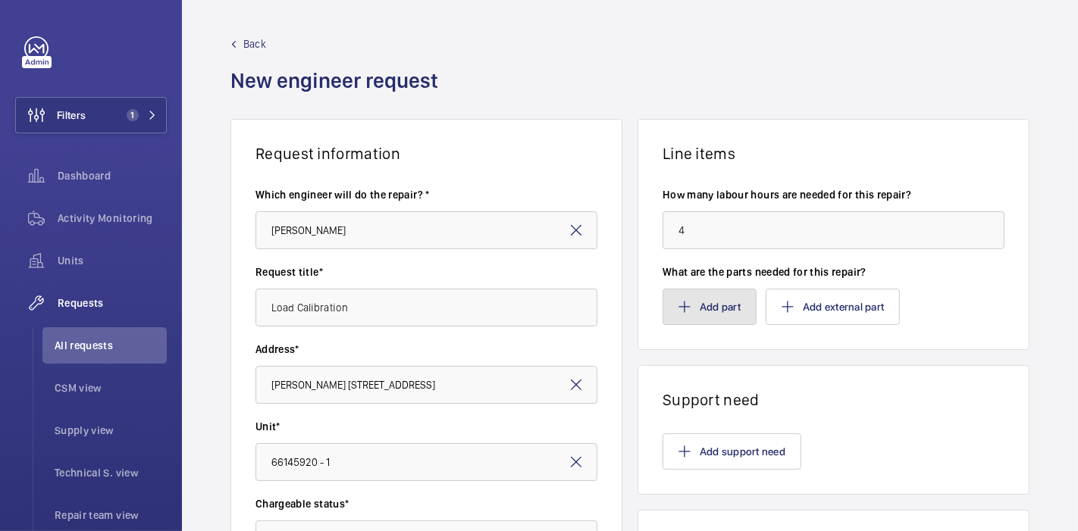
click at [719, 301] on button "Add part" at bounding box center [710, 307] width 94 height 36
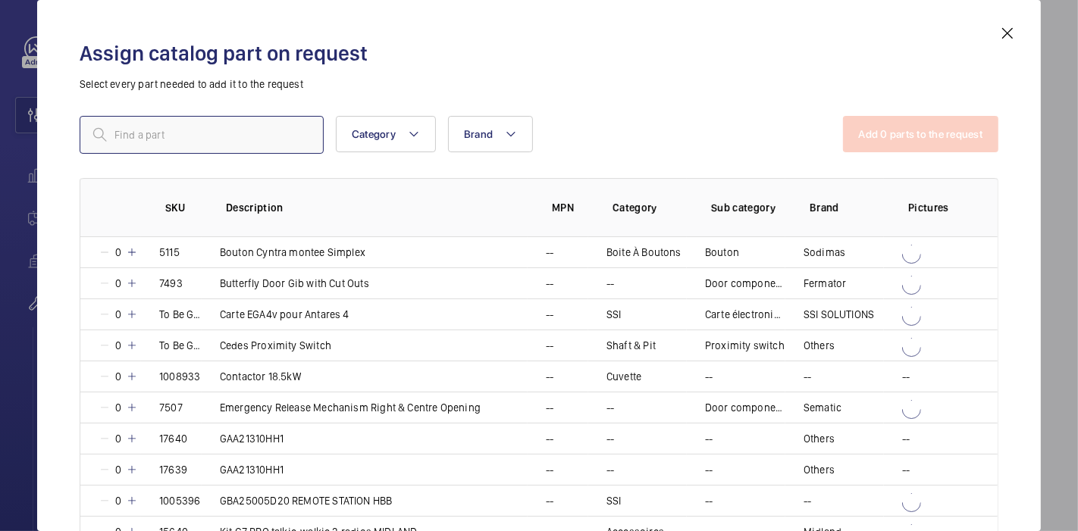
click at [265, 129] on input "text" at bounding box center [202, 135] width 244 height 38
type input "repair"
click at [62, 220] on div "Assign catalog part on request Select every part needed to add it to the reques…" at bounding box center [538, 277] width 955 height 507
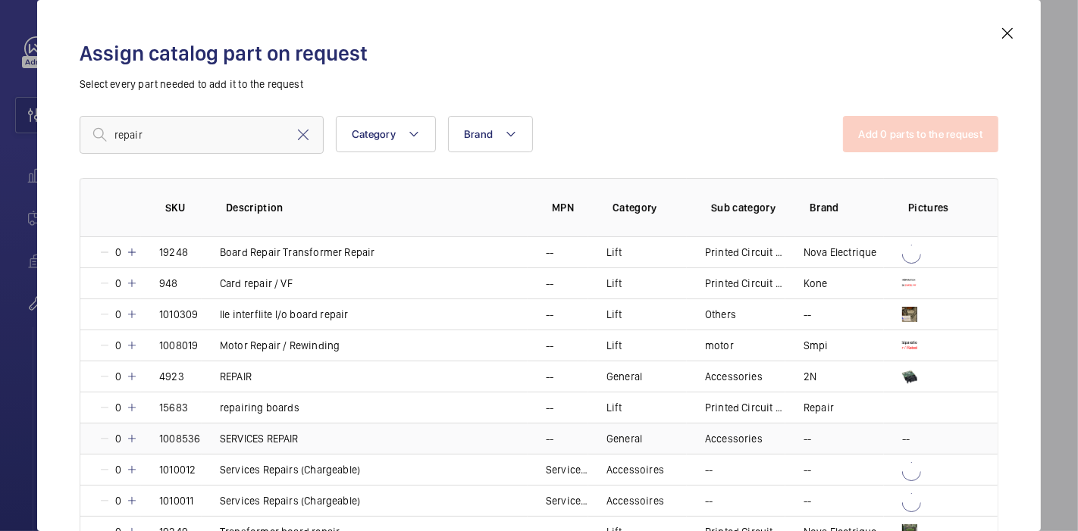
click at [130, 438] on mat-icon at bounding box center [132, 439] width 12 height 12
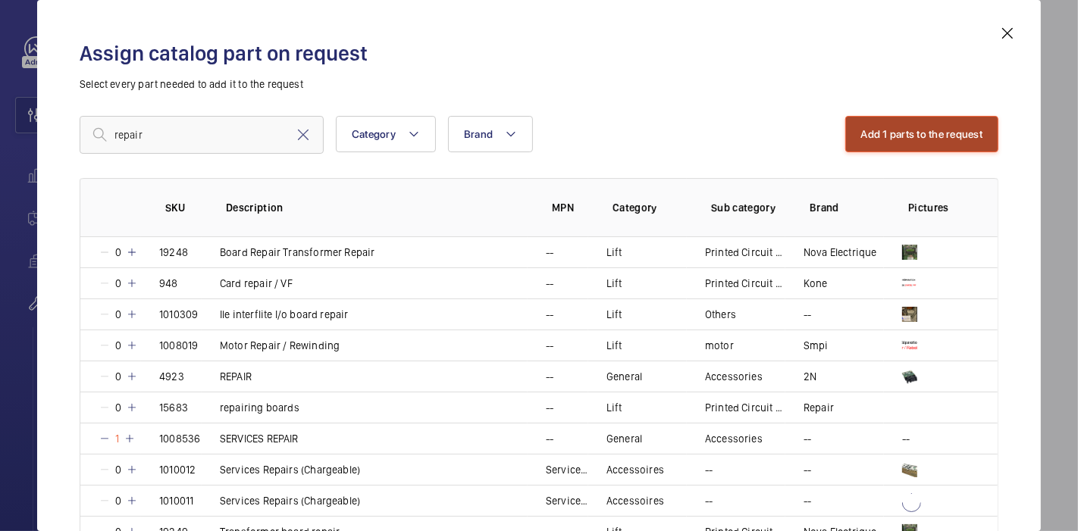
click at [875, 143] on button "Add 1 parts to the request" at bounding box center [922, 134] width 154 height 36
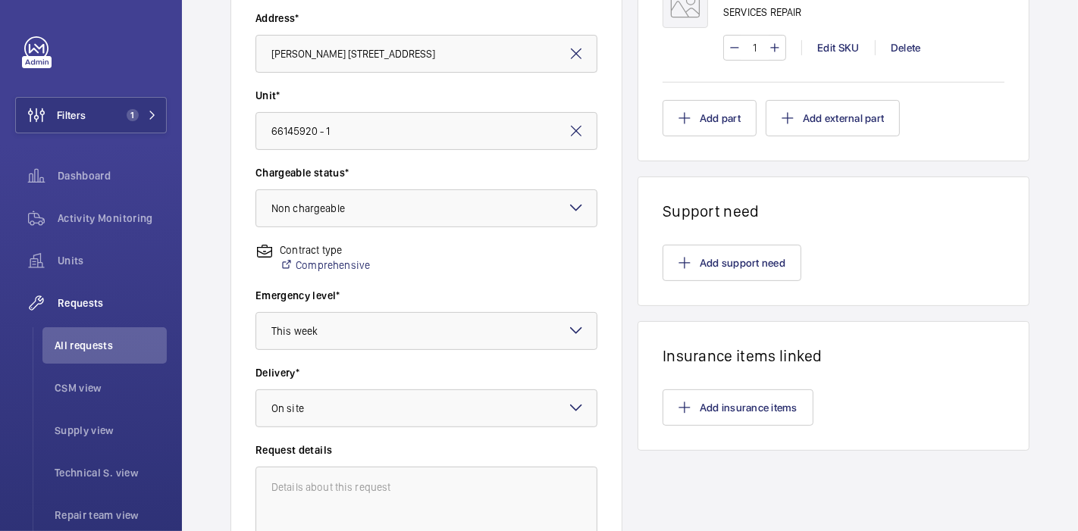
scroll to position [501, 0]
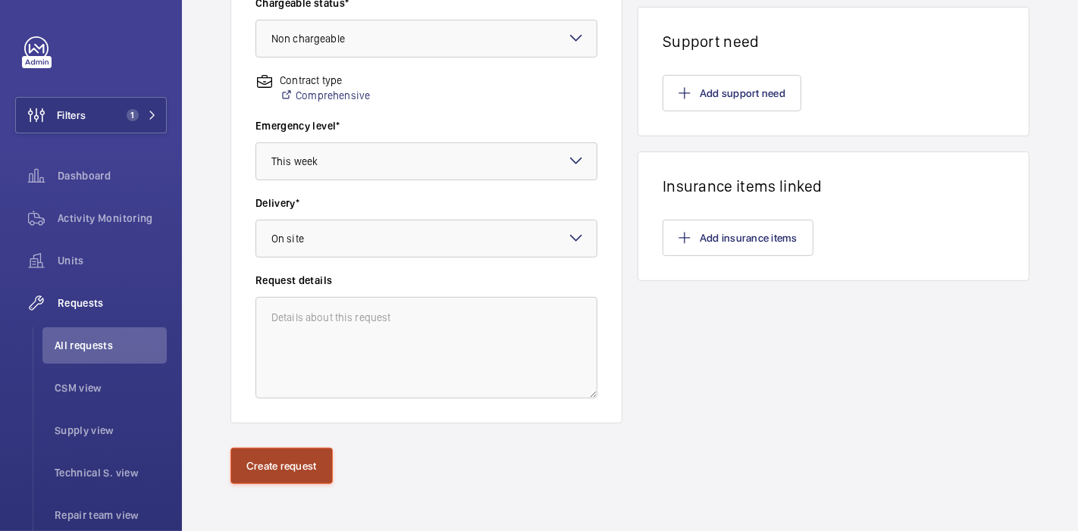
click at [281, 460] on button "Create request" at bounding box center [281, 466] width 102 height 36
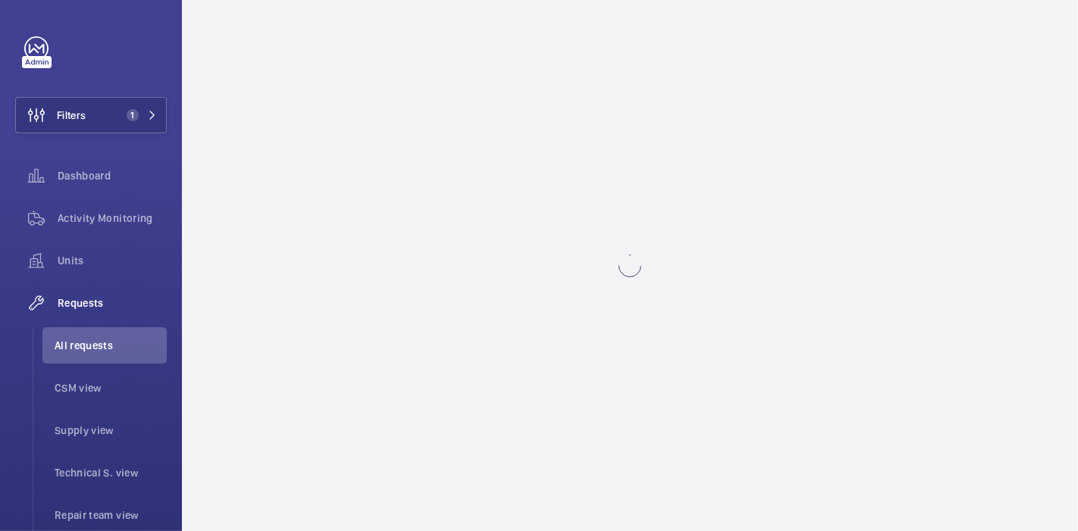
scroll to position [0, 0]
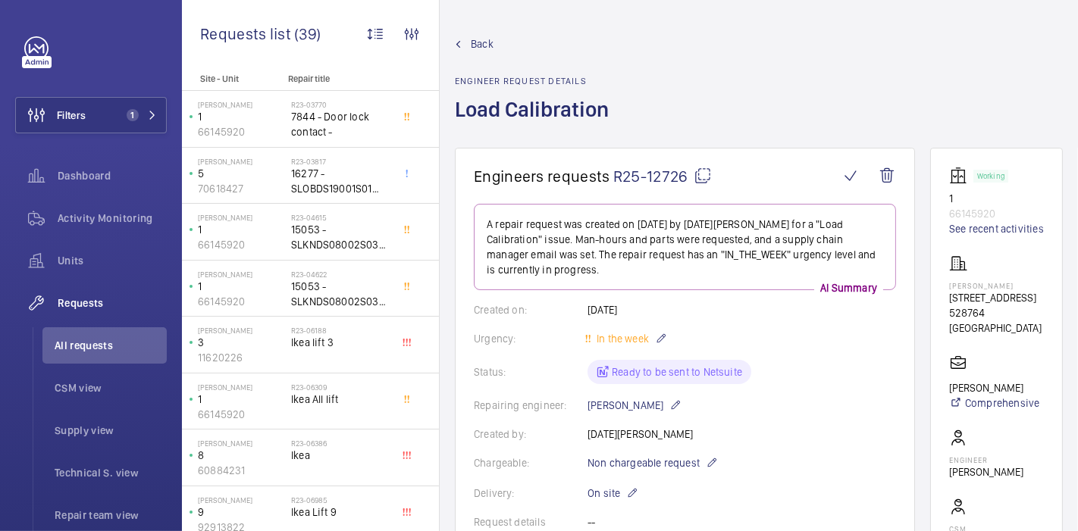
click at [700, 178] on mat-icon at bounding box center [703, 176] width 18 height 18
click at [484, 44] on span "Back" at bounding box center [482, 43] width 23 height 15
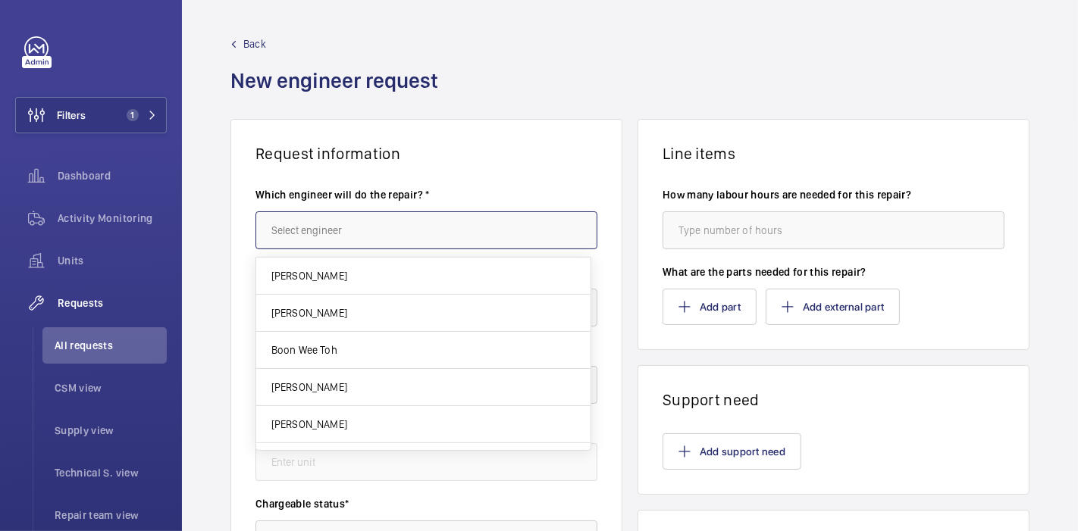
click at [339, 215] on input "text" at bounding box center [426, 230] width 342 height 38
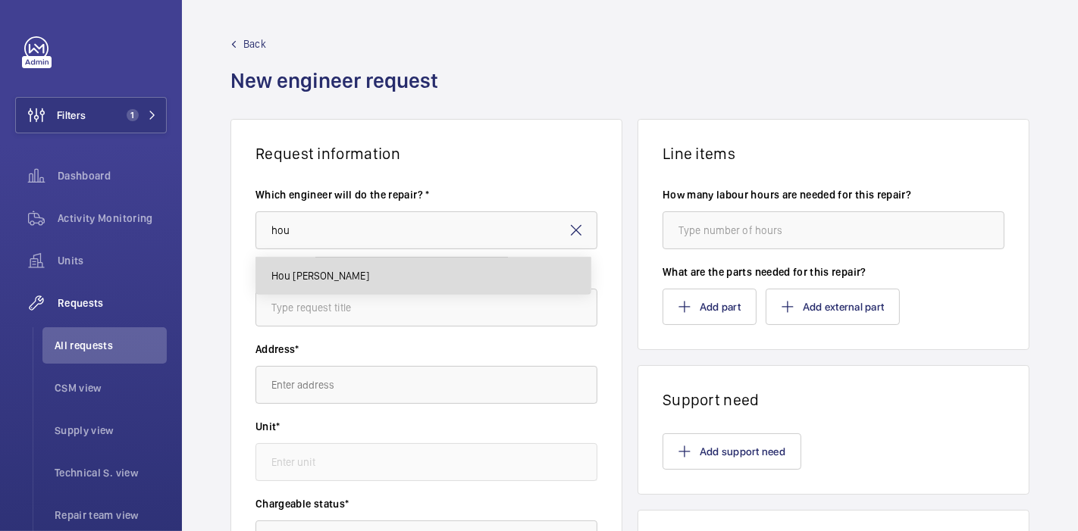
click at [357, 285] on mat-option "Hou [PERSON_NAME]" at bounding box center [423, 276] width 334 height 36
type input "Hou [PERSON_NAME]"
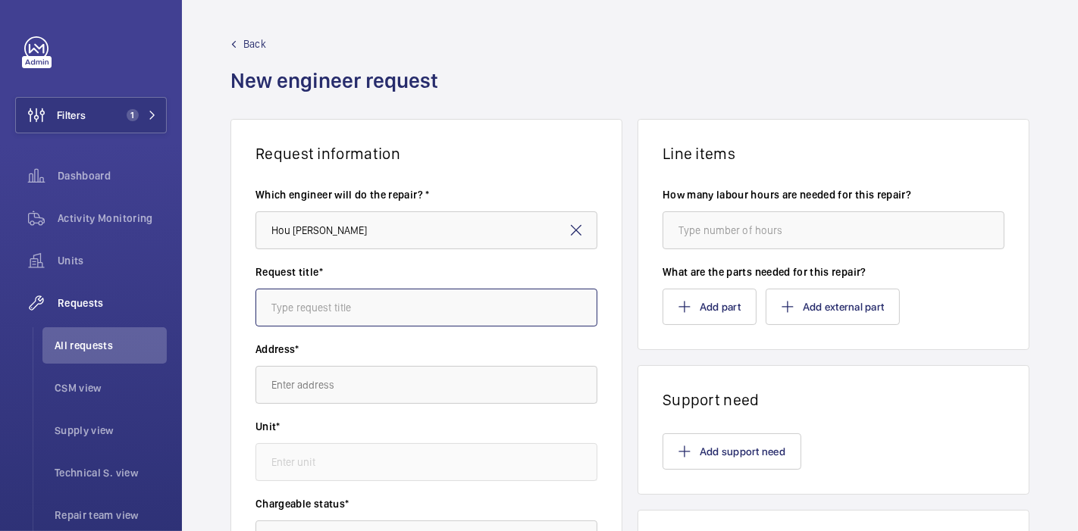
click at [359, 296] on input "text" at bounding box center [426, 308] width 342 height 38
type input "C"
type input "Hooks for canvas padding"
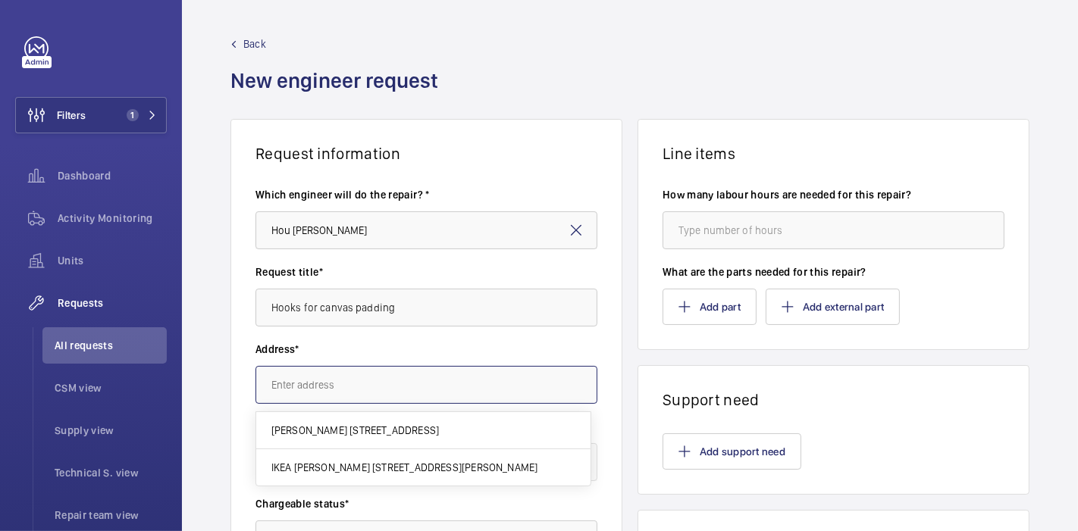
click at [372, 387] on input "text" at bounding box center [426, 385] width 342 height 38
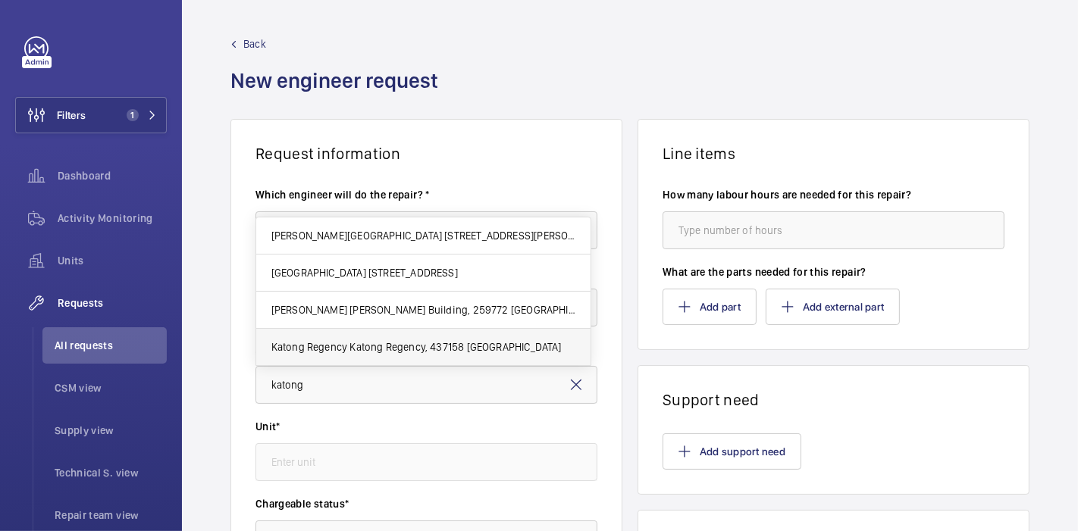
click at [389, 344] on body "Filters 1 Dashboard Activity Monitoring Units Requests All requests CSM view Su…" at bounding box center [539, 265] width 1078 height 531
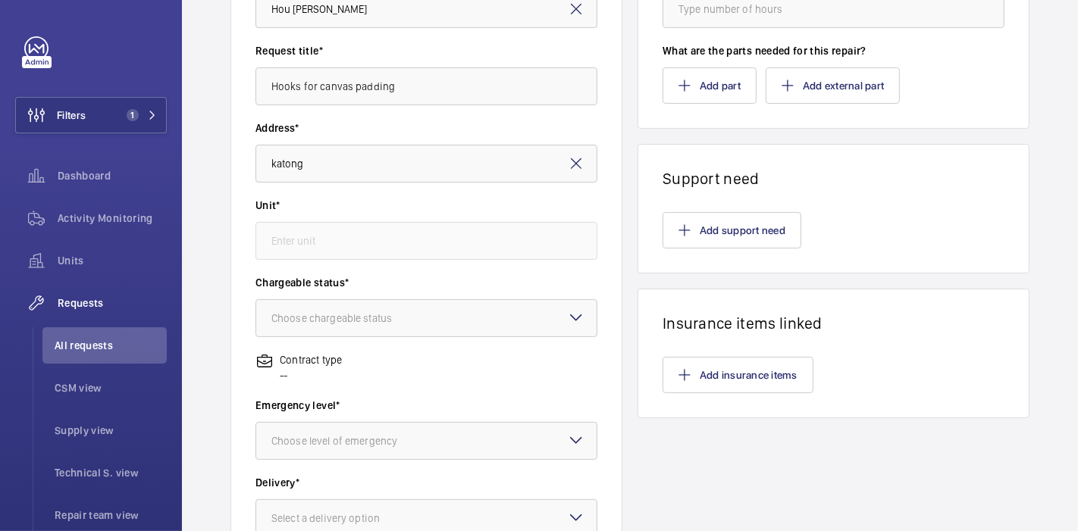
scroll to position [222, 0]
click at [347, 164] on wm-front-card-body "Which engineer will do the repair? * Hou Heng Choon Request title* Hooks for ca…" at bounding box center [426, 321] width 390 height 761
click at [347, 164] on input "katong" at bounding box center [426, 163] width 342 height 38
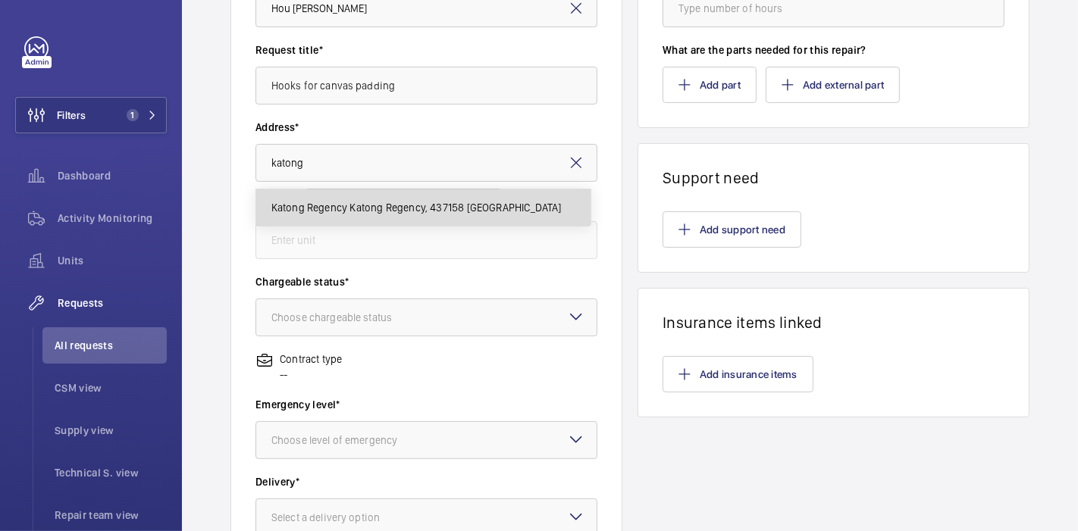
click at [352, 211] on span "Katong Regency Katong Regency, 437158 SINGAPORE" at bounding box center [416, 207] width 290 height 15
type input "Katong Regency Katong Regency, 437158 SINGAPORE"
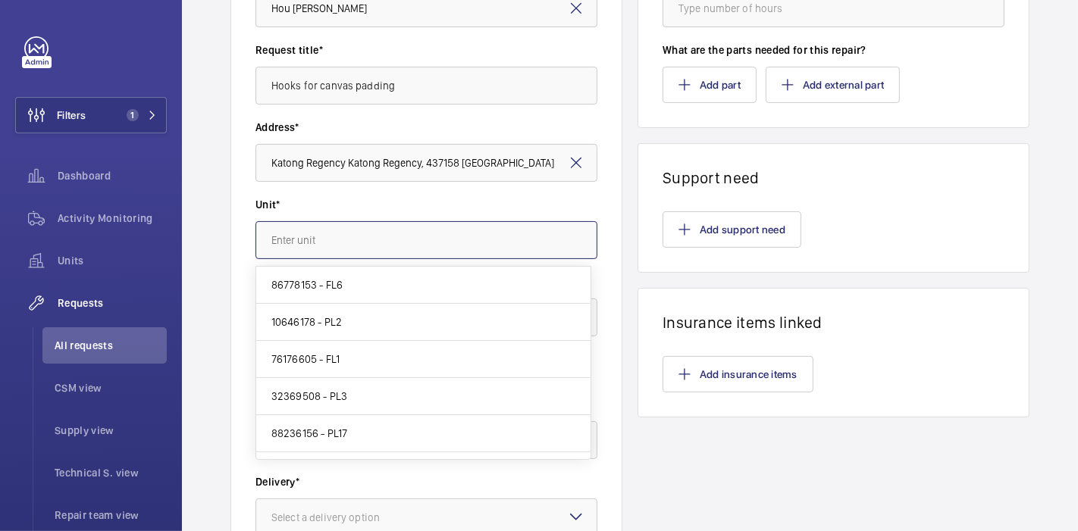
click at [359, 250] on input "text" at bounding box center [426, 240] width 342 height 38
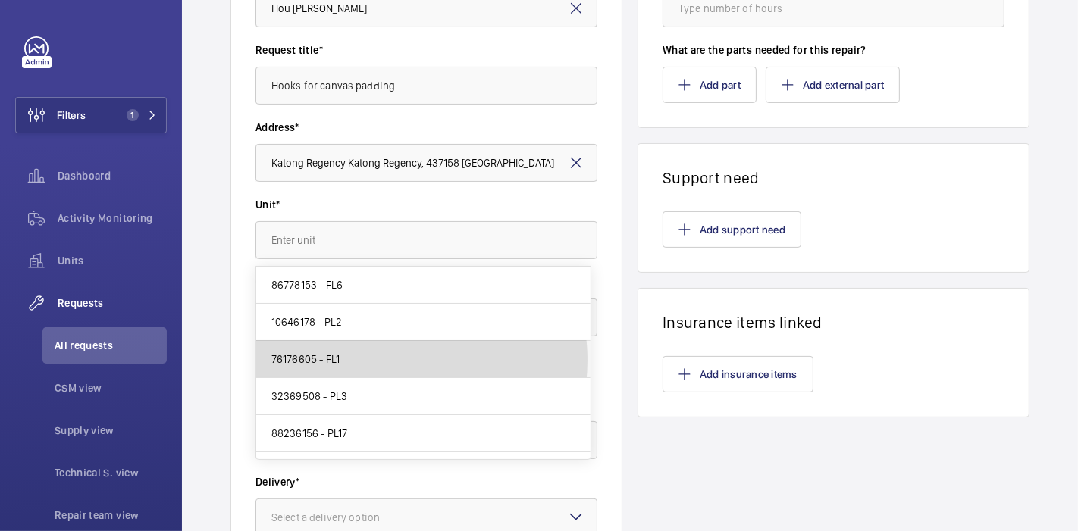
click at [385, 360] on mat-option "76176605 - FL1" at bounding box center [423, 359] width 334 height 37
type input "76176605 - FL1"
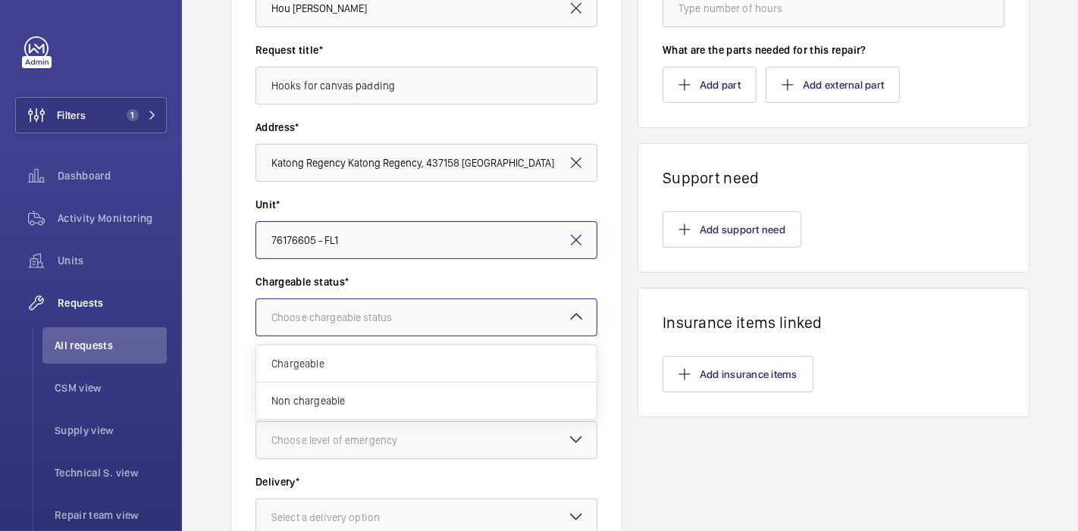
click at [398, 304] on div at bounding box center [426, 317] width 340 height 36
click at [398, 390] on div "Non chargeable" at bounding box center [426, 401] width 340 height 36
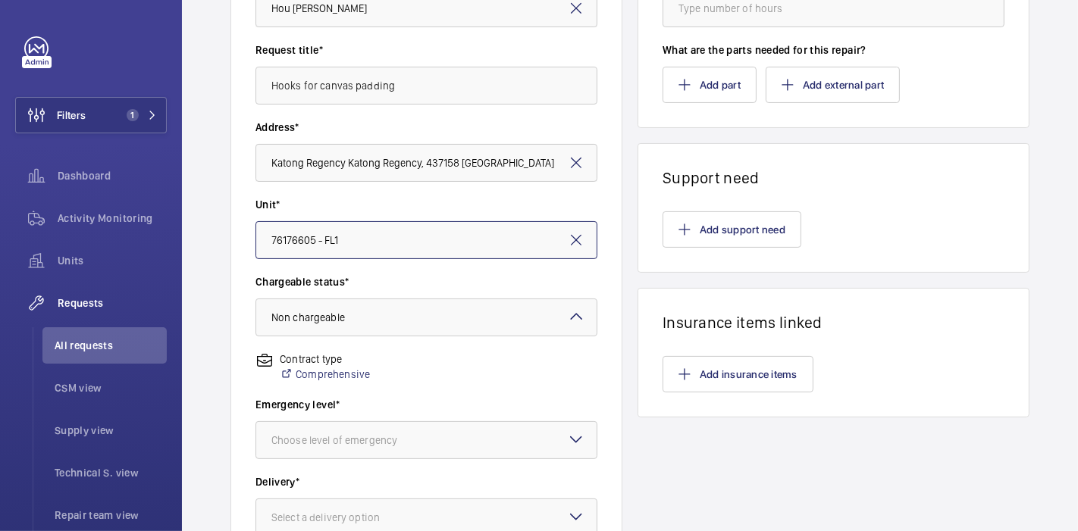
scroll to position [400, 0]
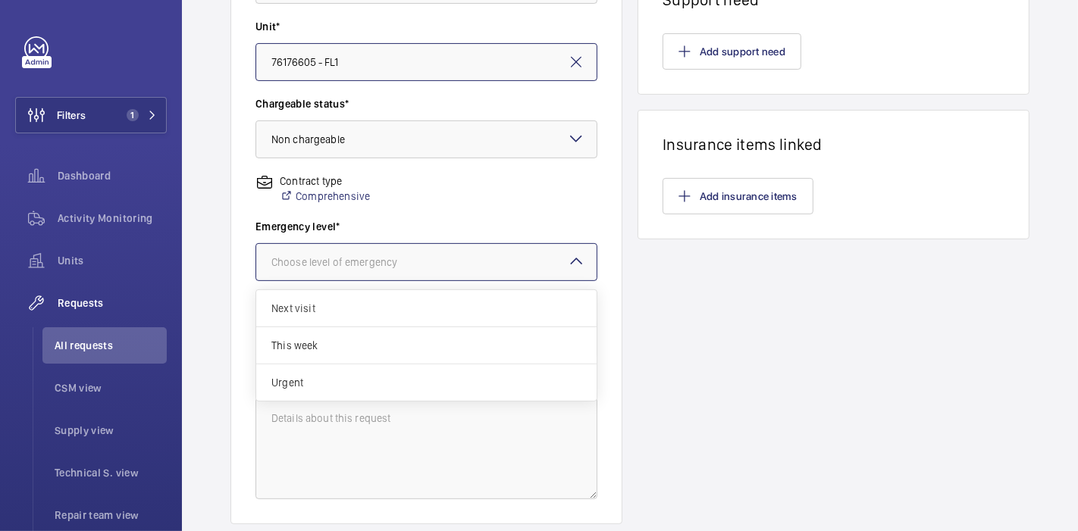
click at [431, 261] on div "Choose level of emergency" at bounding box center [353, 262] width 164 height 15
click at [410, 334] on div "This week" at bounding box center [426, 345] width 340 height 37
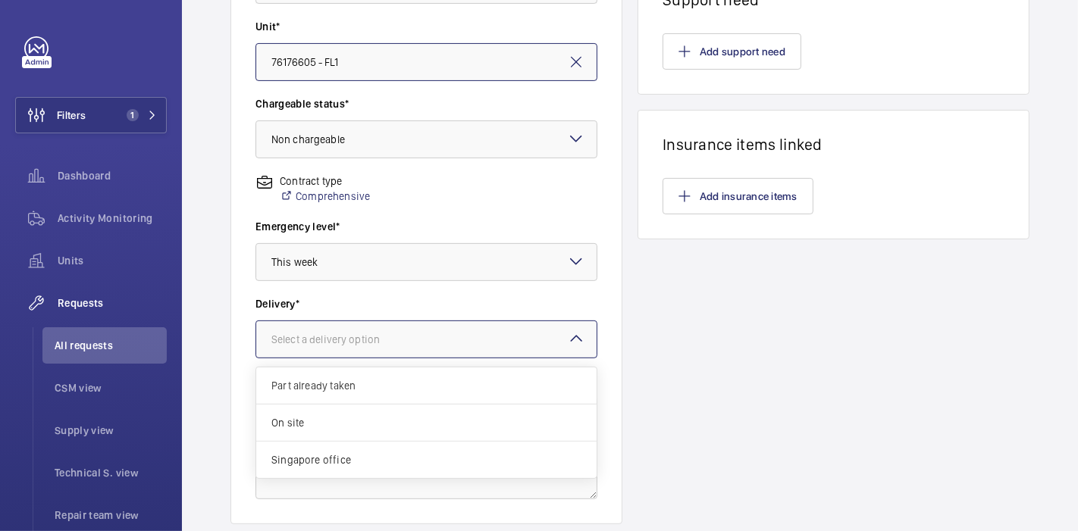
click at [410, 334] on div "Select a delivery option" at bounding box center [344, 339] width 146 height 15
click at [404, 421] on span "On site" at bounding box center [426, 422] width 310 height 15
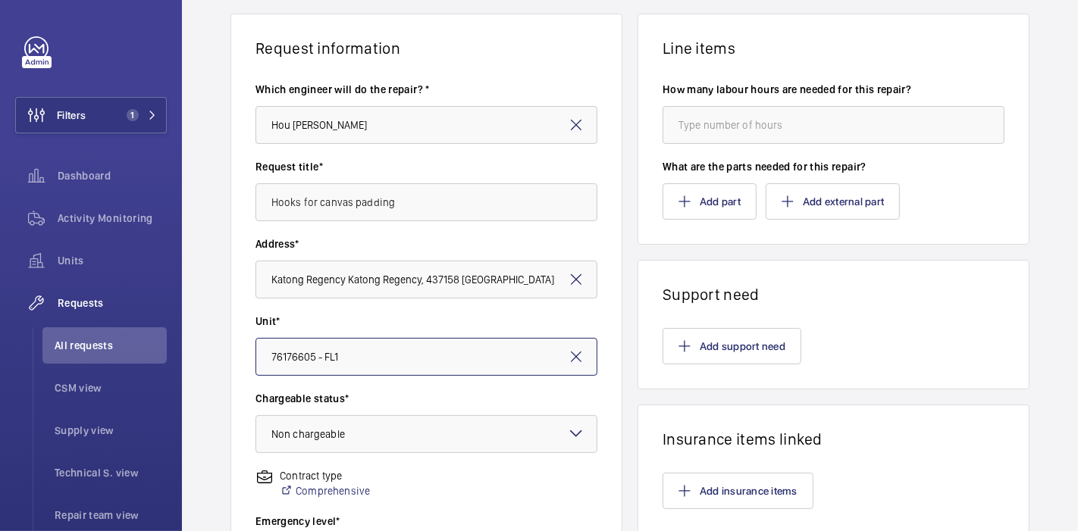
scroll to position [102, 0]
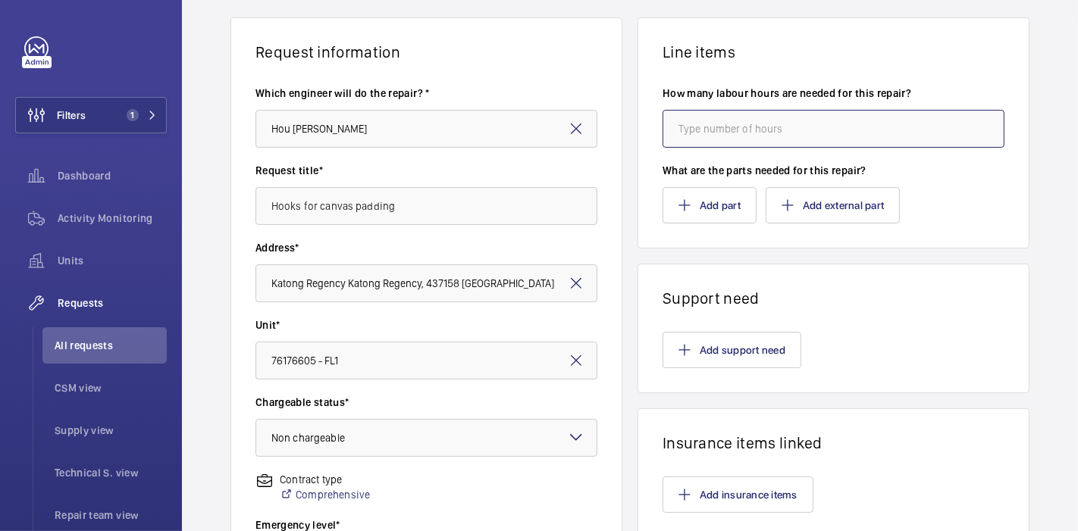
click at [695, 117] on input "number" at bounding box center [834, 129] width 342 height 38
type input "2"
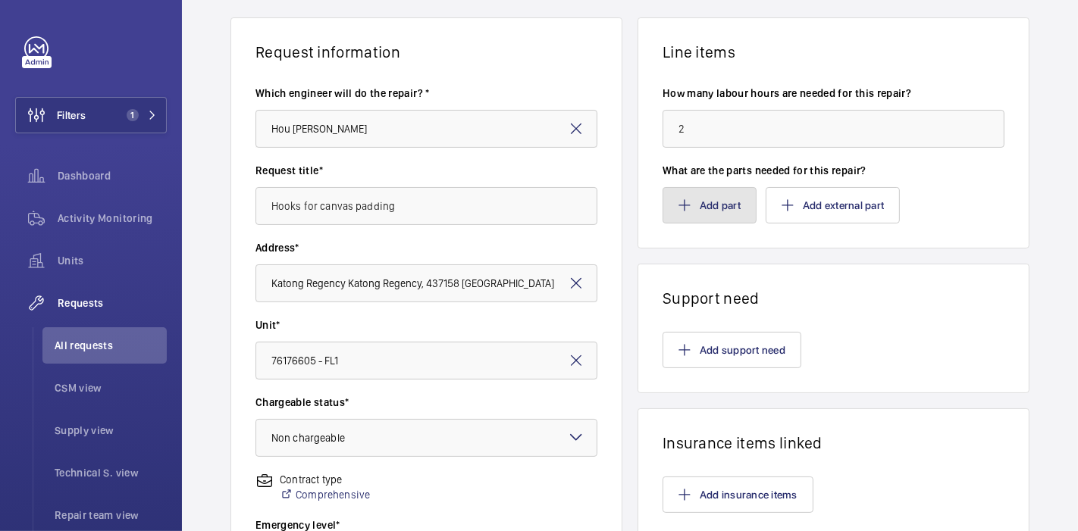
click at [688, 211] on button "Add part" at bounding box center [710, 205] width 94 height 36
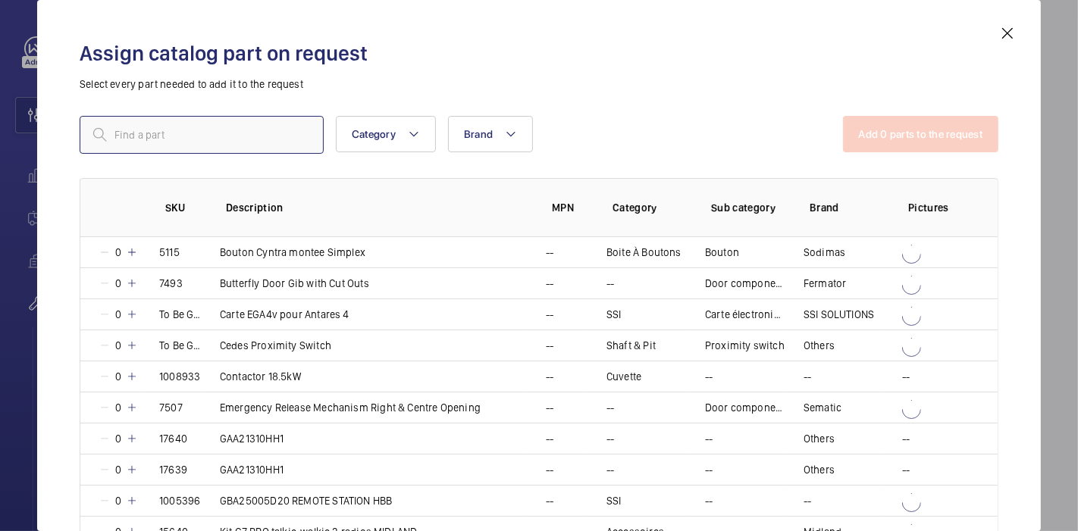
click at [252, 140] on input "text" at bounding box center [202, 135] width 244 height 38
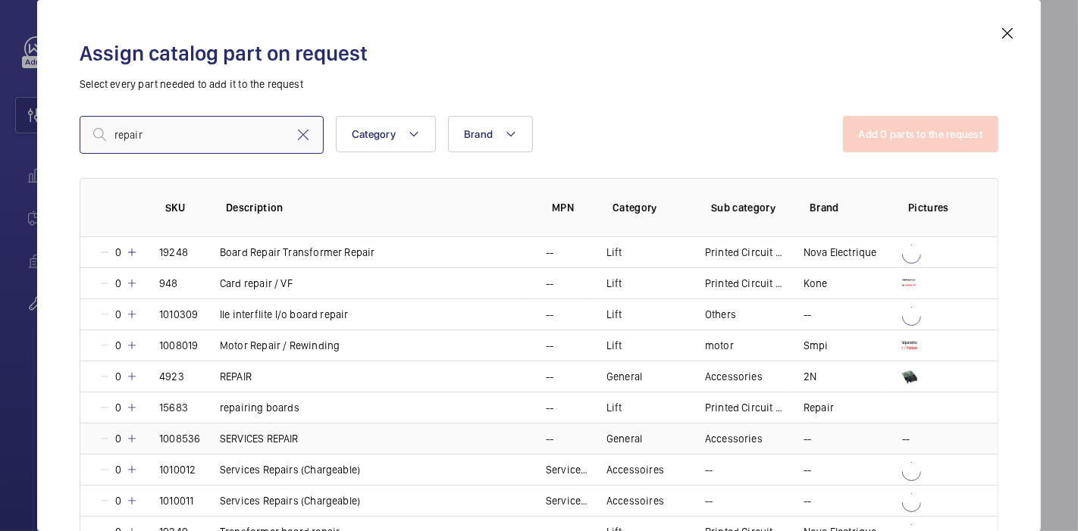
type input "repair"
click at [128, 438] on mat-icon at bounding box center [132, 439] width 12 height 12
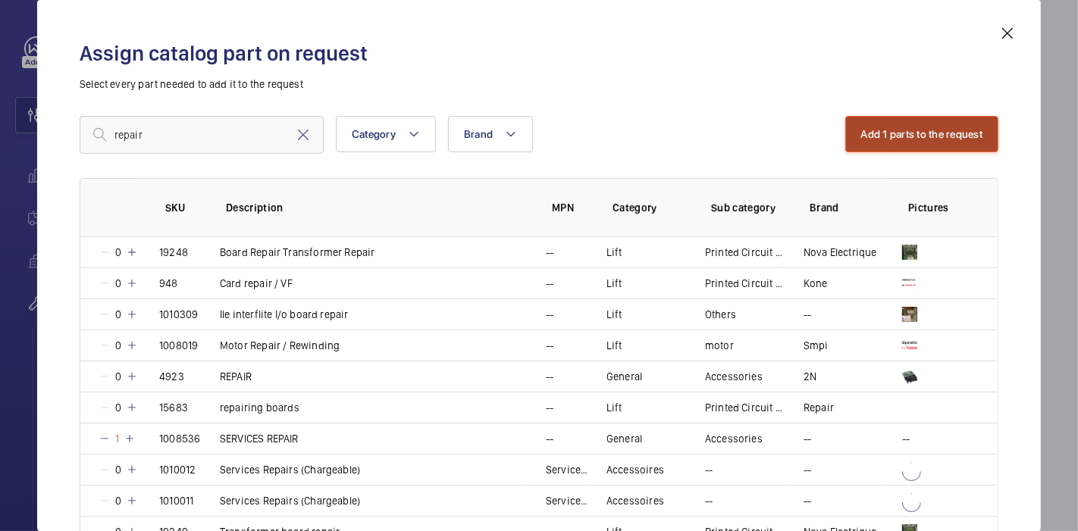
click at [847, 130] on button "Add 1 parts to the request" at bounding box center [922, 134] width 154 height 36
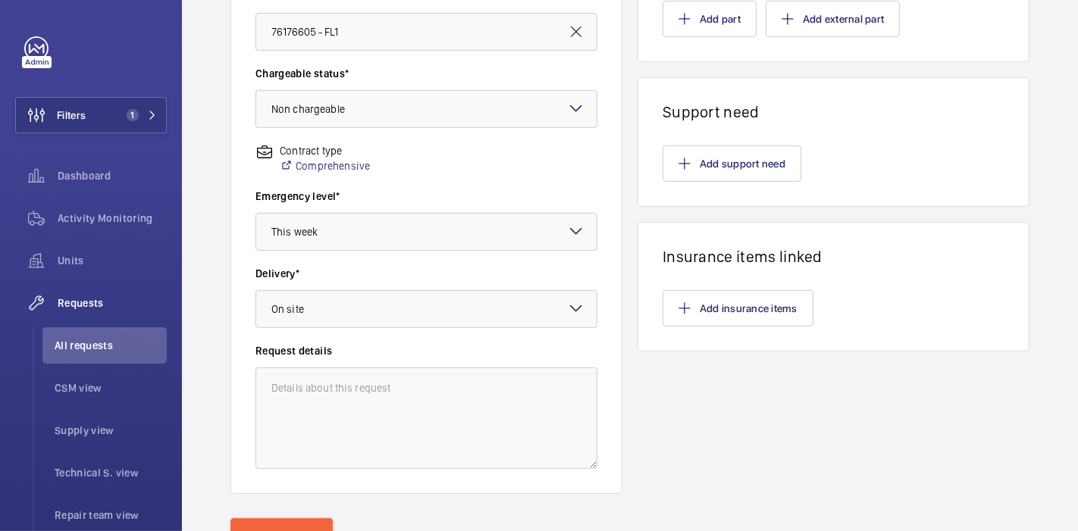
scroll to position [501, 0]
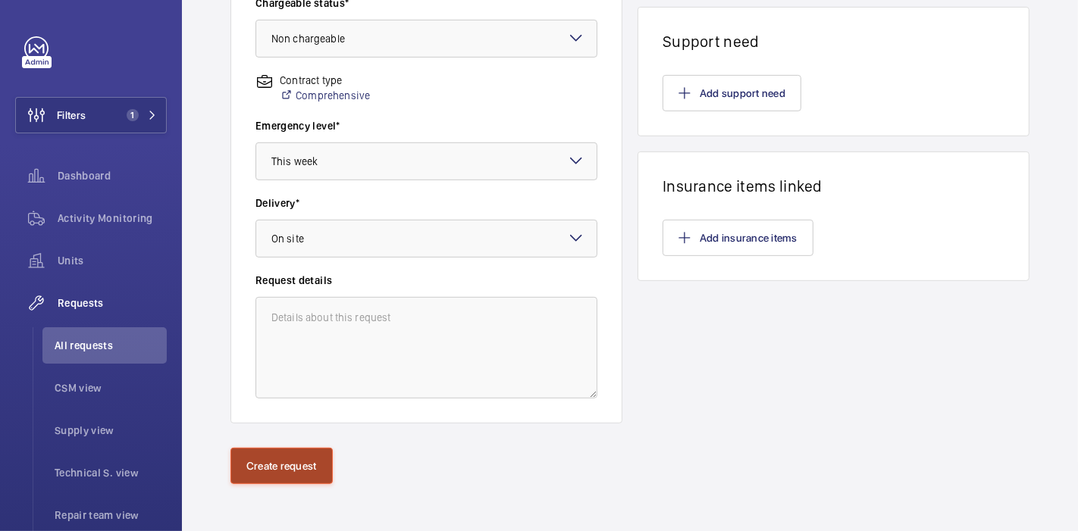
click at [252, 451] on button "Create request" at bounding box center [281, 466] width 102 height 36
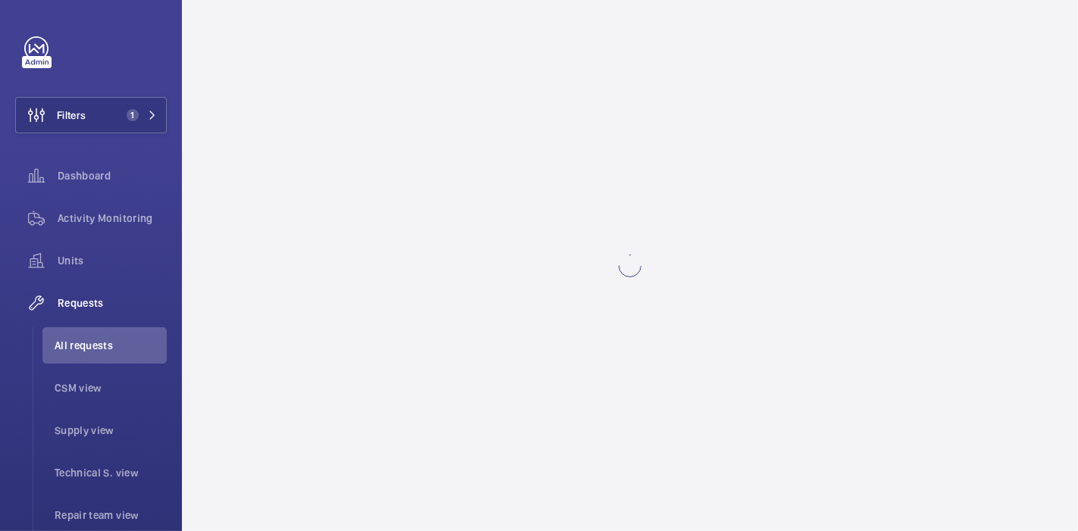
scroll to position [0, 0]
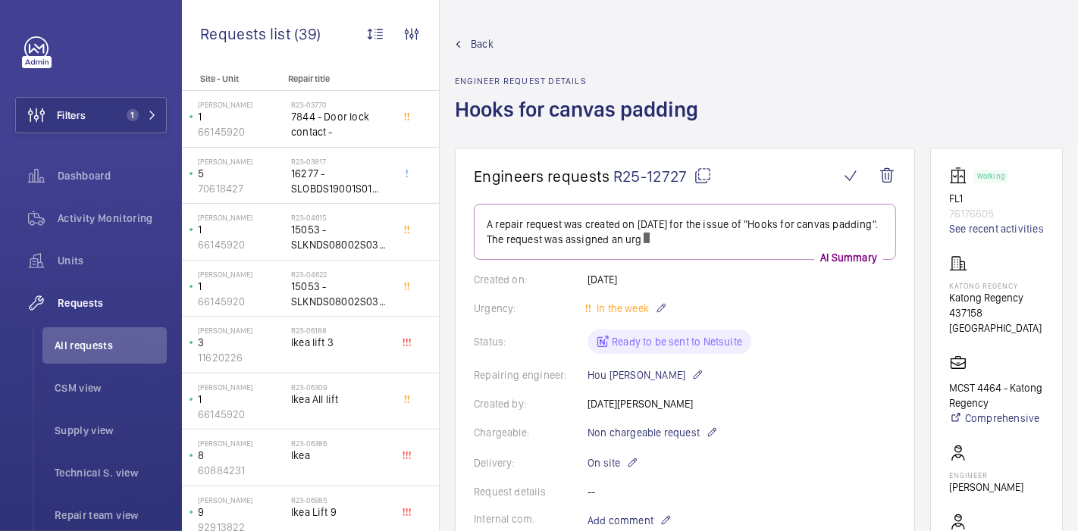
click at [700, 175] on mat-icon at bounding box center [703, 176] width 18 height 18
